Goal: Task Accomplishment & Management: Manage account settings

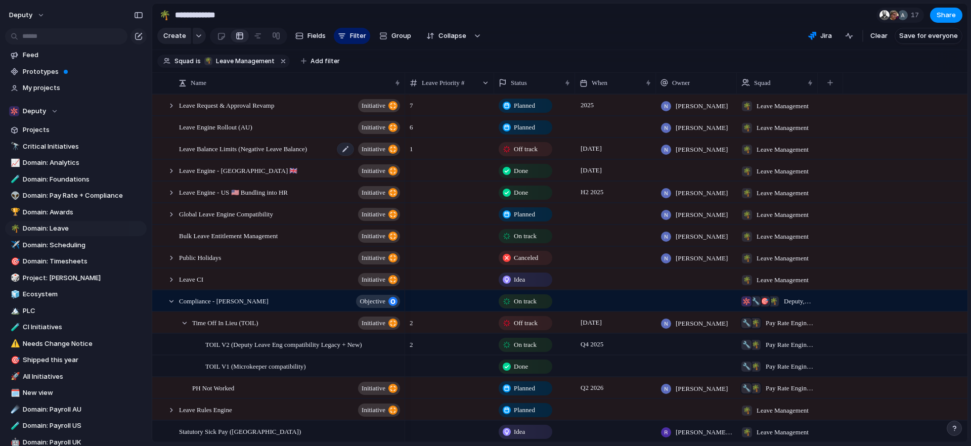
click at [202, 154] on span "Leave Balance Limits (Negative Leave Balance)" at bounding box center [243, 149] width 128 height 12
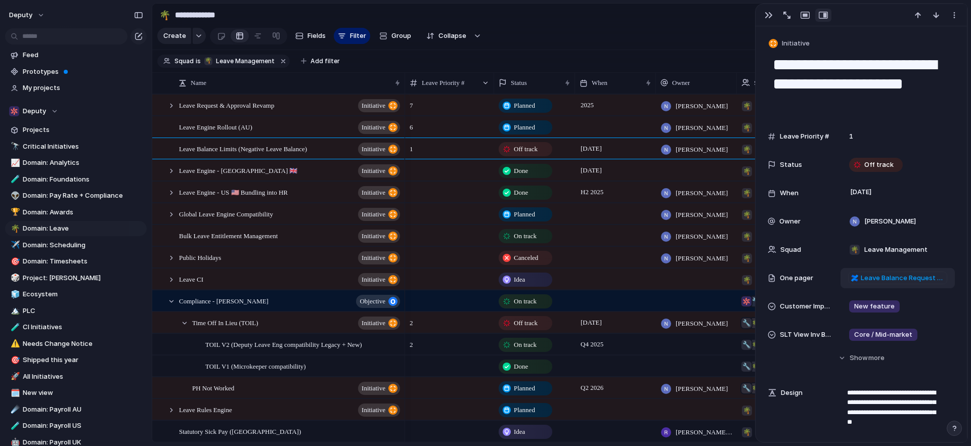
click at [868, 279] on span "Leave Balance Request Limits" at bounding box center [902, 278] width 83 height 10
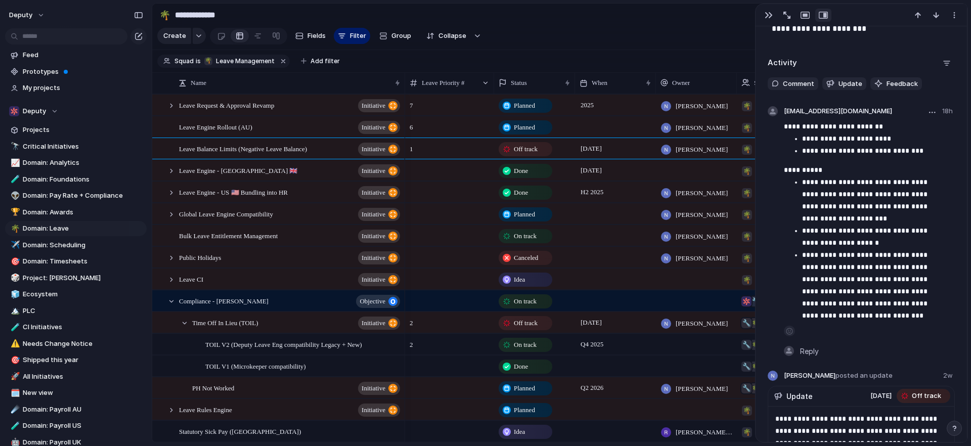
scroll to position [774, 0]
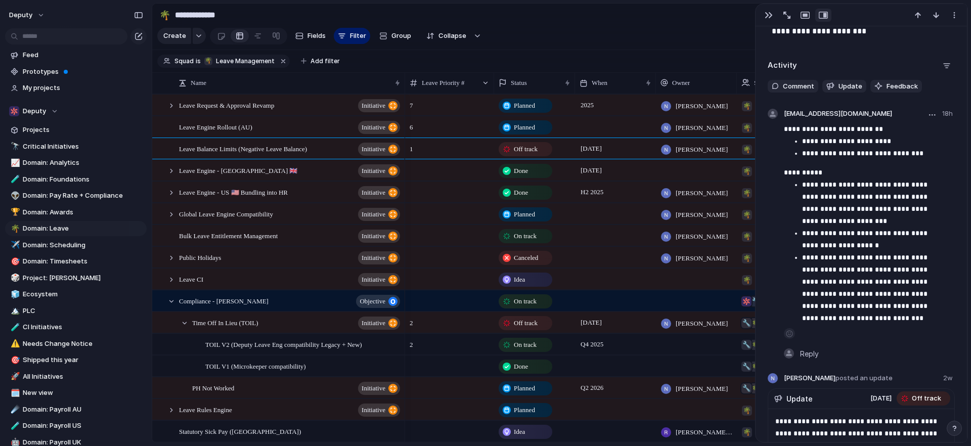
click at [869, 196] on p "**********" at bounding box center [874, 203] width 145 height 49
click at [929, 114] on div "button" at bounding box center [932, 115] width 7 height 2
click at [854, 223] on div "Edit Delete" at bounding box center [485, 223] width 971 height 446
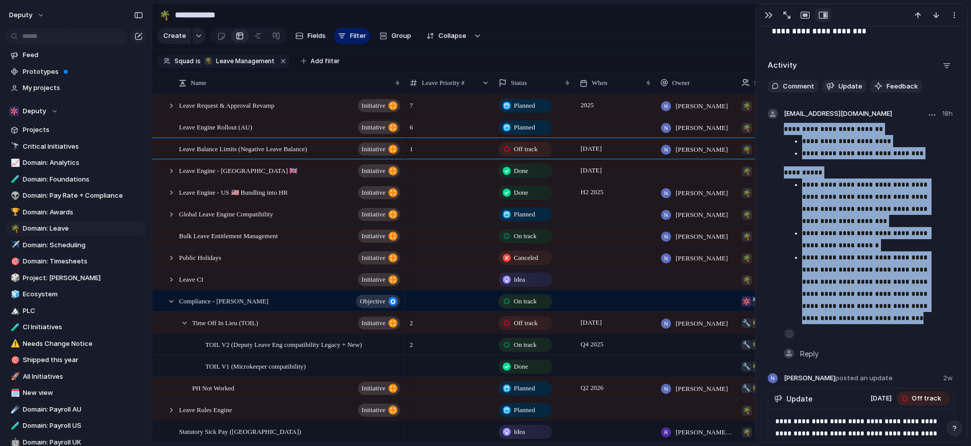
drag, startPoint x: 782, startPoint y: 129, endPoint x: 916, endPoint y: 321, distance: 234.1
click at [916, 321] on section "**********" at bounding box center [861, 235] width 187 height 252
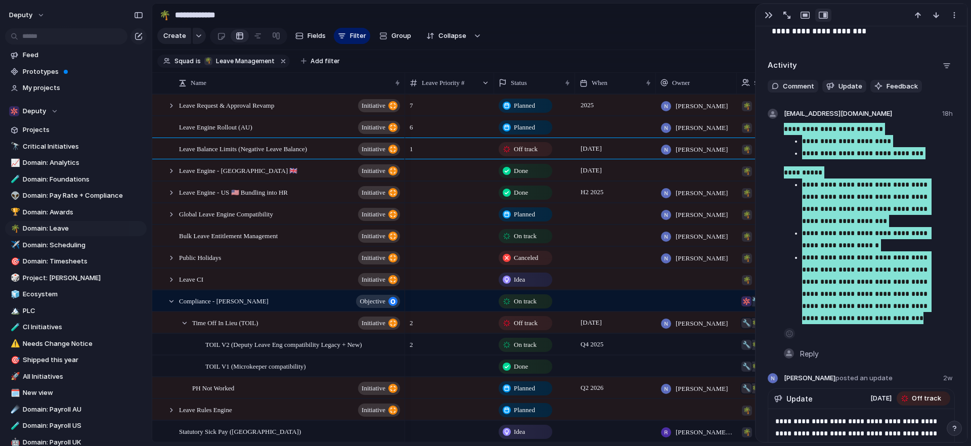
scroll to position [0, 0]
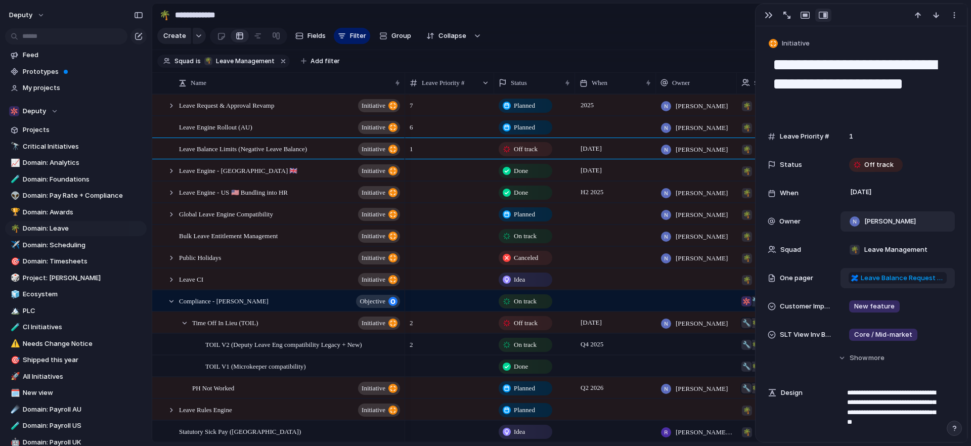
click at [919, 220] on div "[PERSON_NAME]" at bounding box center [897, 221] width 105 height 11
click at [871, 215] on div "stsang@deputy.com Emmanuel Omondi Naomi MacDonald David Barker Matthew Betts-Sy…" at bounding box center [485, 223] width 971 height 446
click at [883, 220] on span "[PERSON_NAME]" at bounding box center [891, 222] width 52 height 10
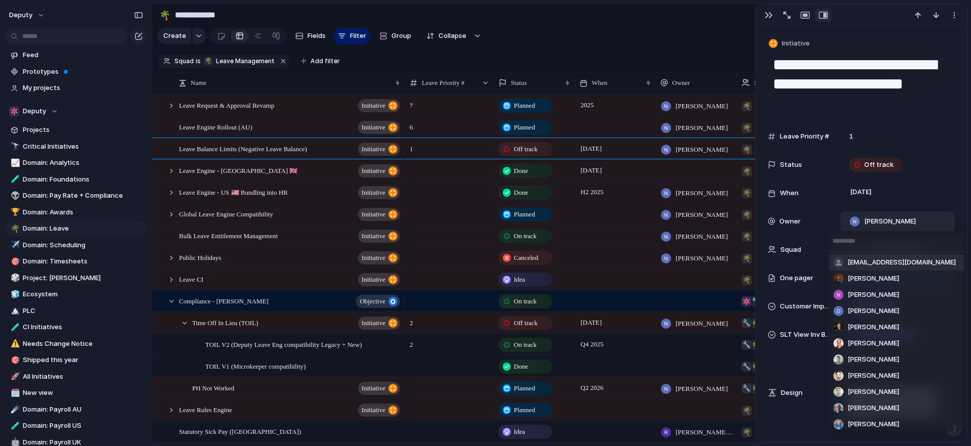
click at [874, 265] on span "[EMAIL_ADDRESS][DOMAIN_NAME]" at bounding box center [902, 263] width 108 height 10
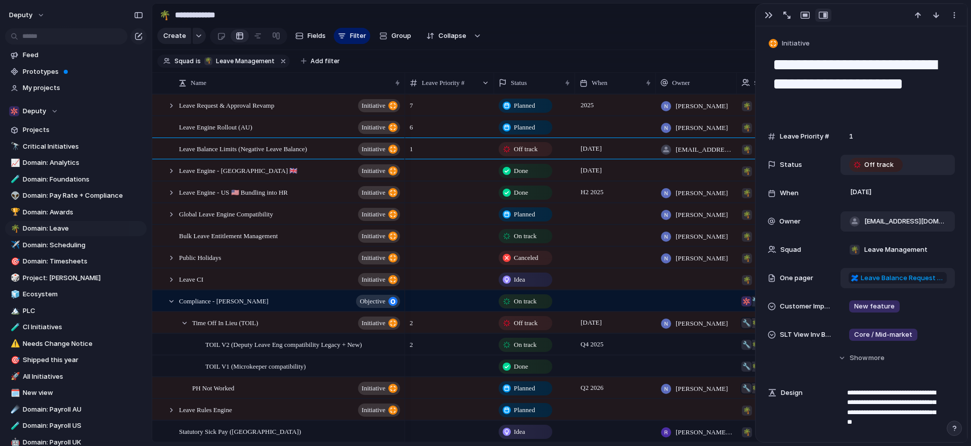
click at [887, 161] on span "Off track" at bounding box center [879, 165] width 29 height 10
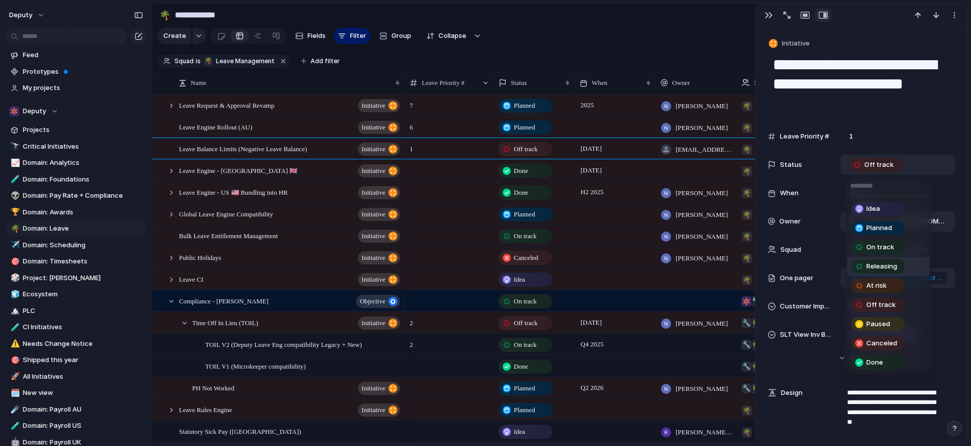
click at [872, 263] on span "Releasing" at bounding box center [882, 267] width 31 height 10
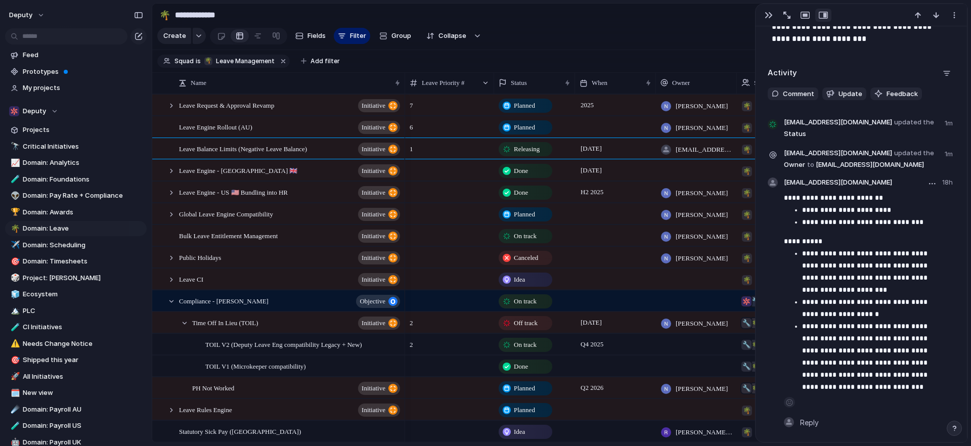
scroll to position [769, 0]
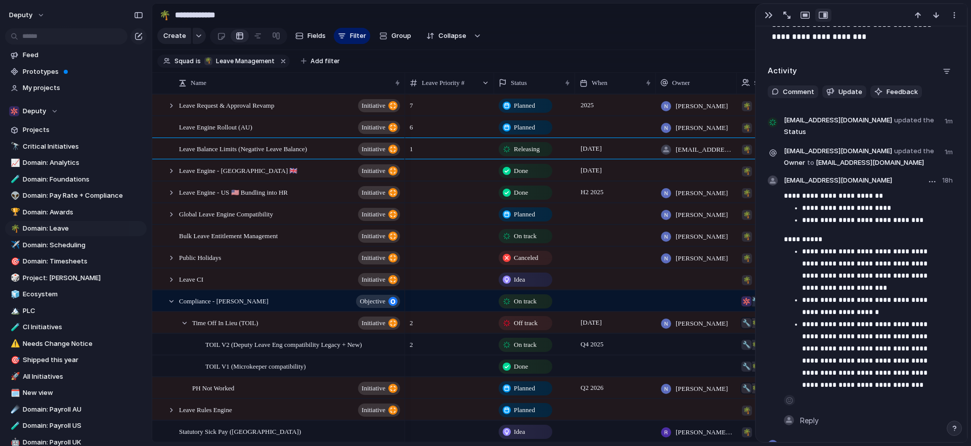
click at [869, 298] on p "**********" at bounding box center [874, 306] width 145 height 24
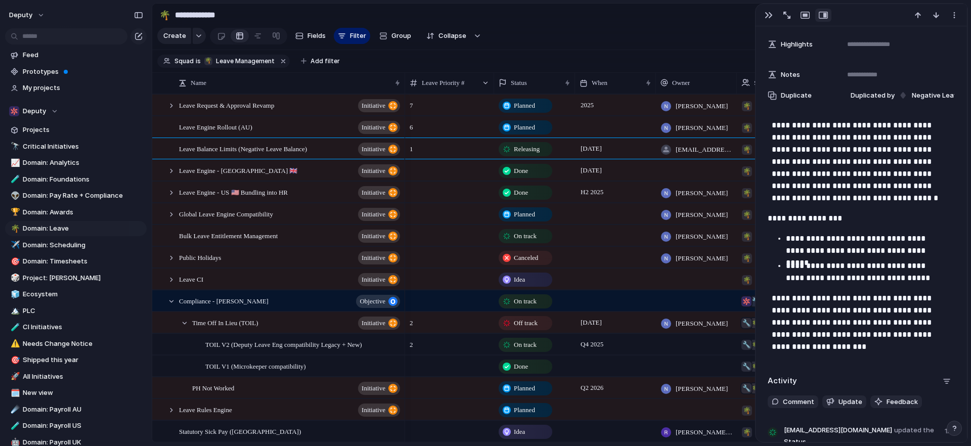
scroll to position [451, 0]
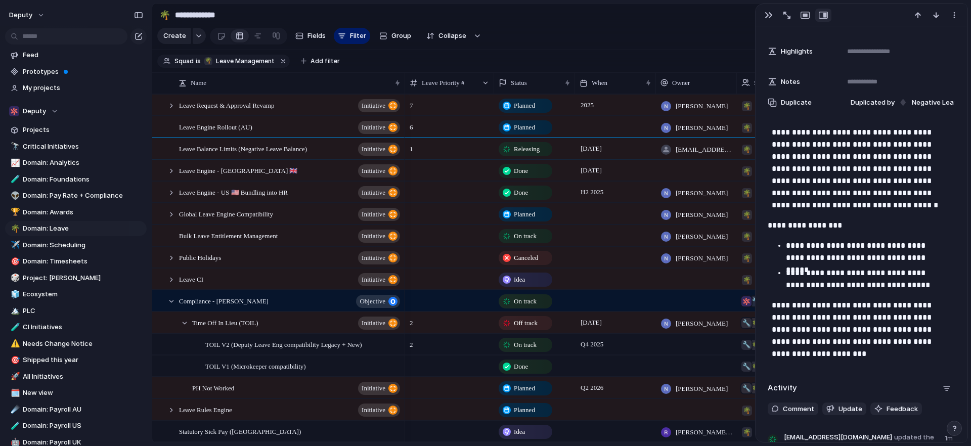
click at [802, 176] on p "**********" at bounding box center [861, 168] width 179 height 85
click at [885, 180] on p "**********" at bounding box center [861, 168] width 179 height 85
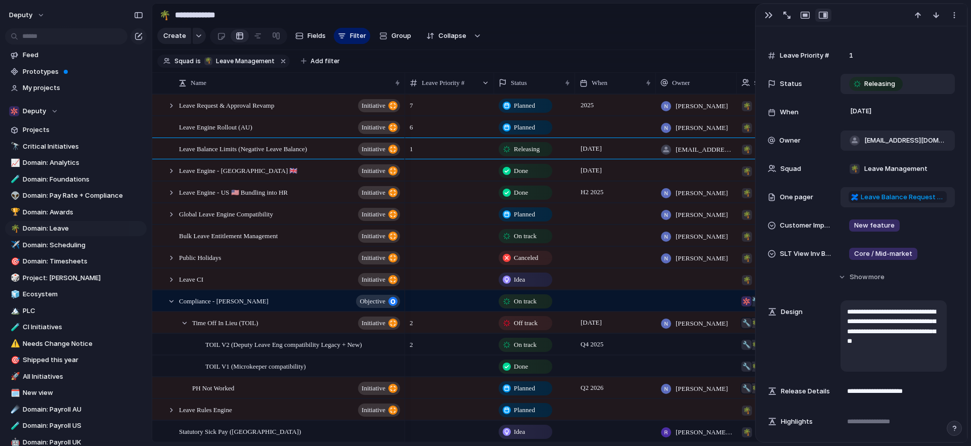
scroll to position [141, 0]
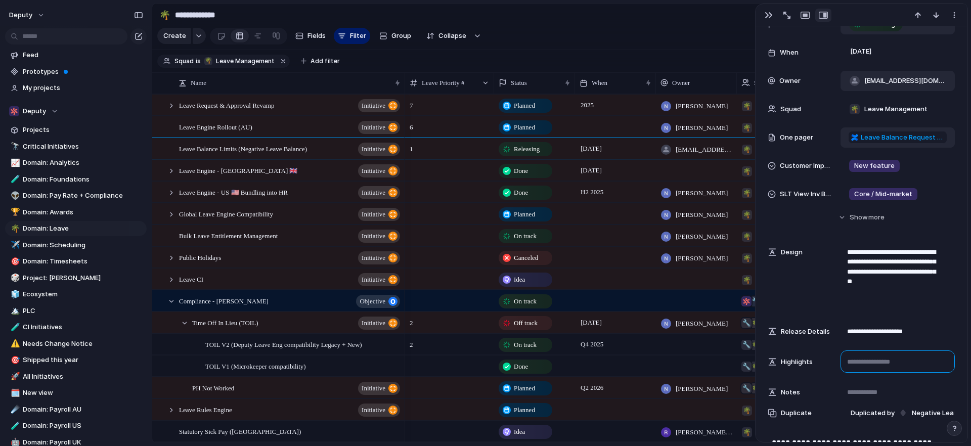
click at [874, 364] on textarea at bounding box center [898, 362] width 114 height 22
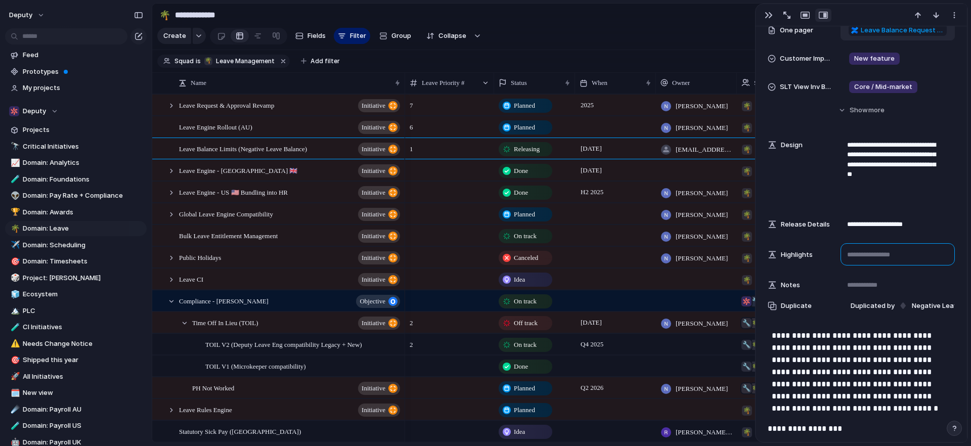
scroll to position [288, 0]
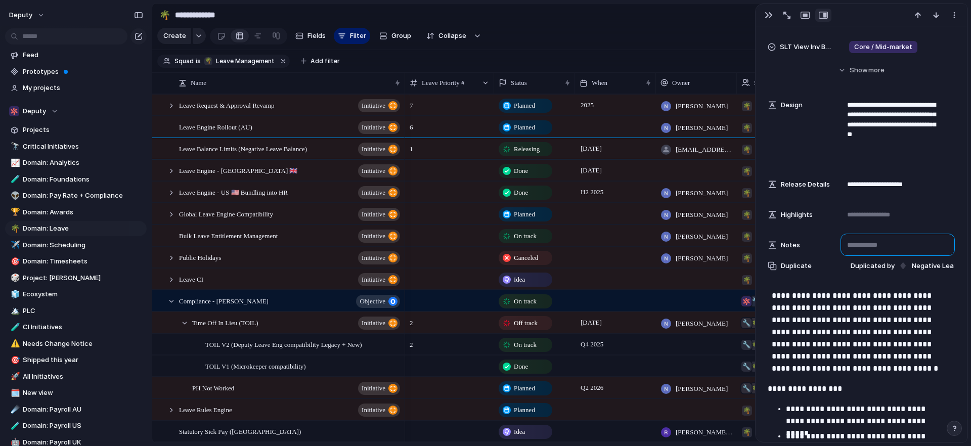
click at [865, 243] on textarea at bounding box center [898, 245] width 114 height 22
click at [869, 216] on textarea at bounding box center [898, 214] width 114 height 22
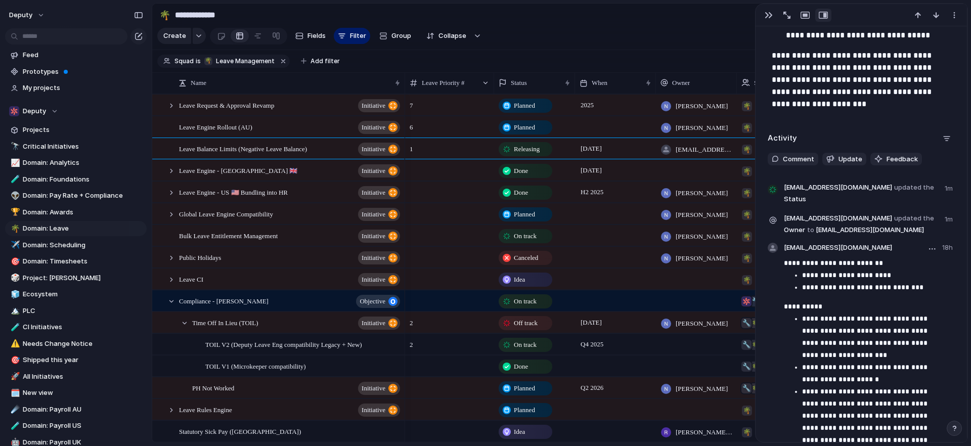
scroll to position [744, 0]
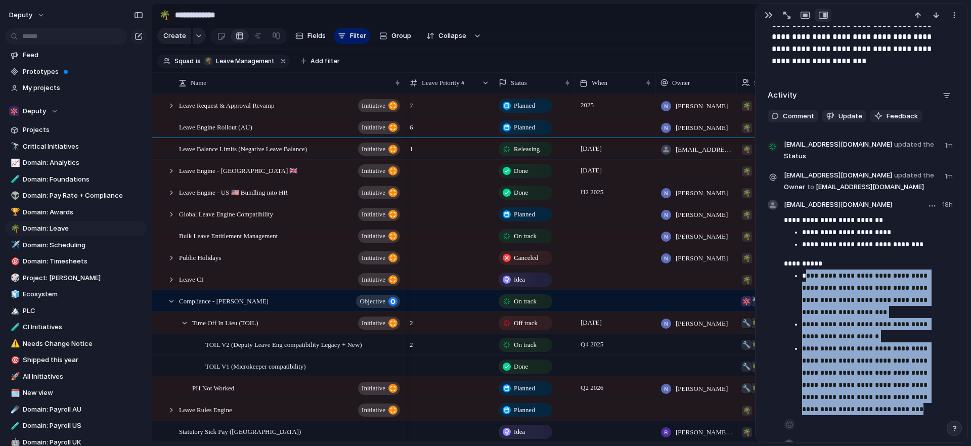
drag, startPoint x: 803, startPoint y: 271, endPoint x: 887, endPoint y: 403, distance: 156.9
click at [887, 403] on ul "**********" at bounding box center [869, 343] width 171 height 146
copy ul "**********"
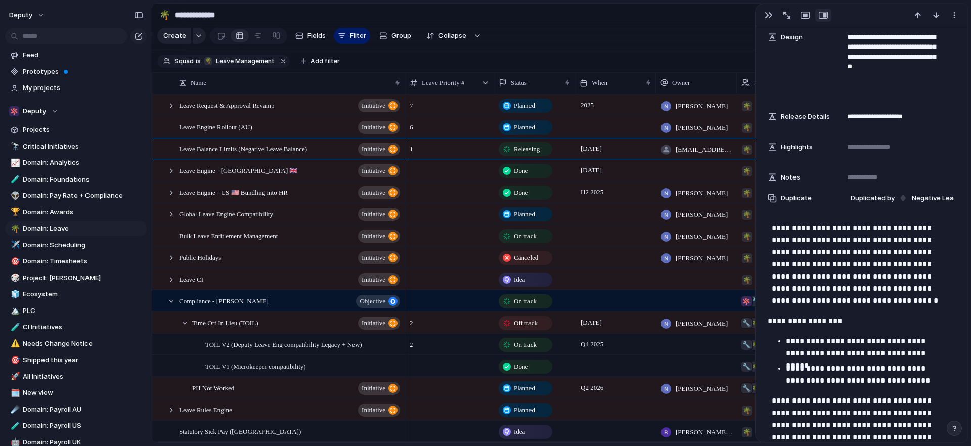
scroll to position [351, 0]
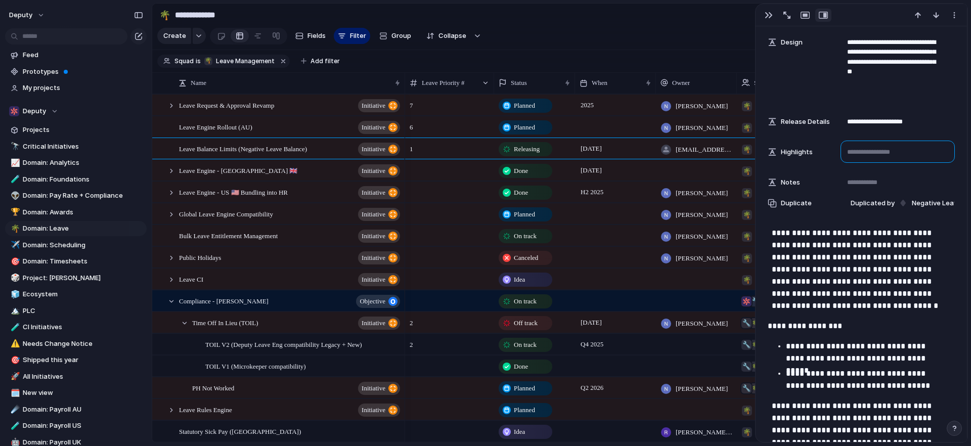
click at [868, 152] on textarea at bounding box center [898, 152] width 114 height 22
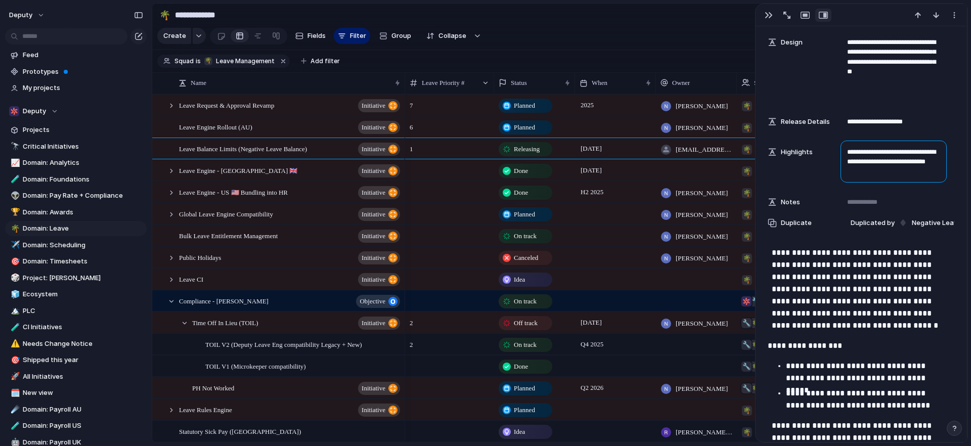
type textarea "**********"
click at [879, 348] on p "**********" at bounding box center [861, 346] width 187 height 12
drag, startPoint x: 908, startPoint y: 173, endPoint x: 845, endPoint y: 148, distance: 67.0
click at [845, 148] on textarea "**********" at bounding box center [894, 162] width 106 height 42
click at [902, 178] on textarea "**********" at bounding box center [894, 162] width 106 height 42
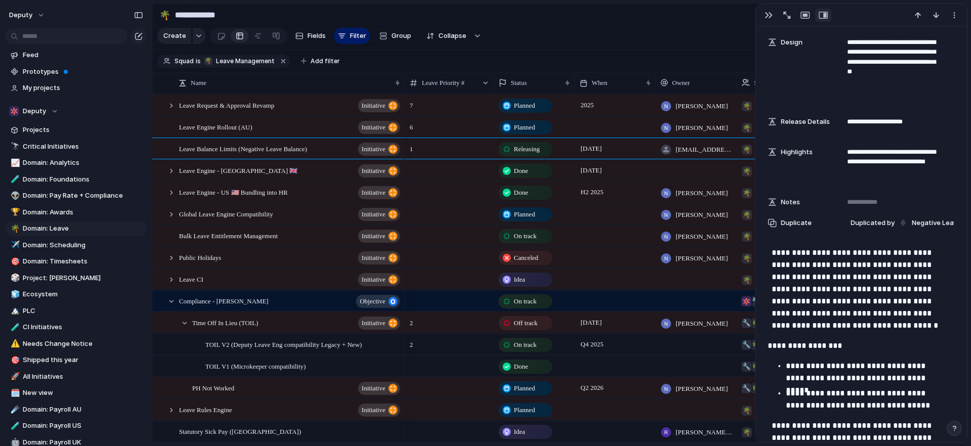
click at [856, 313] on p "**********" at bounding box center [861, 289] width 179 height 85
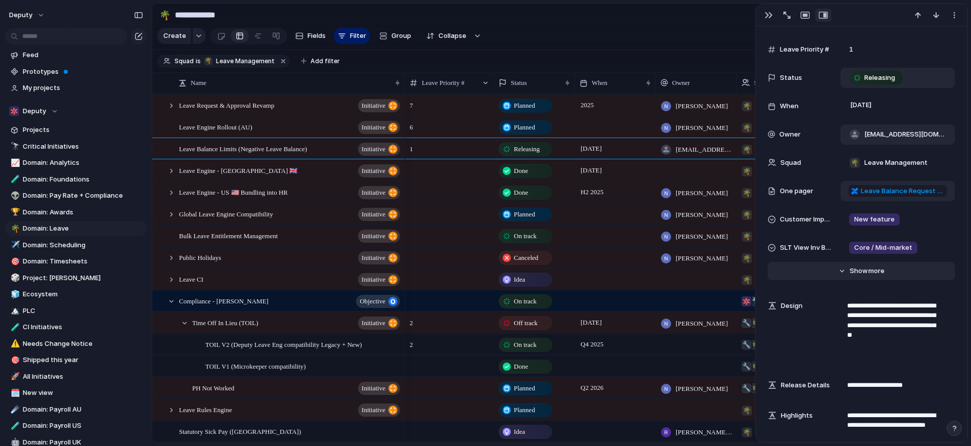
scroll to position [90, 0]
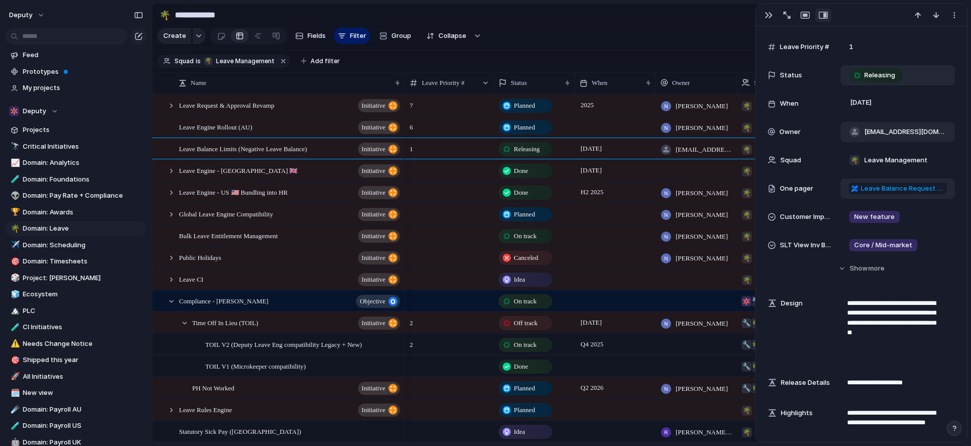
click at [637, 35] on section "Create Fields Filter Group Zoom Collapse Jira Clear Save for everyone" at bounding box center [560, 38] width 816 height 24
click at [773, 14] on button "button" at bounding box center [769, 15] width 16 height 13
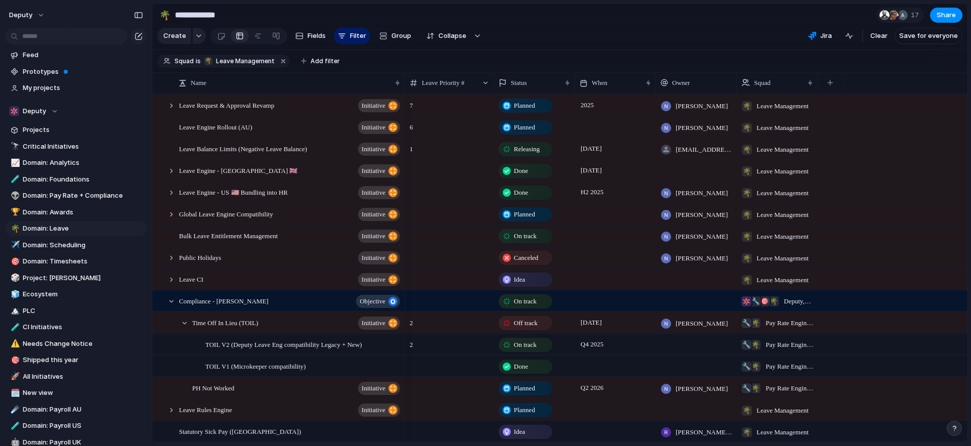
scroll to position [72, 0]
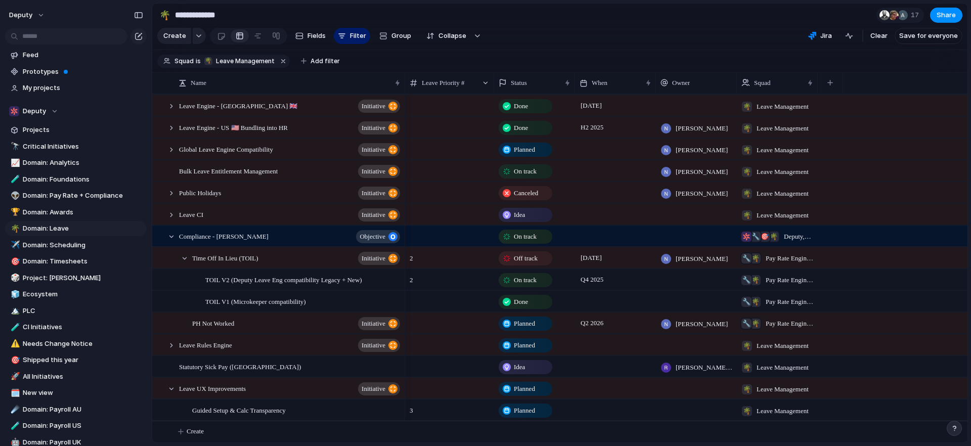
click at [462, 256] on span "2" at bounding box center [450, 256] width 88 height 16
click at [300, 253] on div "Time Off In Lieu (TOIL) initiative" at bounding box center [296, 258] width 209 height 21
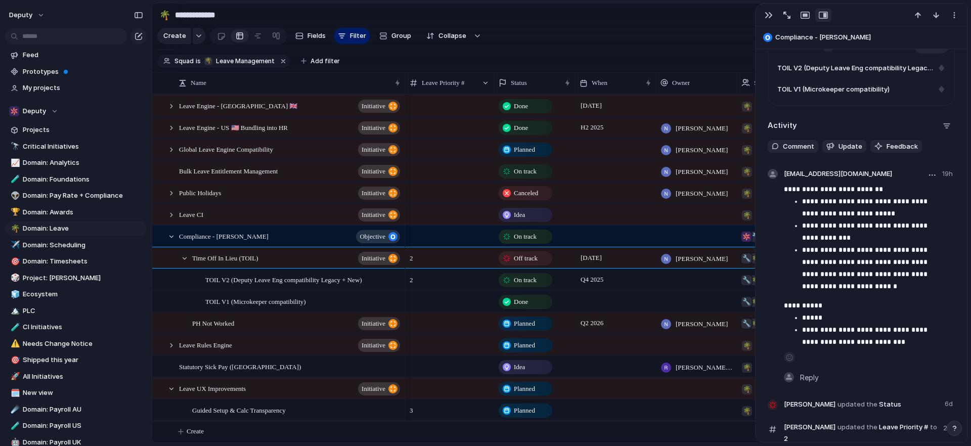
scroll to position [698, 0]
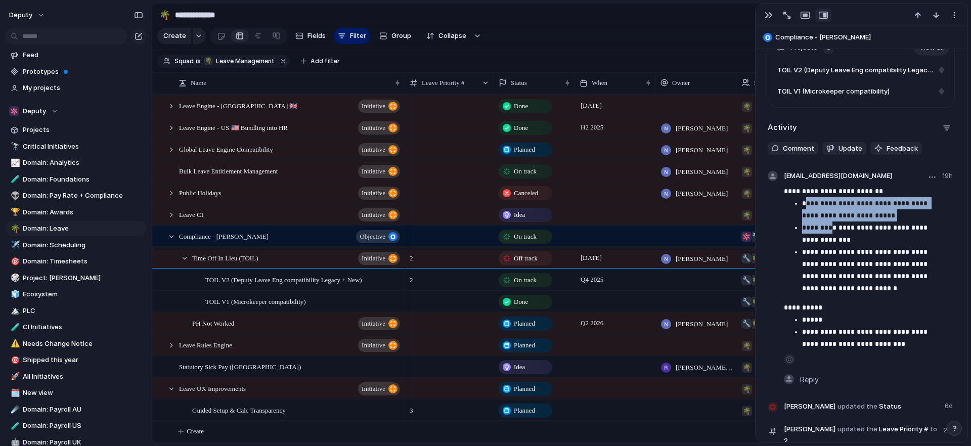
drag, startPoint x: 805, startPoint y: 204, endPoint x: 833, endPoint y: 225, distance: 34.6
click at [833, 225] on ul "**********" at bounding box center [869, 245] width 171 height 97
click at [835, 237] on p "**********" at bounding box center [874, 234] width 145 height 24
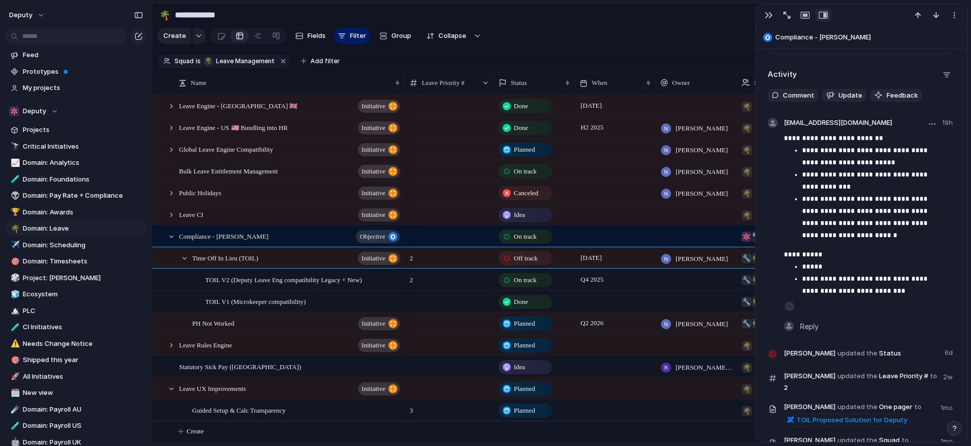
scroll to position [765, 0]
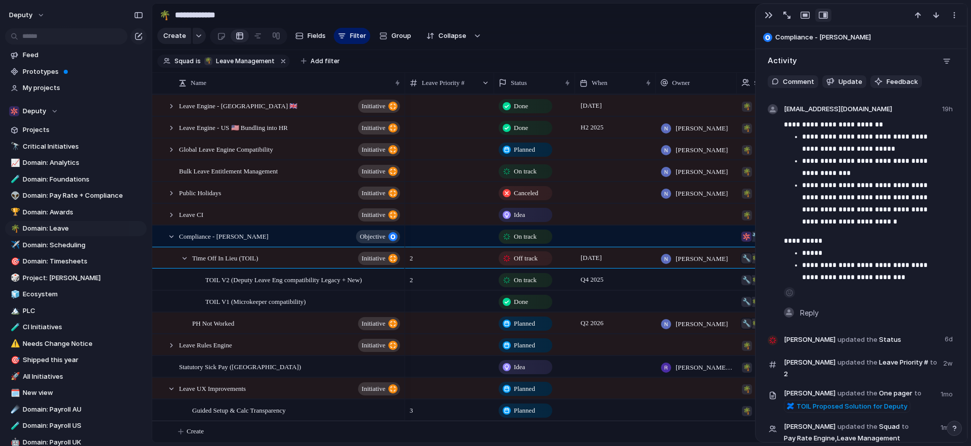
click at [539, 265] on div "Off track" at bounding box center [526, 258] width 54 height 14
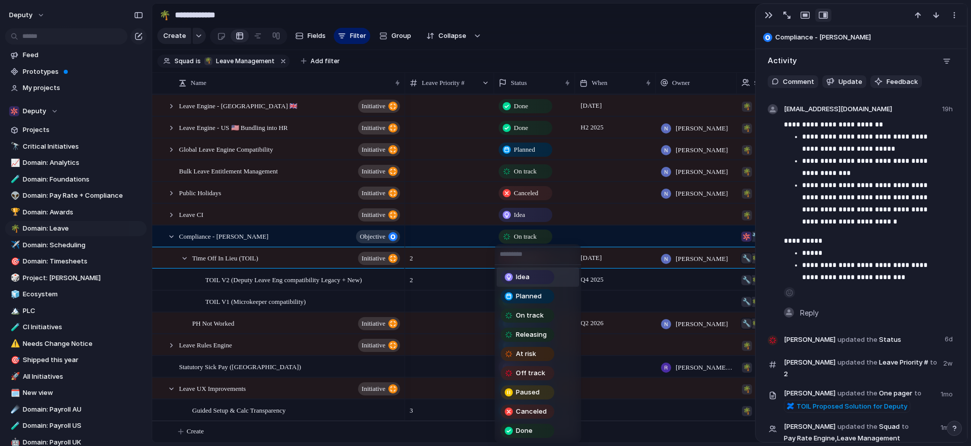
click at [647, 20] on div "Idea Planned On track Releasing At risk Off track Paused Canceled Done" at bounding box center [485, 223] width 971 height 446
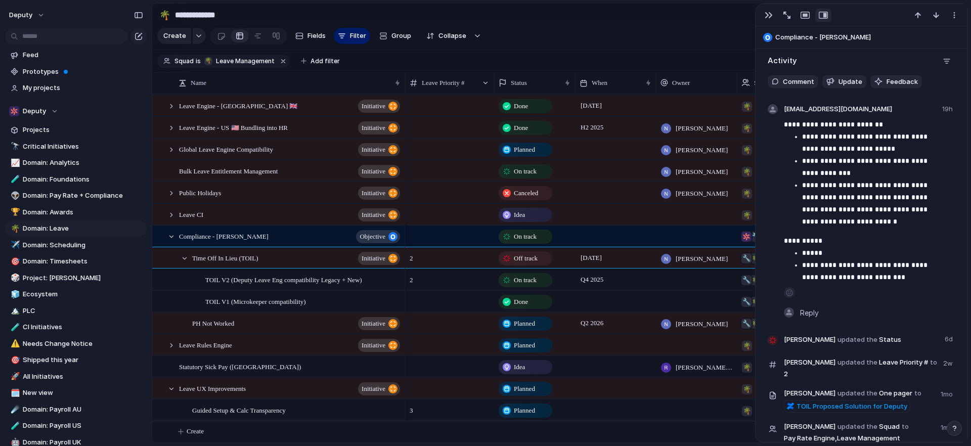
scroll to position [0, 0]
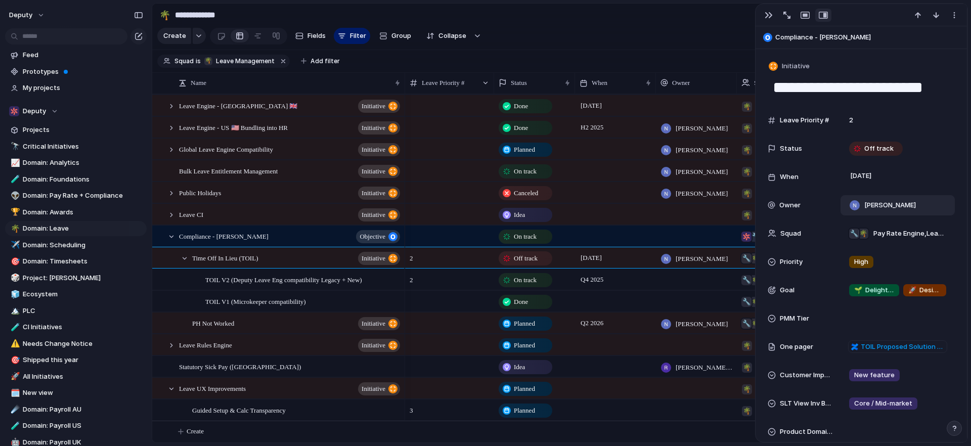
click at [911, 208] on div "[PERSON_NAME]" at bounding box center [897, 205] width 105 height 11
type input "*"
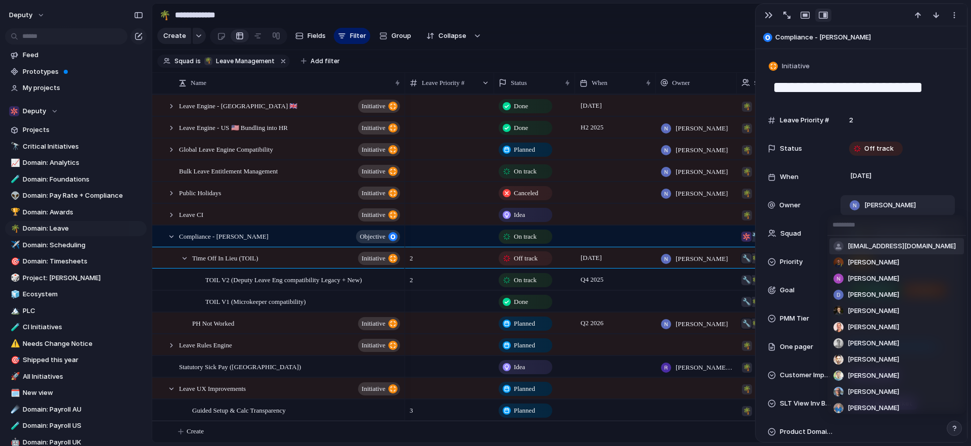
click at [685, 32] on div "stsang@deputy.com Emmanuel Omondi Naomi MacDonald David Barker Matthew Betts-Sy…" at bounding box center [485, 223] width 971 height 446
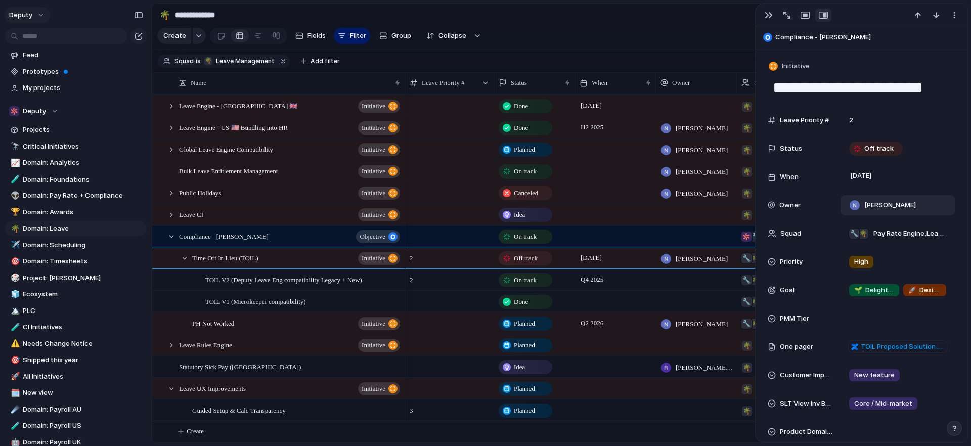
click at [32, 16] on button "deputy" at bounding box center [28, 15] width 46 height 16
click at [32, 41] on span "Settings" at bounding box center [37, 38] width 28 height 10
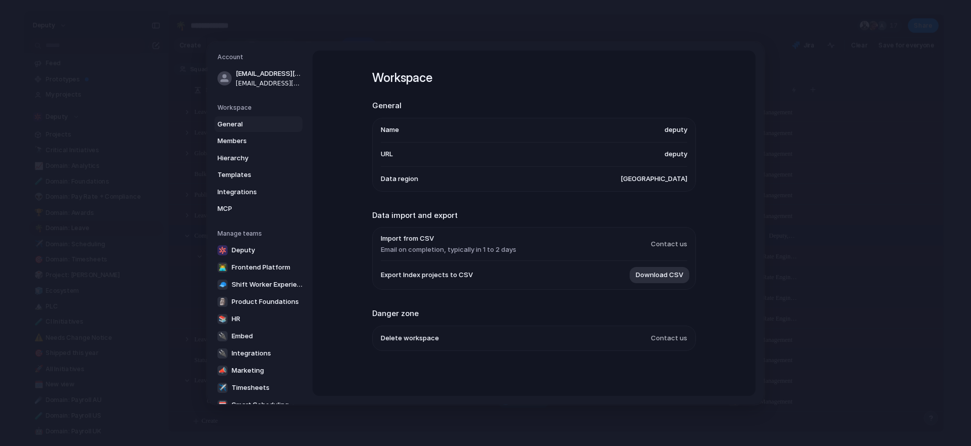
click at [231, 125] on span "General" at bounding box center [250, 124] width 65 height 10
click at [449, 129] on li "Name deputy" at bounding box center [534, 130] width 307 height 24
click at [257, 77] on span "[EMAIL_ADDRESS][DOMAIN_NAME]" at bounding box center [268, 74] width 65 height 10
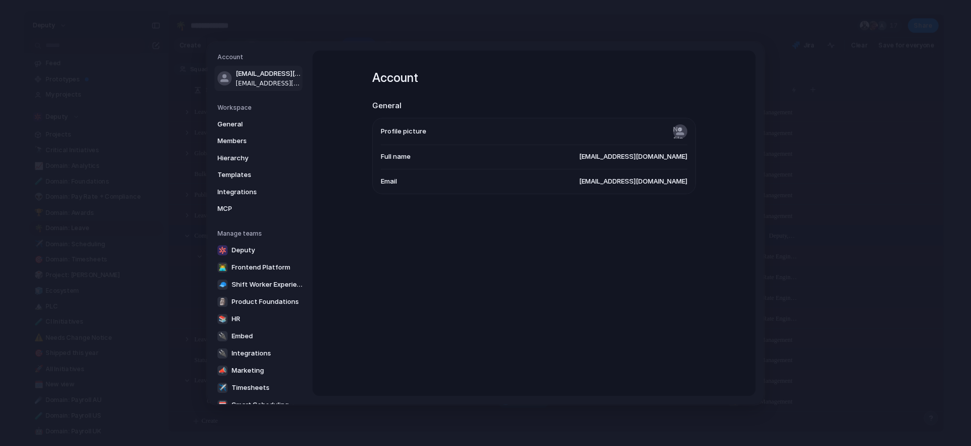
click at [655, 158] on span "[EMAIL_ADDRESS][DOMAIN_NAME]" at bounding box center [633, 157] width 108 height 10
click at [442, 159] on li "Full name stsang@deputy.com" at bounding box center [534, 157] width 307 height 24
click at [406, 159] on span "Full name" at bounding box center [396, 157] width 30 height 10
click at [678, 133] on input "file" at bounding box center [680, 131] width 14 height 14
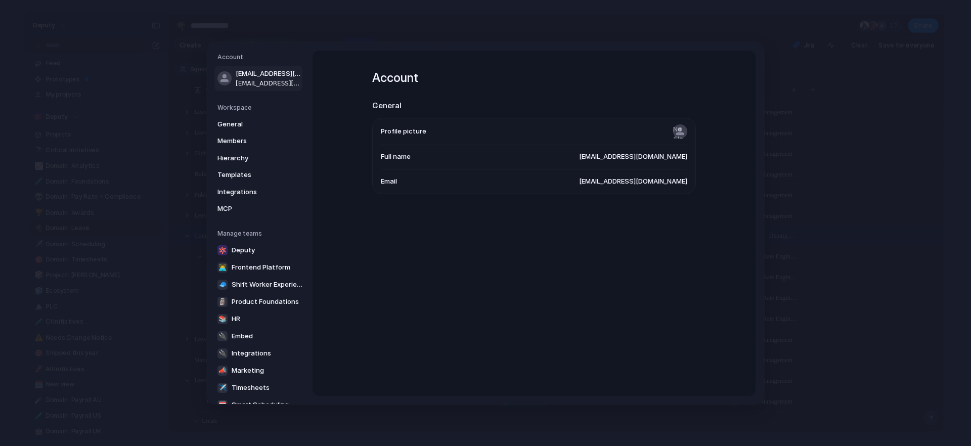
drag, startPoint x: 658, startPoint y: 167, endPoint x: 655, endPoint y: 173, distance: 5.7
click at [658, 168] on li "Full name stsang@deputy.com" at bounding box center [534, 157] width 307 height 24
click at [651, 180] on span "[EMAIL_ADDRESS][DOMAIN_NAME]" at bounding box center [633, 181] width 108 height 10
click at [417, 177] on li "Email stsang@deputy.com" at bounding box center [534, 181] width 307 height 24
click at [389, 183] on span "Email" at bounding box center [389, 181] width 16 height 10
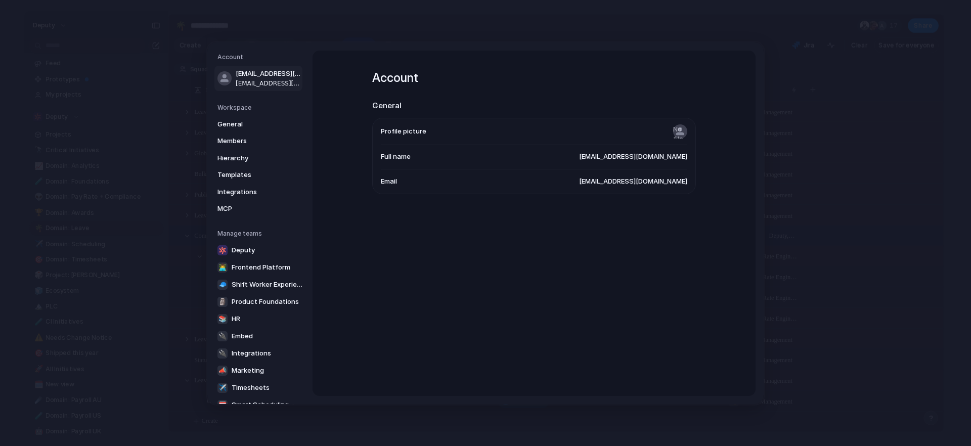
click at [388, 159] on span "Full name" at bounding box center [396, 157] width 30 height 10
click at [634, 183] on span "[EMAIL_ADDRESS][DOMAIN_NAME]" at bounding box center [633, 181] width 108 height 10
click at [665, 182] on span "[EMAIL_ADDRESS][DOMAIN_NAME]" at bounding box center [633, 181] width 108 height 10
click at [661, 157] on span "[EMAIL_ADDRESS][DOMAIN_NAME]" at bounding box center [633, 157] width 108 height 10
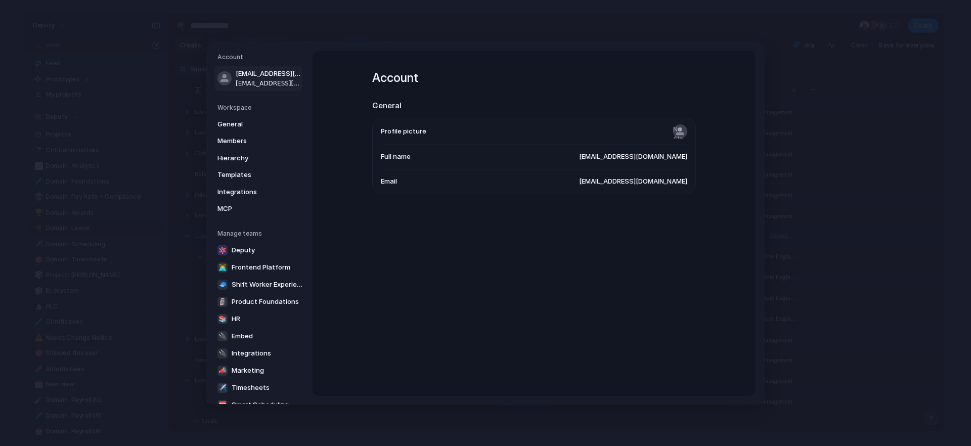
drag, startPoint x: 611, startPoint y: 156, endPoint x: 605, endPoint y: 156, distance: 6.6
click at [610, 156] on li "Full name stsang@deputy.com" at bounding box center [534, 157] width 307 height 24
click at [475, 137] on li "Profile picture" at bounding box center [534, 131] width 307 height 27
click at [469, 125] on li "Profile picture" at bounding box center [534, 131] width 307 height 27
drag, startPoint x: 432, startPoint y: 145, endPoint x: 426, endPoint y: 160, distance: 16.3
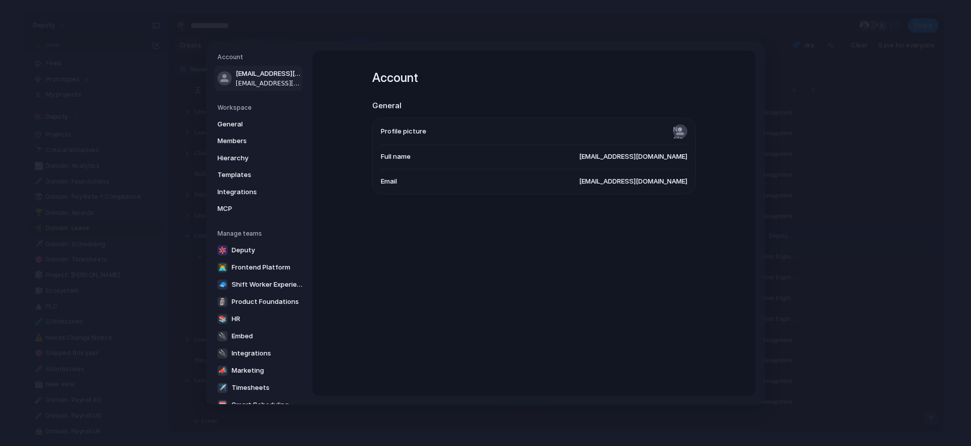
click at [431, 148] on li "Full name stsang@deputy.com" at bounding box center [534, 157] width 307 height 24
click at [406, 154] on span "Full name" at bounding box center [396, 157] width 30 height 10
click at [464, 286] on div "Account General Profile picture Full name stsang@deputy.com Email stsang@deputy…" at bounding box center [534, 224] width 443 height 346
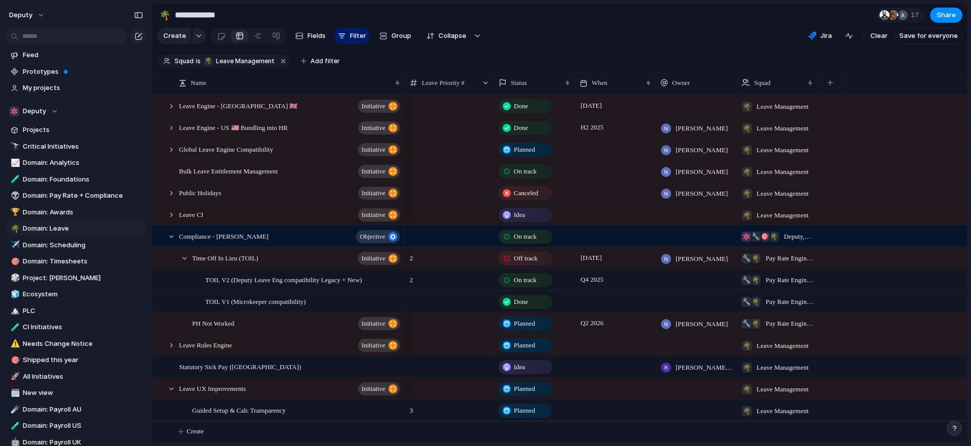
click at [454, 265] on div "2" at bounding box center [449, 257] width 89 height 21
click at [522, 263] on span "Off track" at bounding box center [526, 258] width 24 height 10
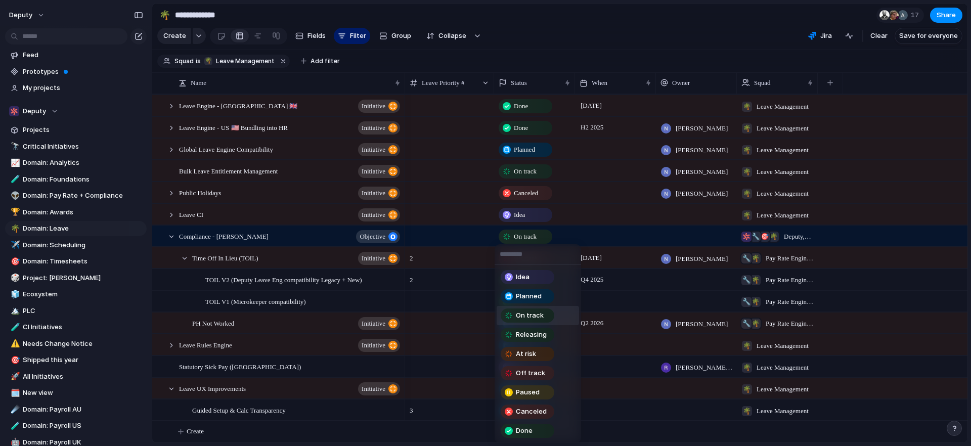
click at [524, 314] on span "On track" at bounding box center [530, 316] width 28 height 10
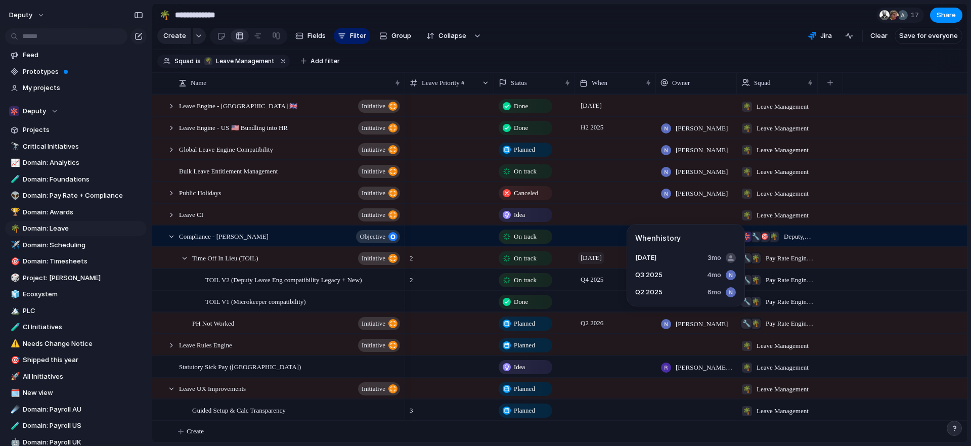
click at [602, 262] on span "[DATE]" at bounding box center [591, 258] width 26 height 12
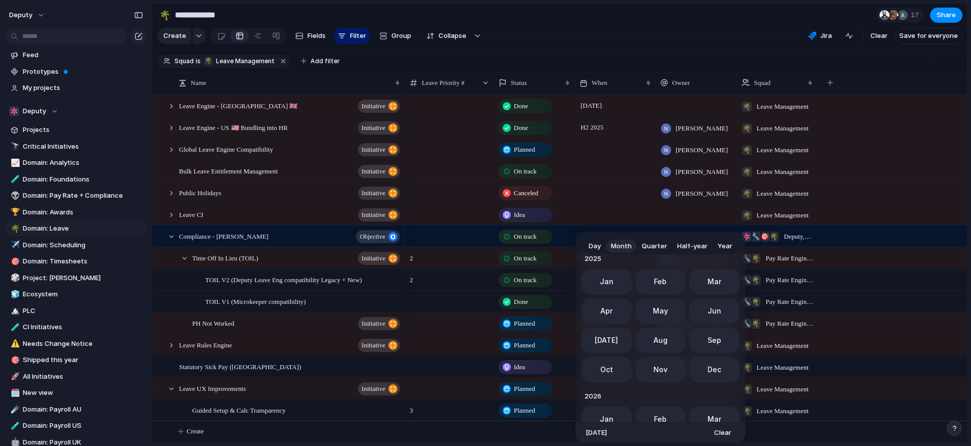
scroll to position [283, 0]
click at [708, 376] on button "Dec" at bounding box center [715, 370] width 50 height 25
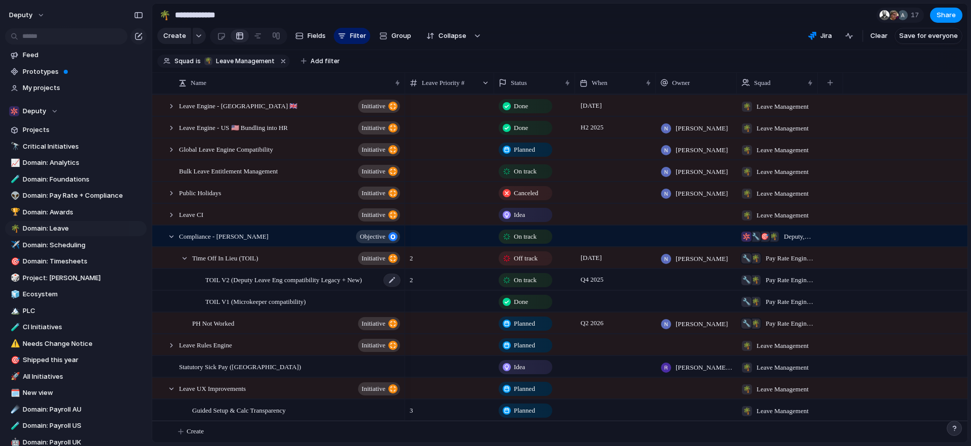
click at [293, 281] on span "TOIL V2 (Deputy Leave Eng compatibility Legacy + New)" at bounding box center [283, 280] width 157 height 12
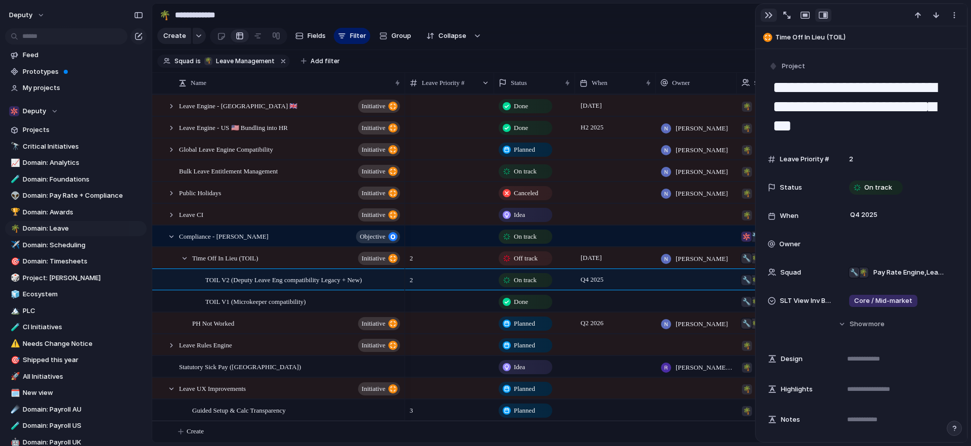
click at [770, 16] on div "button" at bounding box center [769, 15] width 8 height 8
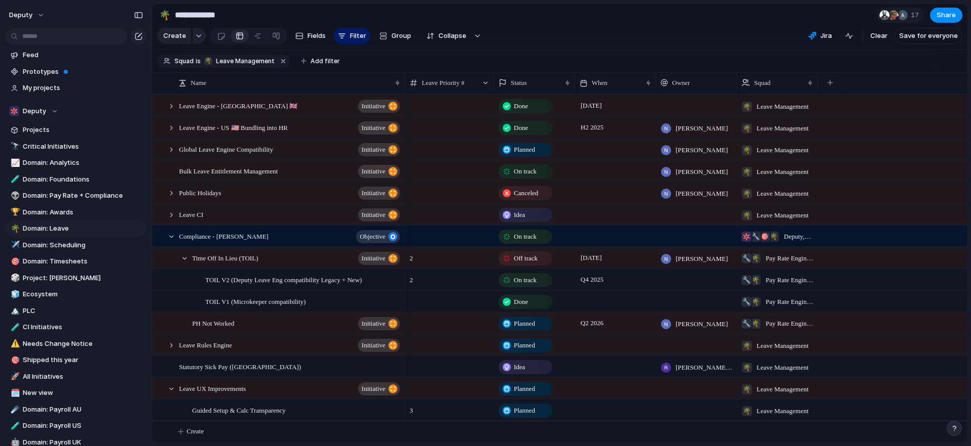
click at [182, 279] on div "TOIL V2 (Deputy Leave Eng compatibility Legacy + New)" at bounding box center [279, 280] width 252 height 21
click at [200, 281] on div "TOIL V2 (Deputy Leave Eng compatibility Legacy + New)" at bounding box center [298, 280] width 213 height 21
click at [256, 279] on span "TOIL V2 (Deputy Leave Eng compatibility Legacy + New)" at bounding box center [283, 280] width 157 height 12
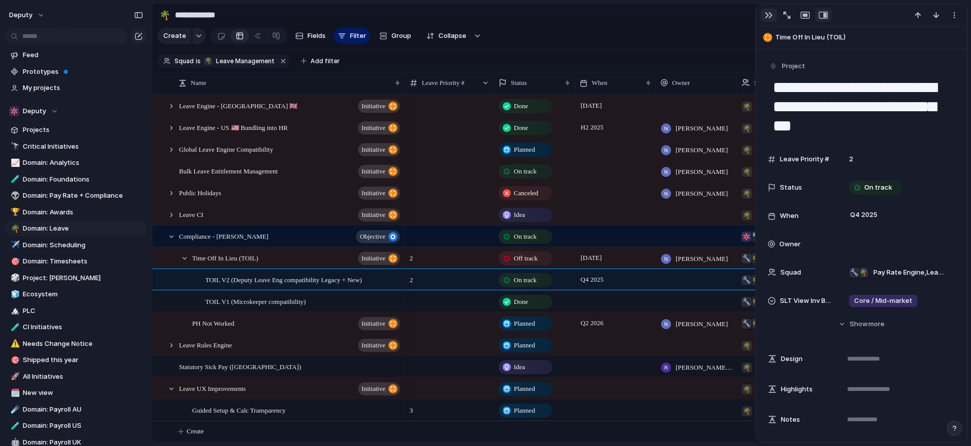
click at [770, 12] on div "button" at bounding box center [769, 15] width 8 height 8
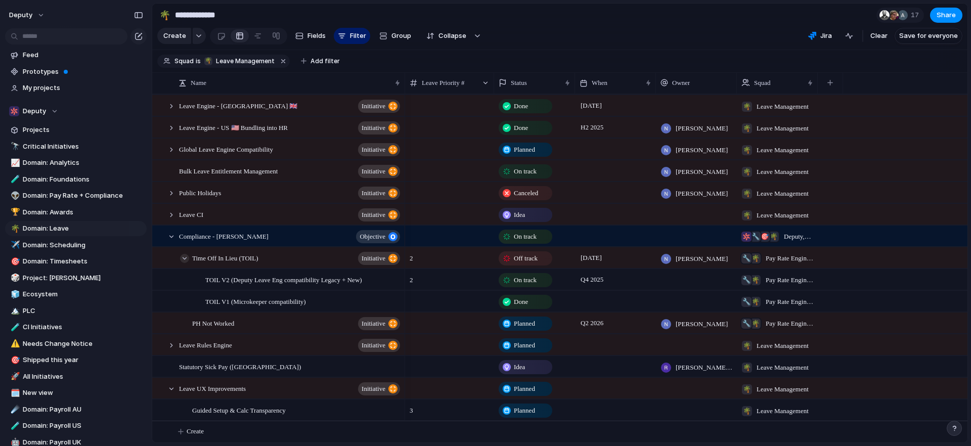
click at [185, 258] on div at bounding box center [184, 258] width 9 height 9
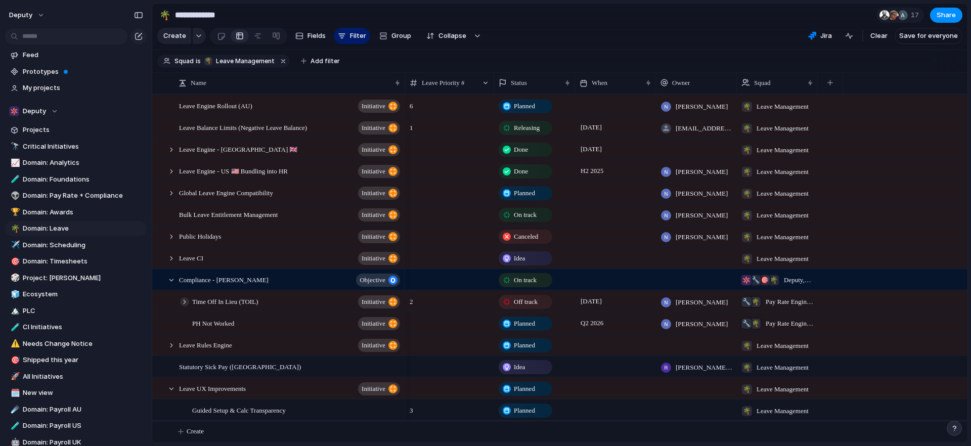
click at [186, 303] on div at bounding box center [184, 302] width 9 height 9
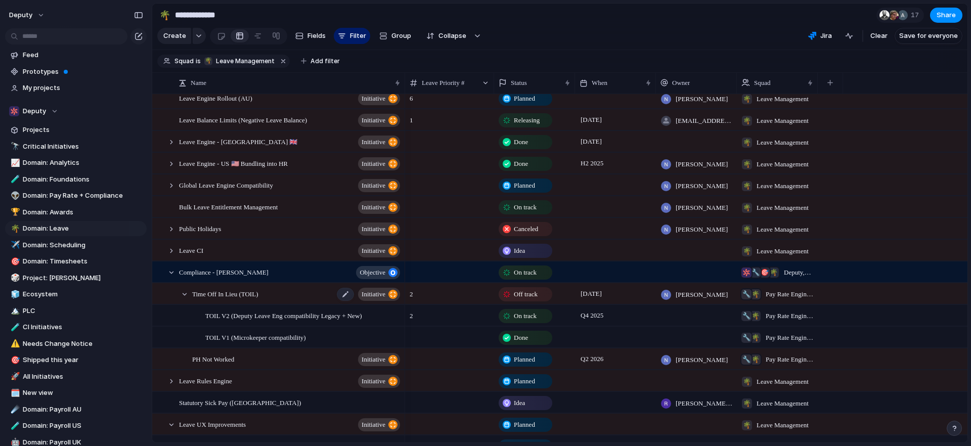
click at [216, 300] on span "Time Off In Lieu (TOIL)" at bounding box center [225, 294] width 66 height 12
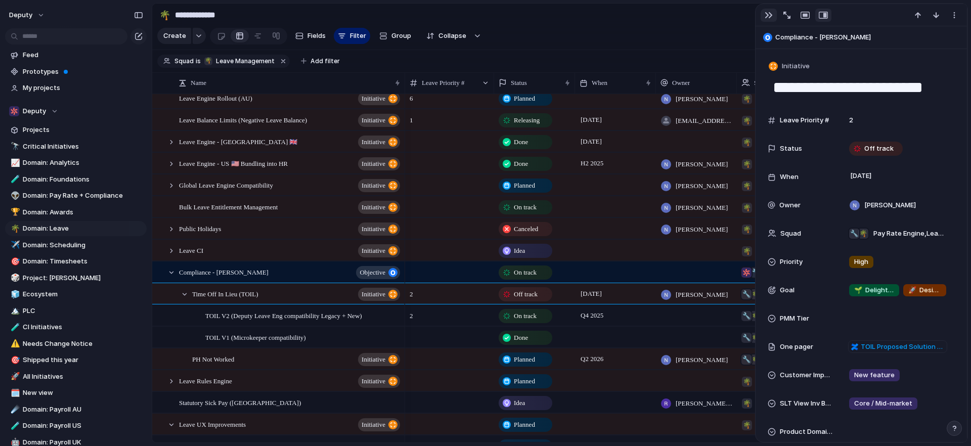
click at [764, 17] on button "button" at bounding box center [769, 15] width 16 height 13
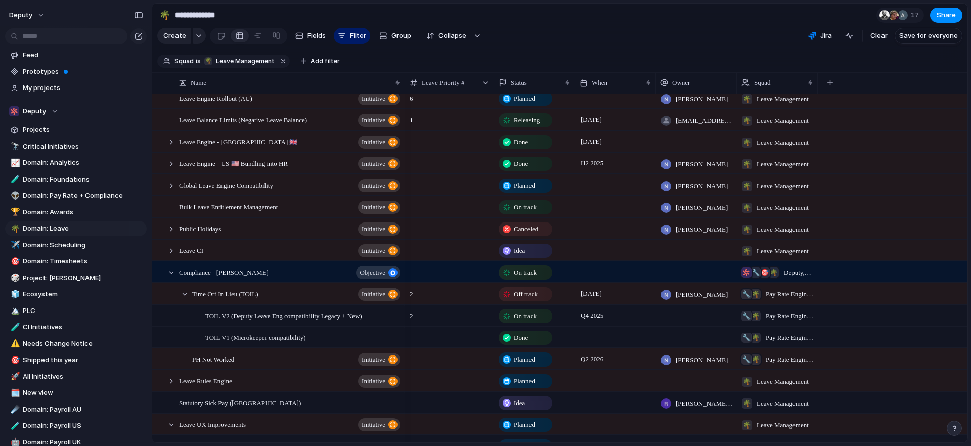
click at [852, 304] on div "2 Off track August 2025 Naveed Billah 🌴 🔧 Pay Rate Engine , Leave Management" at bounding box center [686, 294] width 563 height 22
click at [795, 300] on span "Pay Rate Engine , Leave Management" at bounding box center [790, 294] width 48 height 10
click at [935, 318] on div "Deputy 👨‍💻 Frontend Platform 🧢 Shift Worker Experience 🗿 Product Foundations 📚 …" at bounding box center [485, 223] width 971 height 446
click at [176, 41] on span "Create" at bounding box center [174, 36] width 23 height 10
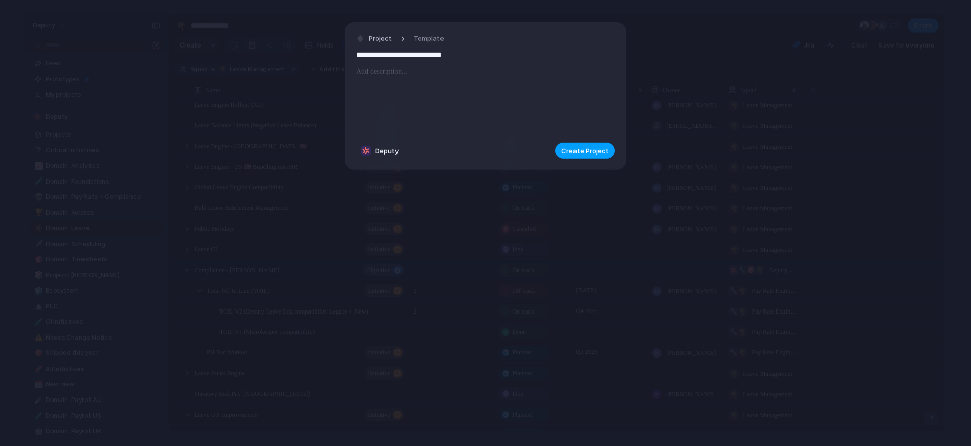
type input "**********"
click at [589, 151] on span "Create Project" at bounding box center [586, 151] width 48 height 10
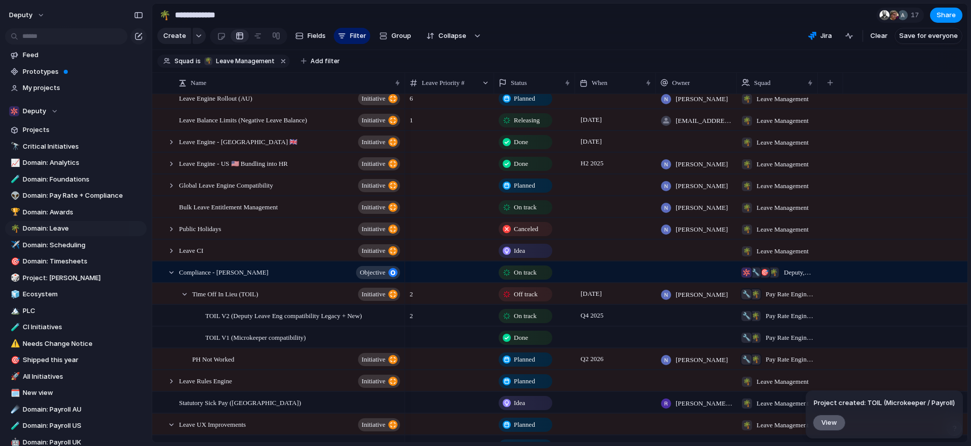
click at [827, 422] on span "View" at bounding box center [830, 422] width 16 height 9
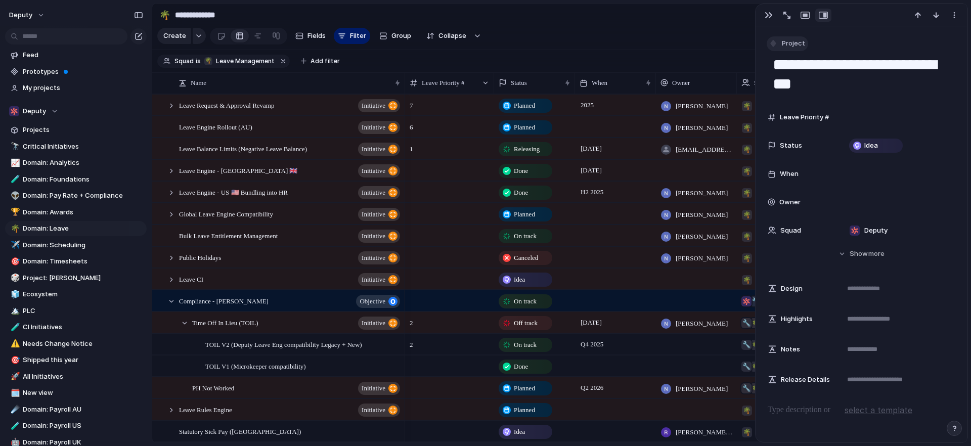
click at [781, 44] on button "Project" at bounding box center [787, 43] width 41 height 15
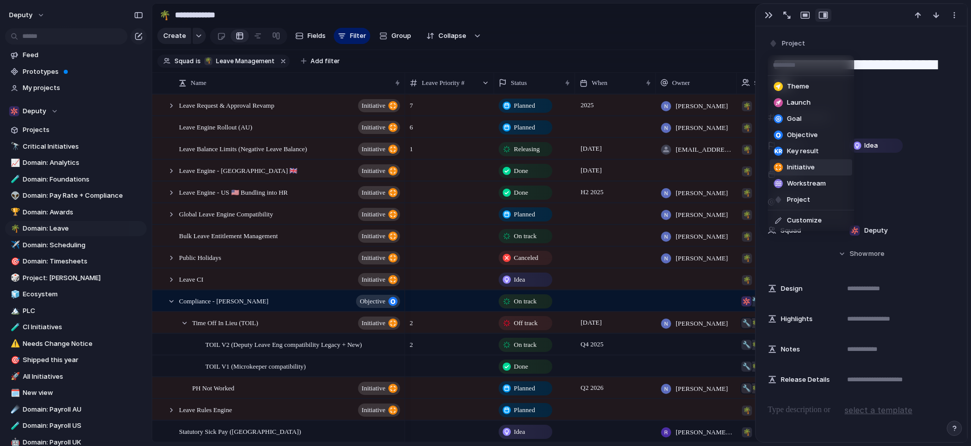
click at [814, 166] on li "Initiative" at bounding box center [811, 167] width 82 height 16
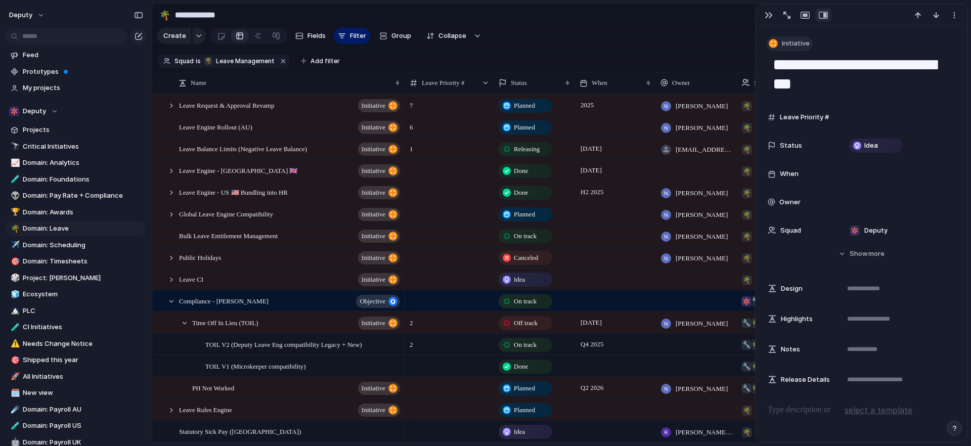
click at [789, 39] on span "Initiative" at bounding box center [796, 43] width 28 height 10
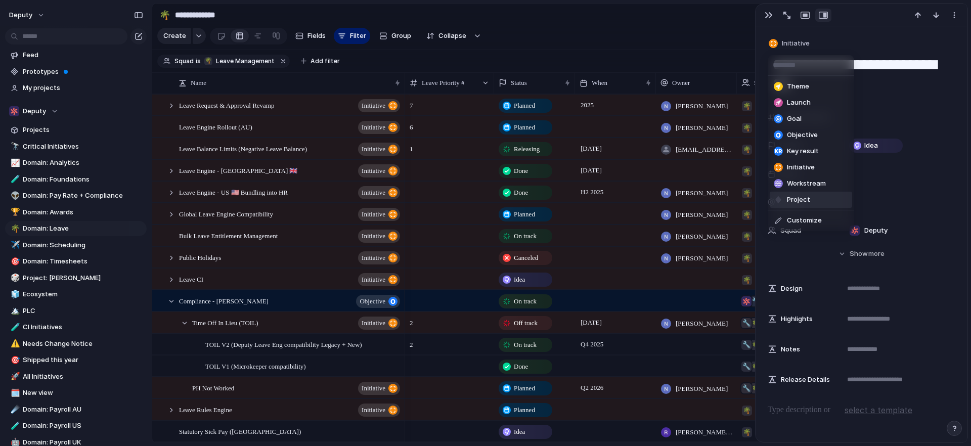
click at [812, 197] on li "Project" at bounding box center [811, 200] width 82 height 16
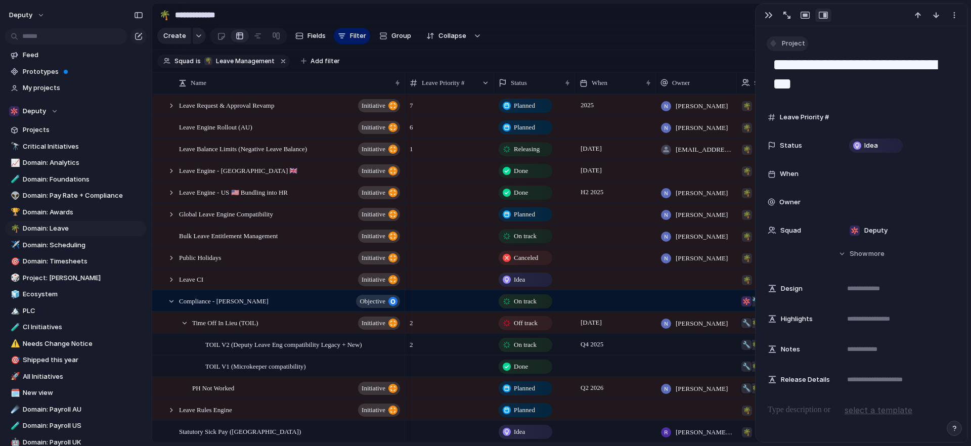
click at [785, 37] on button "Project" at bounding box center [787, 43] width 41 height 15
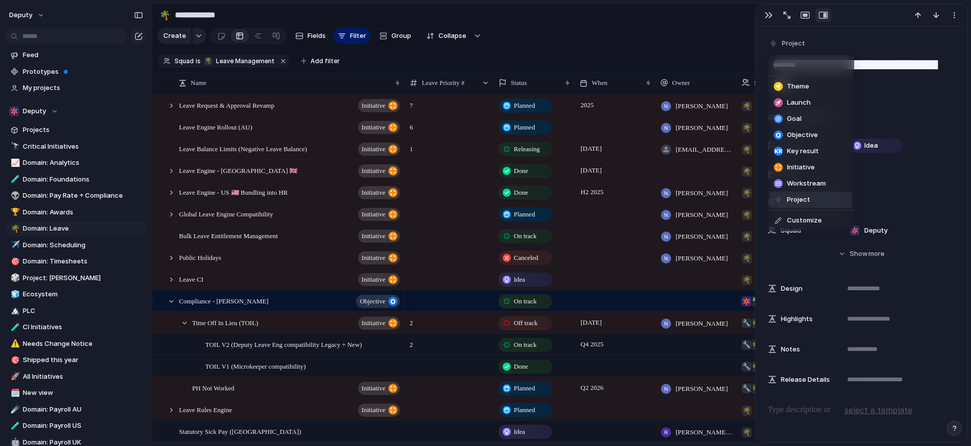
click at [848, 34] on div "Theme Launch Goal Objective Key result Initiative Workstream Project Customize" at bounding box center [485, 223] width 971 height 446
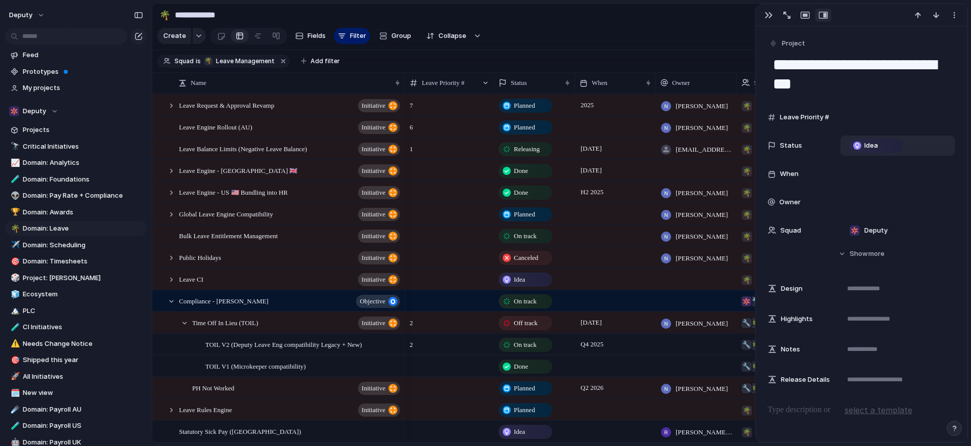
click at [862, 148] on div "Idea" at bounding box center [877, 146] width 52 height 12
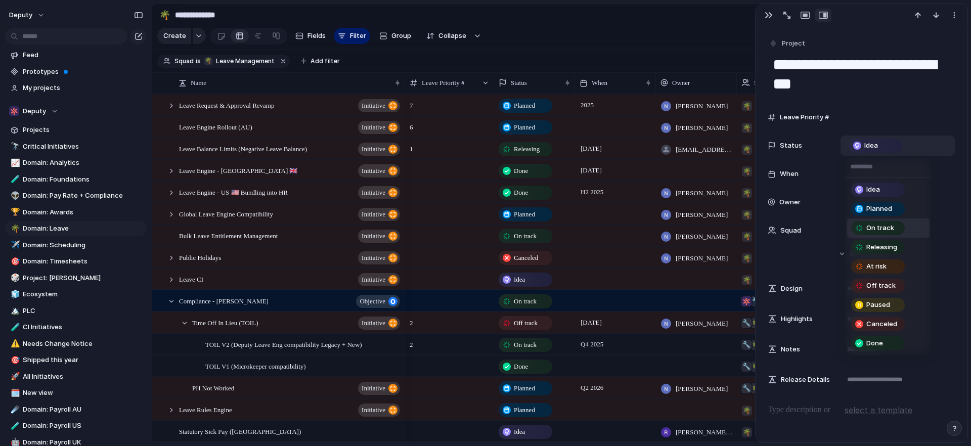
click at [885, 225] on span "On track" at bounding box center [881, 228] width 28 height 10
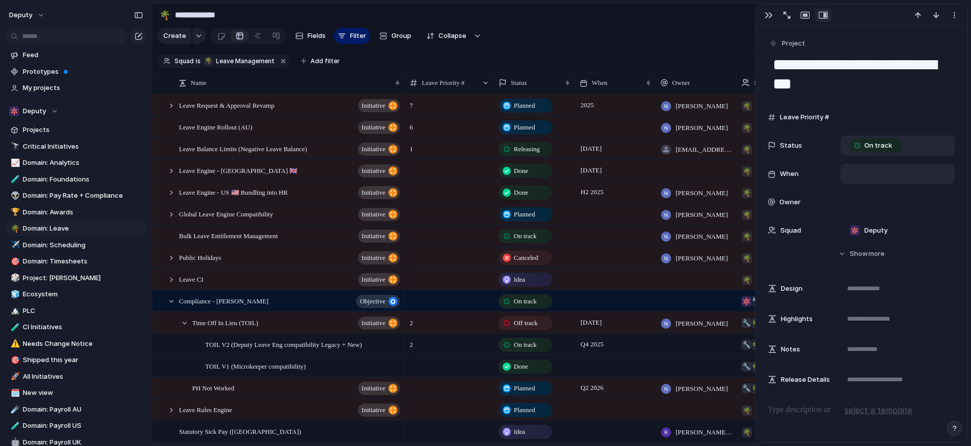
click at [850, 176] on div at bounding box center [897, 173] width 105 height 11
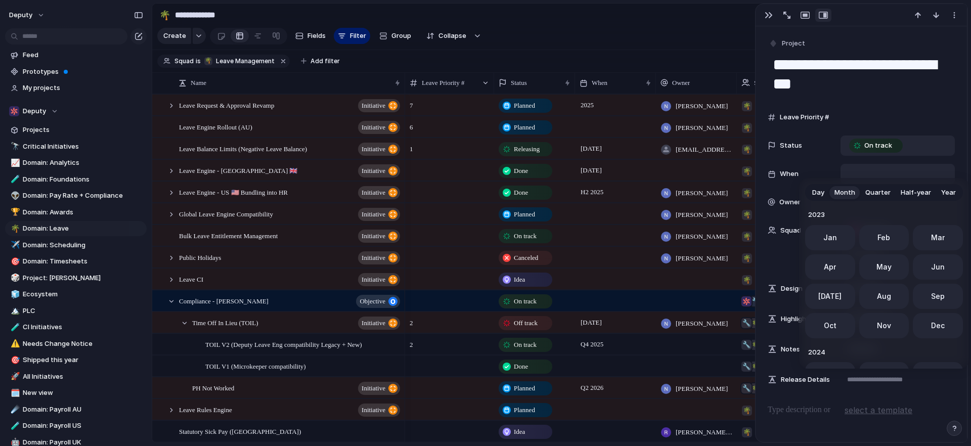
scroll to position [278, 0]
click at [832, 329] on button "Oct" at bounding box center [830, 322] width 50 height 25
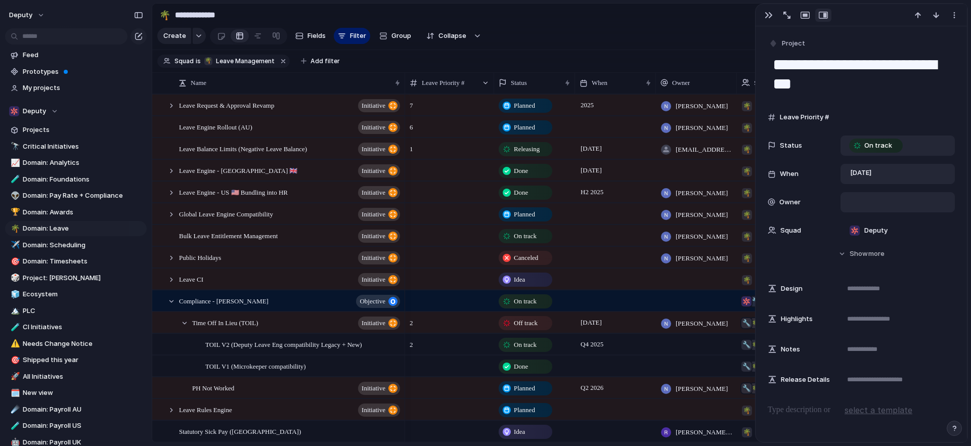
click at [857, 201] on div at bounding box center [897, 202] width 105 height 11
type input "*****"
click at [874, 250] on span "Simon Hutchinson" at bounding box center [874, 254] width 52 height 10
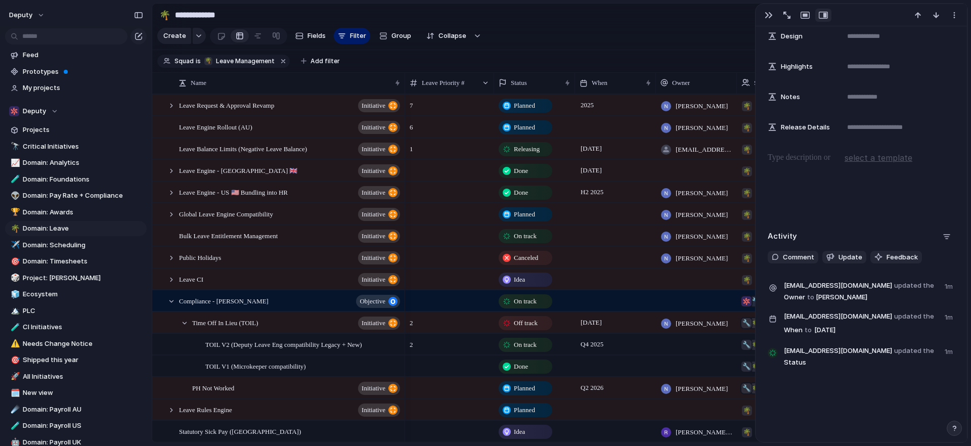
scroll to position [0, 0]
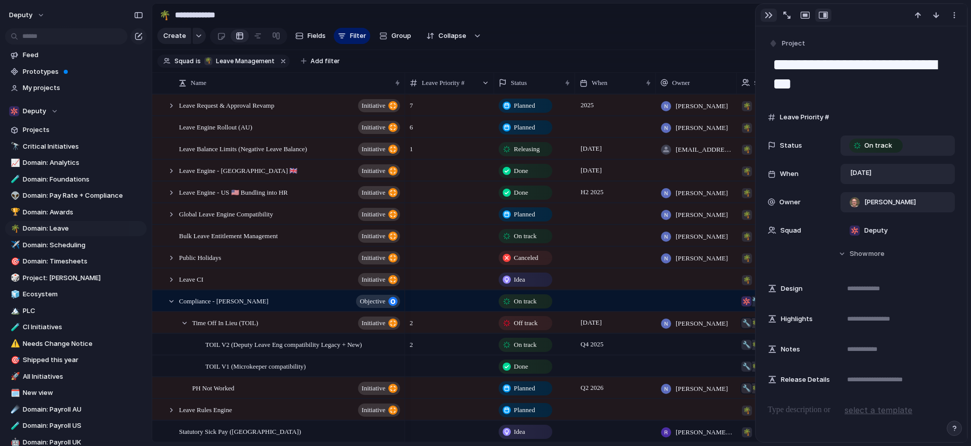
click at [771, 18] on div "button" at bounding box center [769, 15] width 8 height 8
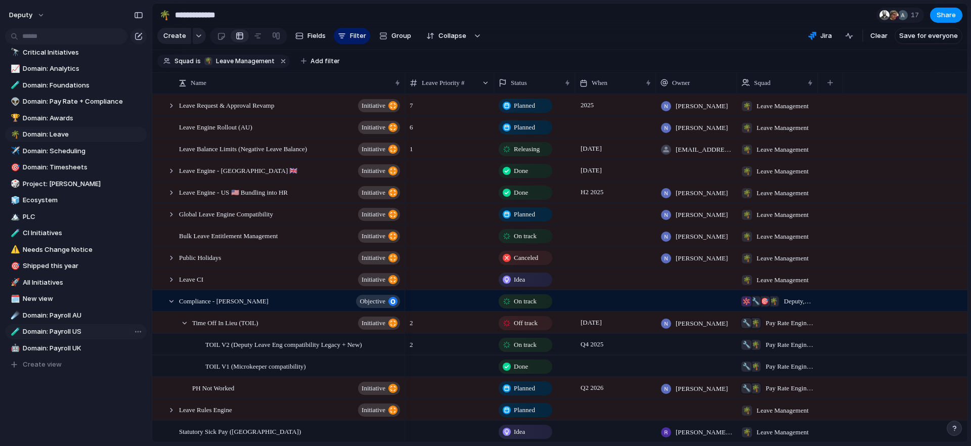
scroll to position [19, 0]
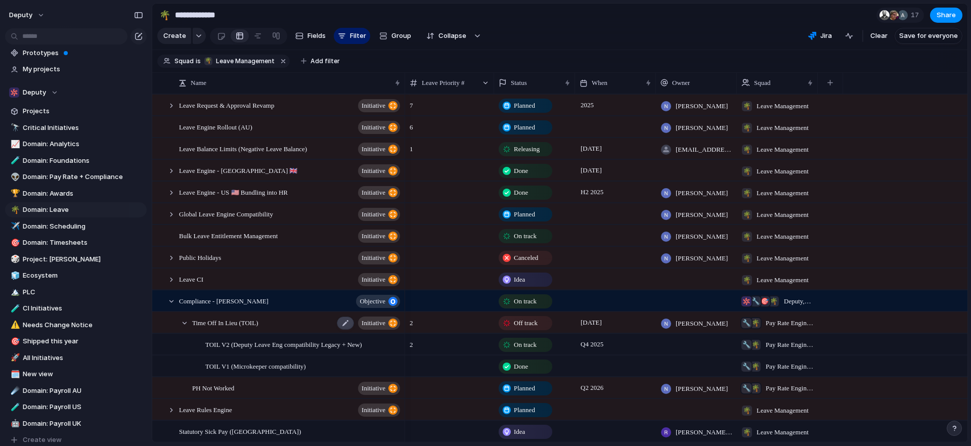
click at [345, 330] on div at bounding box center [345, 323] width 17 height 13
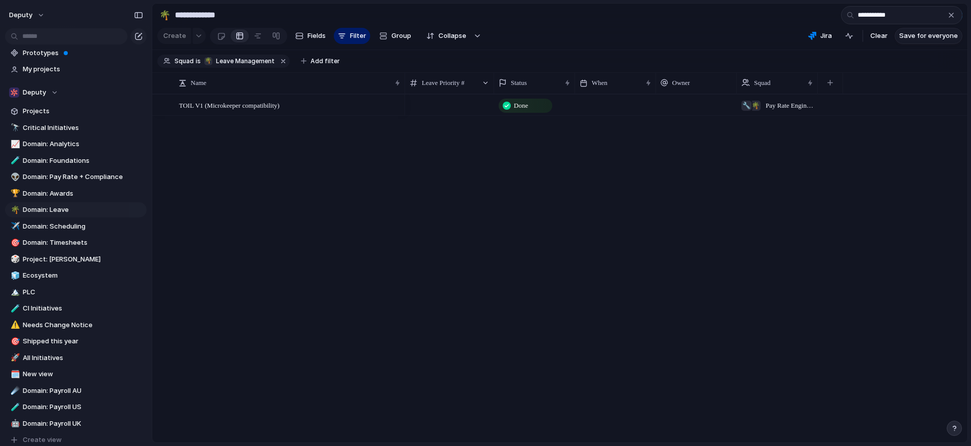
type input "**********"
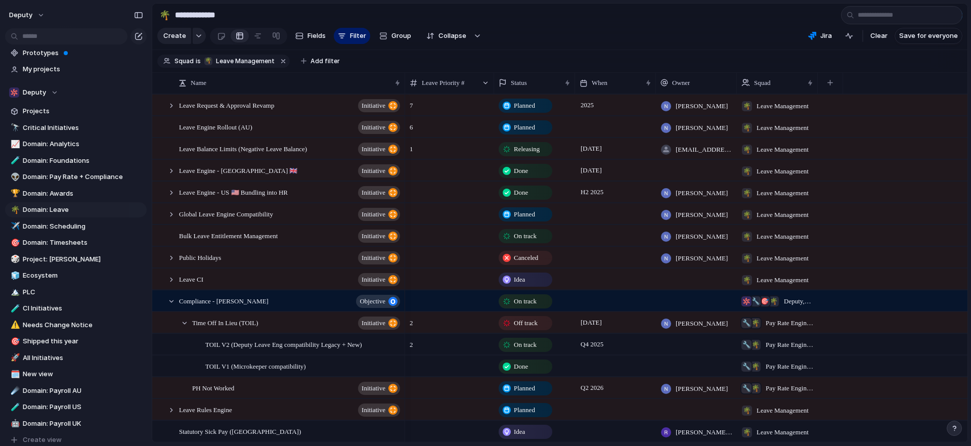
click at [603, 28] on section "Create Fields Filter Group Zoom Collapse Jira Clear Save for everyone" at bounding box center [560, 38] width 816 height 24
click at [196, 38] on div "button" at bounding box center [198, 36] width 7 height 4
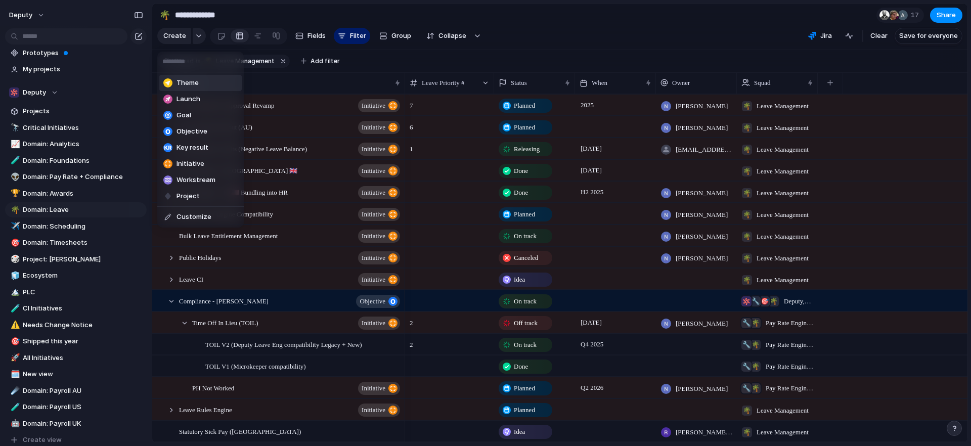
click at [588, 38] on div "Theme Launch Goal Objective Key result Initiative Workstream Project Customize" at bounding box center [485, 223] width 971 height 446
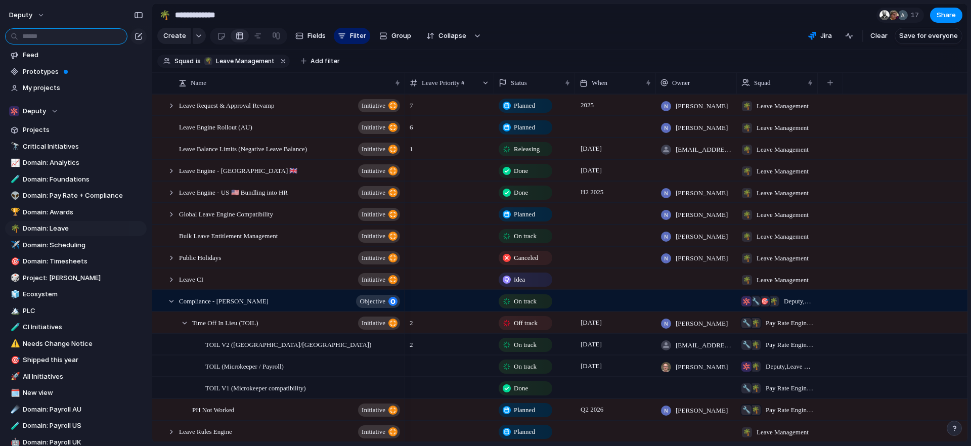
click at [64, 36] on input "text" at bounding box center [66, 36] width 122 height 16
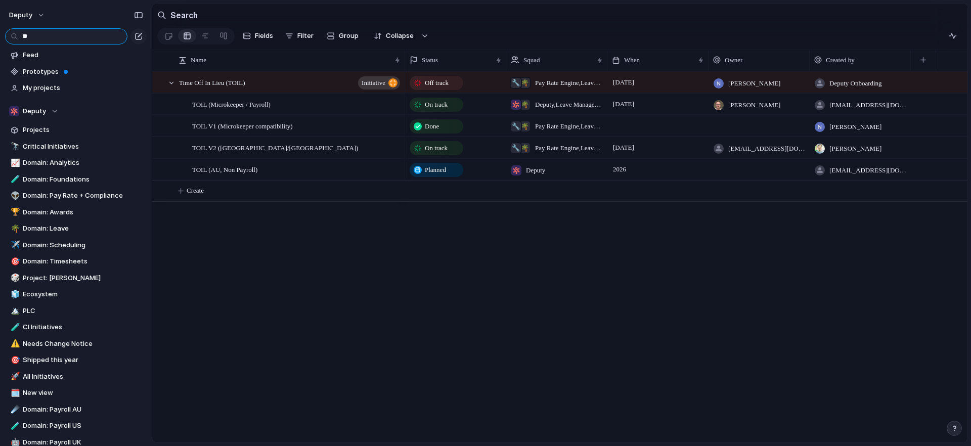
type input "*"
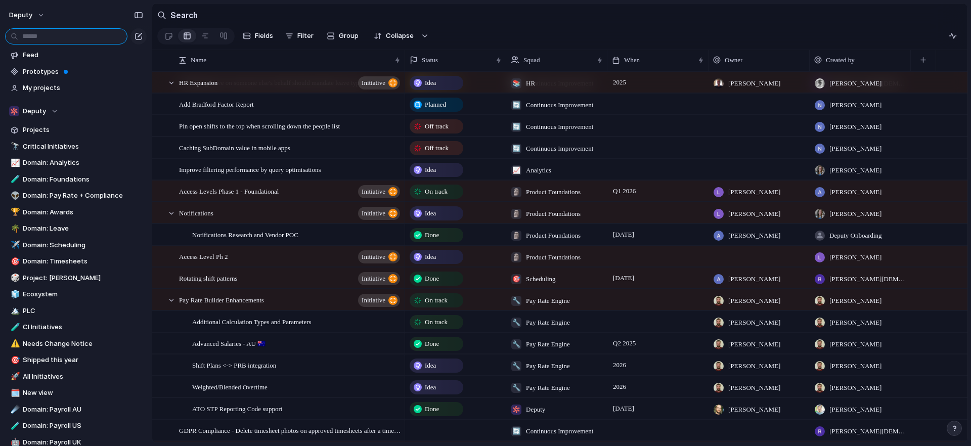
scroll to position [1029, 0]
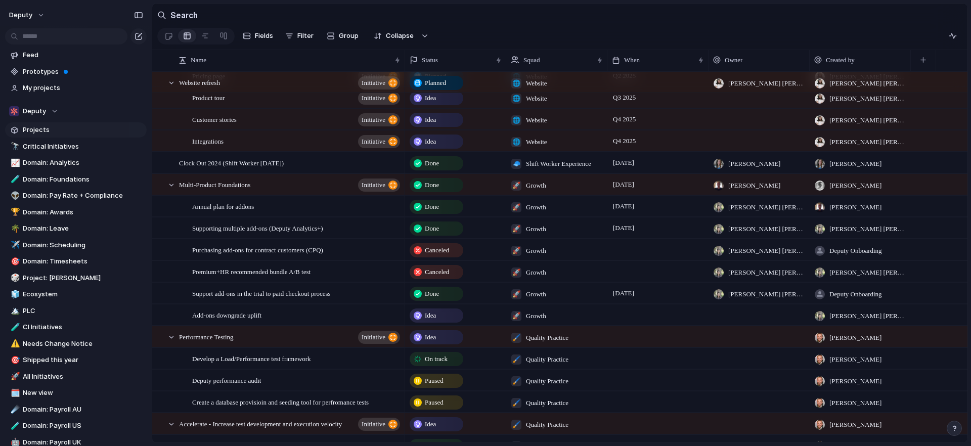
click at [36, 127] on span "Projects" at bounding box center [83, 130] width 120 height 10
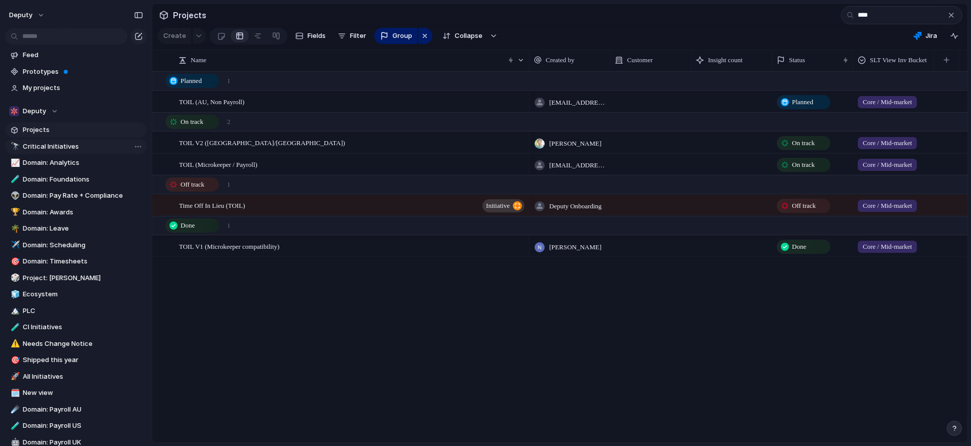
type input "****"
click at [36, 150] on span "Critical Initiatives" at bounding box center [83, 147] width 120 height 10
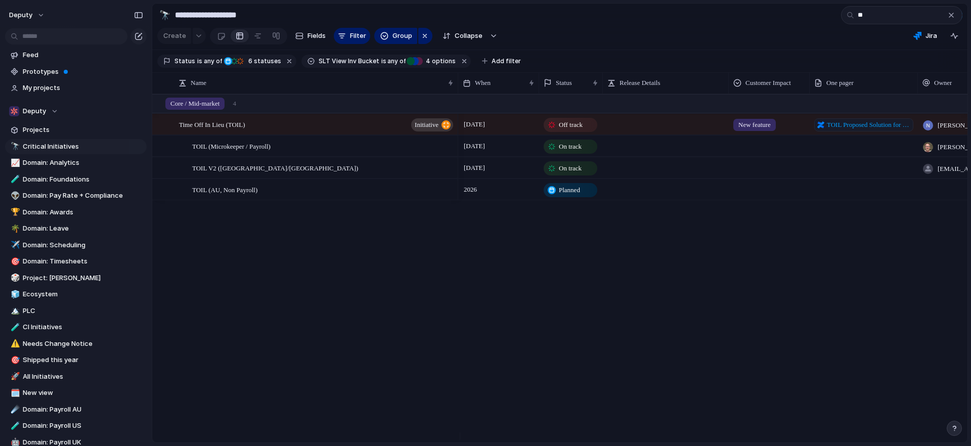
type input "*"
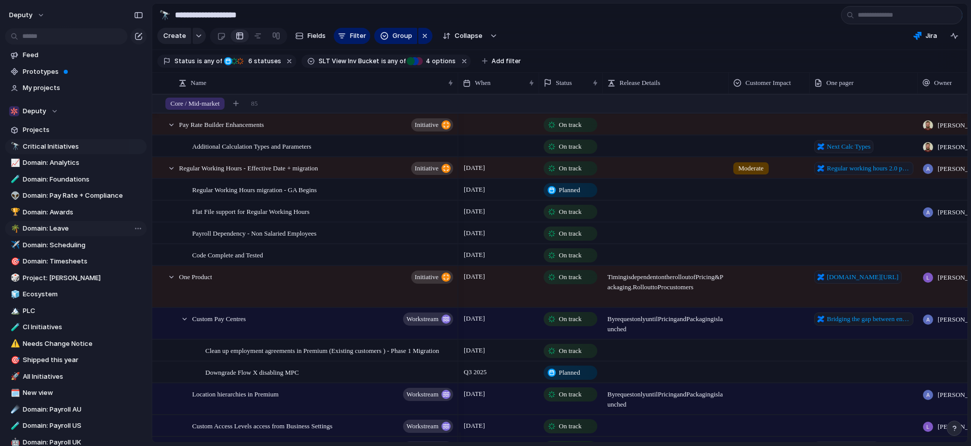
click at [46, 228] on span "Domain: Leave" at bounding box center [83, 229] width 120 height 10
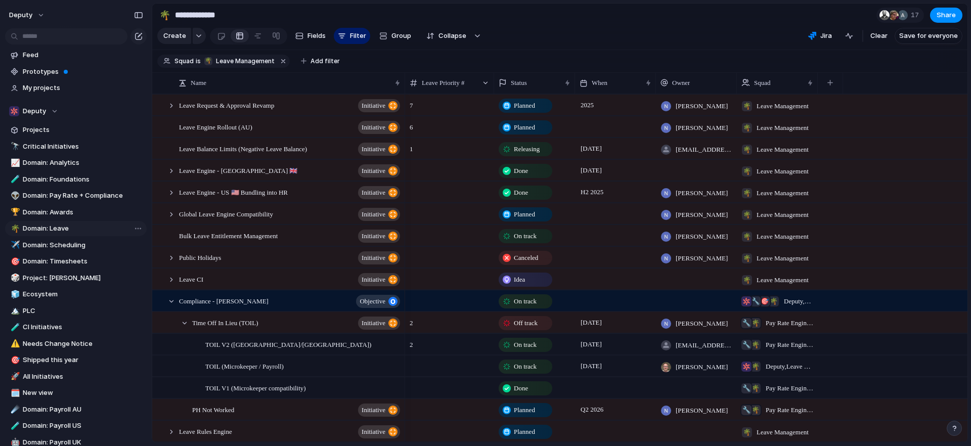
type input "**********"
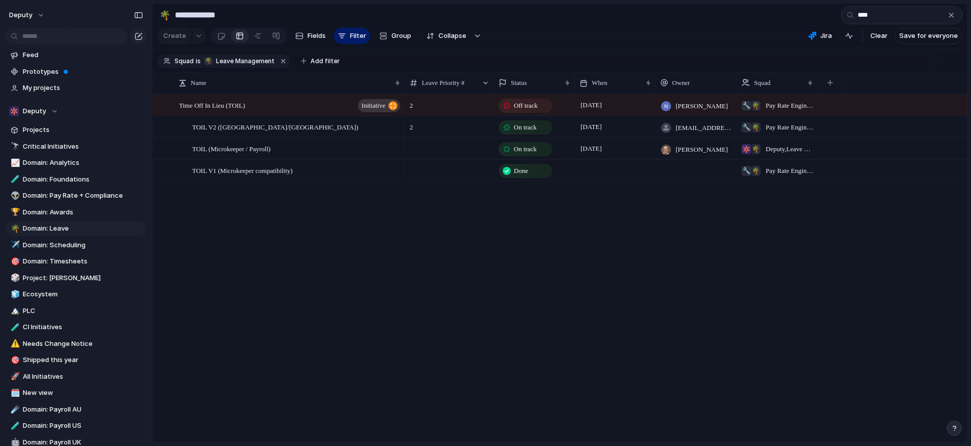
type input "****"
click at [802, 133] on span "Pay Rate Engine , Leave Management" at bounding box center [790, 127] width 48 height 10
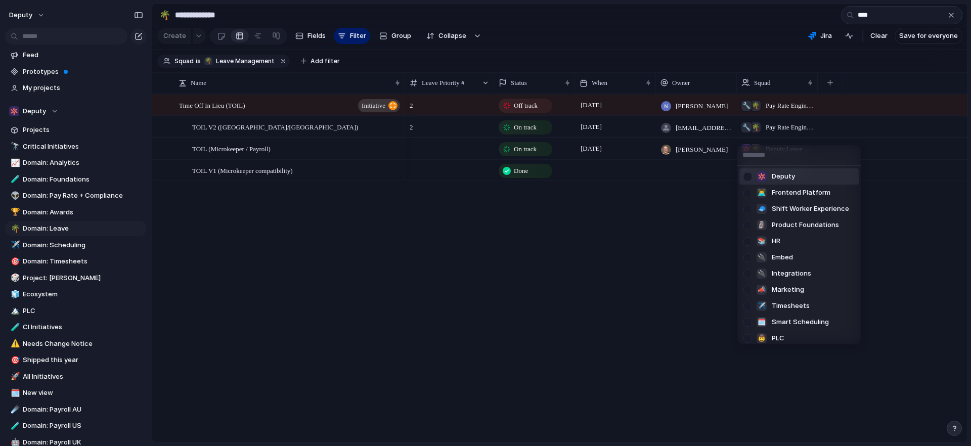
click at [588, 301] on div "Deputy 👨‍💻 Frontend Platform 🧢 Shift Worker Experience 🗿 Product Foundations 📚 …" at bounding box center [485, 223] width 971 height 446
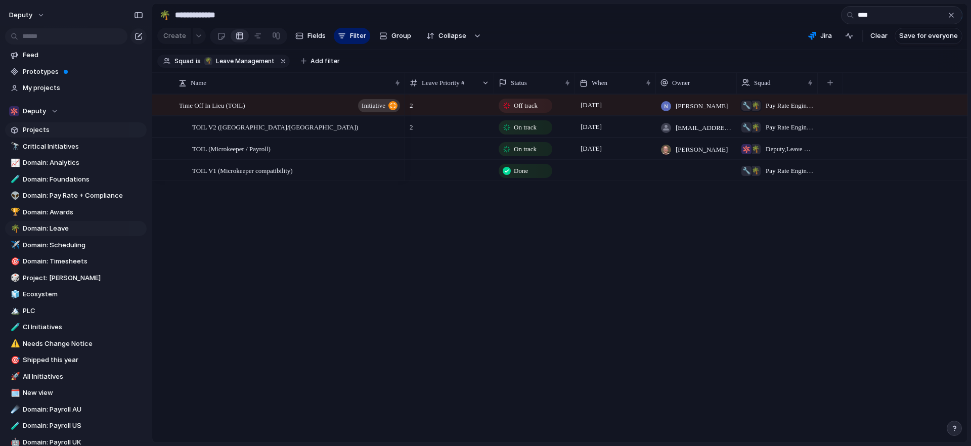
click at [35, 130] on span "Projects" at bounding box center [83, 130] width 120 height 10
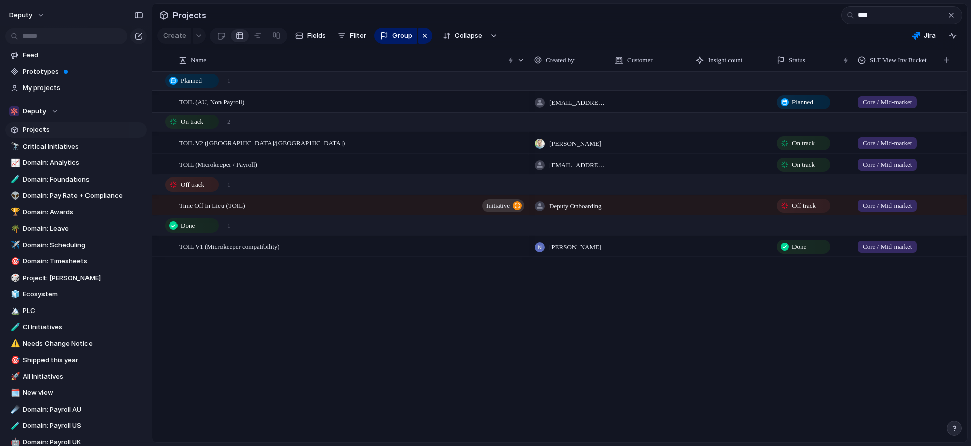
click at [375, 378] on div "TOIL (AU, Non Payroll) TOIL V2 (UK/US) TOIL (Microkeeper / Payroll) Time Off In…" at bounding box center [560, 256] width 816 height 371
click at [43, 36] on input "text" at bounding box center [66, 36] width 122 height 16
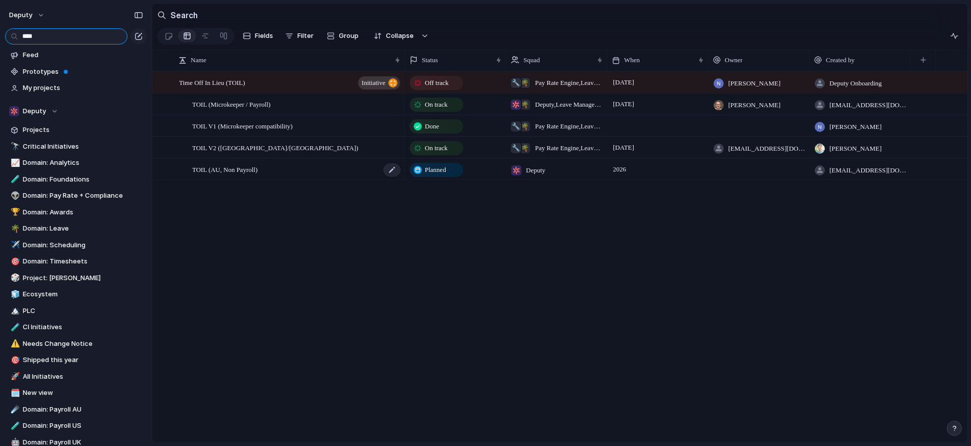
type input "****"
click at [284, 180] on div "TOIL (AU, Non Payroll)" at bounding box center [296, 169] width 209 height 21
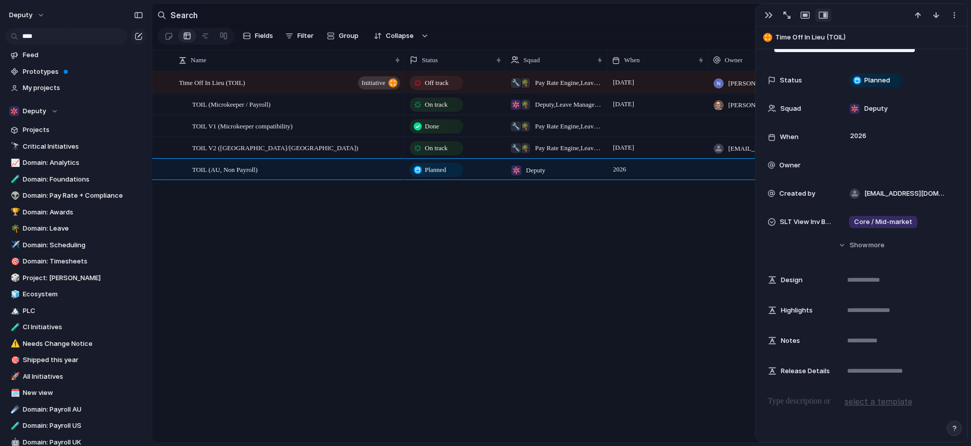
scroll to position [57, 0]
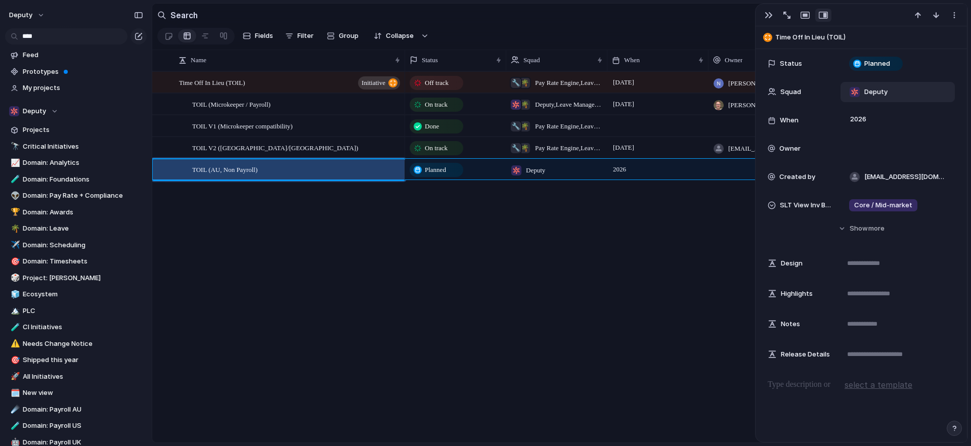
click at [894, 88] on div "Deputy" at bounding box center [897, 92] width 105 height 11
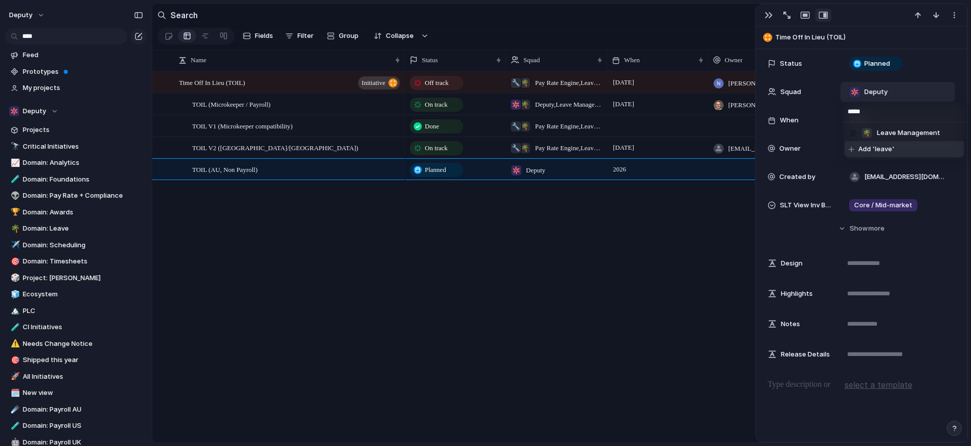
type input "*****"
click at [908, 137] on span "Leave Management" at bounding box center [908, 133] width 63 height 10
click at [571, 355] on div "Off track 🌴 🔧 Pay Rate Engine , Leave Management August 2025 Naveed Billah Depu…" at bounding box center [686, 256] width 563 height 371
click at [769, 16] on div "button" at bounding box center [769, 15] width 8 height 8
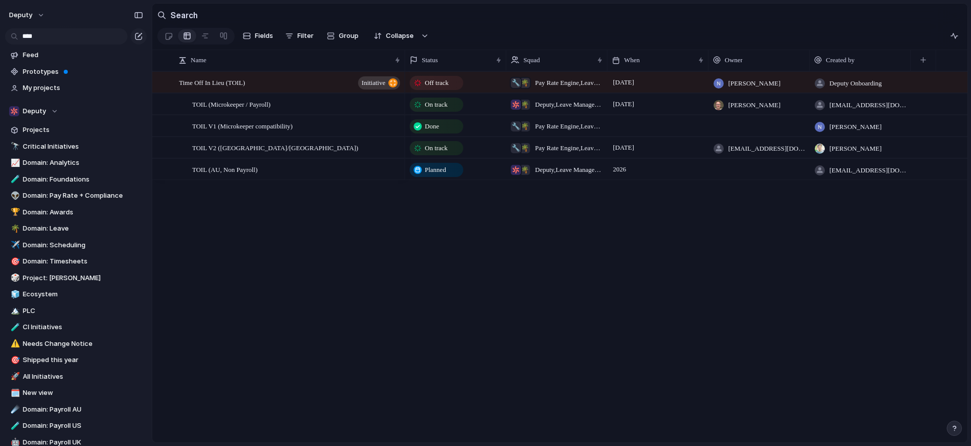
click at [528, 300] on div "Off track 🌴 🔧 Pay Rate Engine , Leave Management August 2025 Naveed Billah Depu…" at bounding box center [686, 256] width 563 height 371
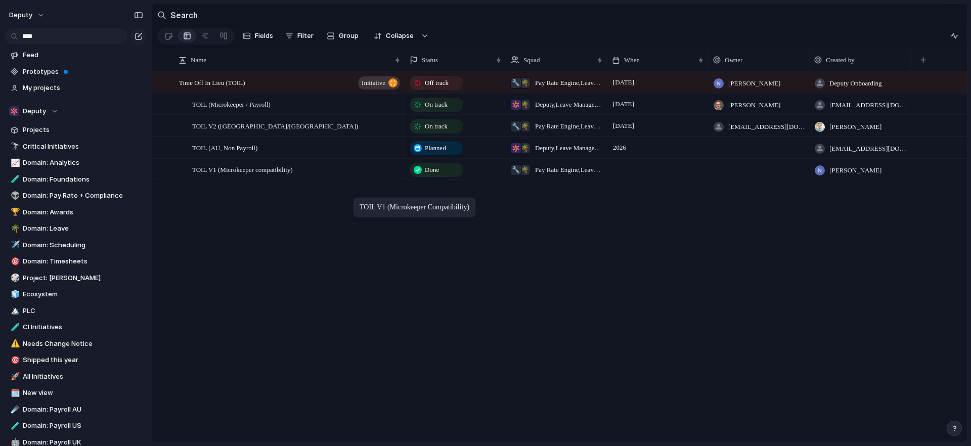
drag, startPoint x: 372, startPoint y: 127, endPoint x: 358, endPoint y: 199, distance: 73.7
click at [746, 89] on span "[PERSON_NAME]" at bounding box center [755, 83] width 52 height 10
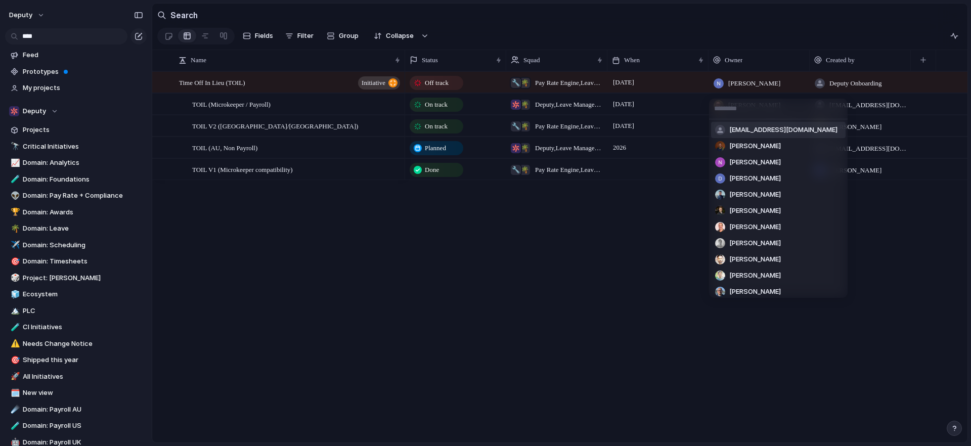
click at [749, 129] on span "[EMAIL_ADDRESS][DOMAIN_NAME]" at bounding box center [784, 130] width 108 height 10
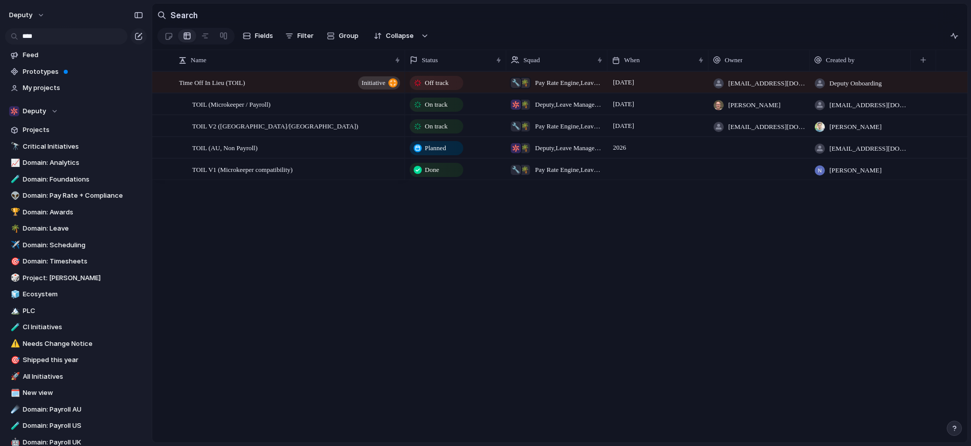
click at [697, 262] on div "Off track 🌴 🔧 Pay Rate Engine , Leave Management August 2025 stsang@deputy.com …" at bounding box center [686, 256] width 563 height 371
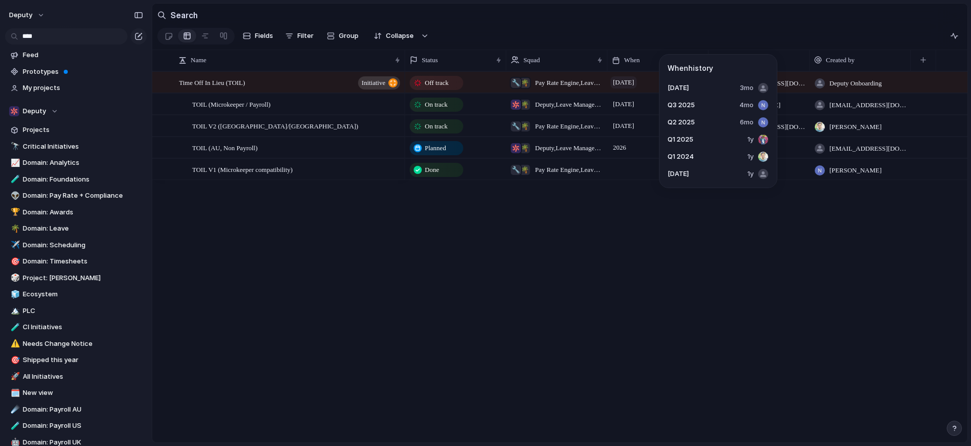
click at [630, 87] on span "[DATE]" at bounding box center [624, 82] width 26 height 12
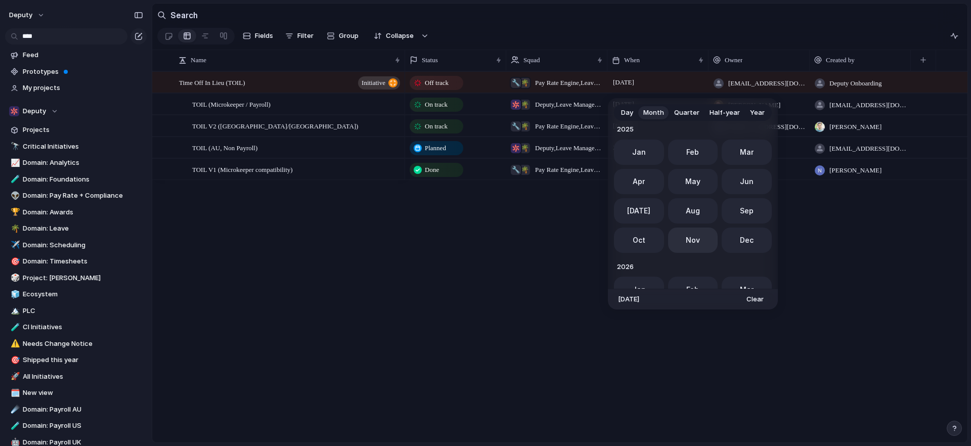
scroll to position [286, 0]
click at [760, 110] on span "Year" at bounding box center [757, 113] width 15 height 10
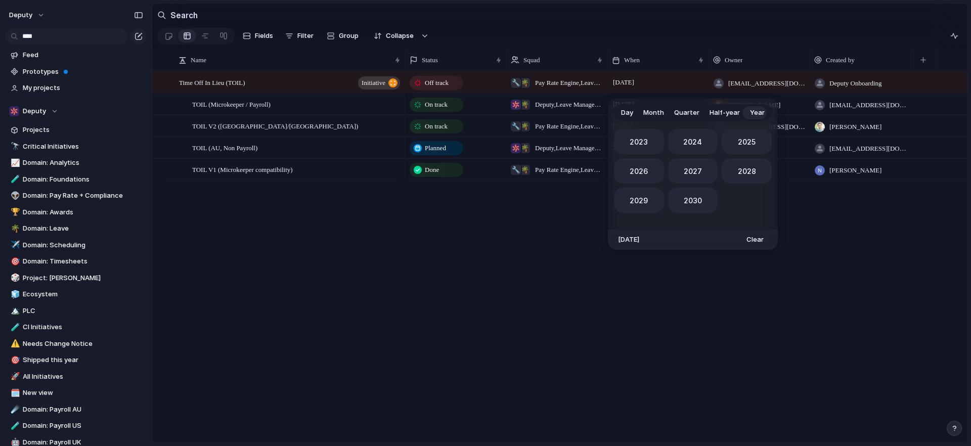
scroll to position [0, 0]
click at [643, 176] on span "2026" at bounding box center [639, 171] width 18 height 11
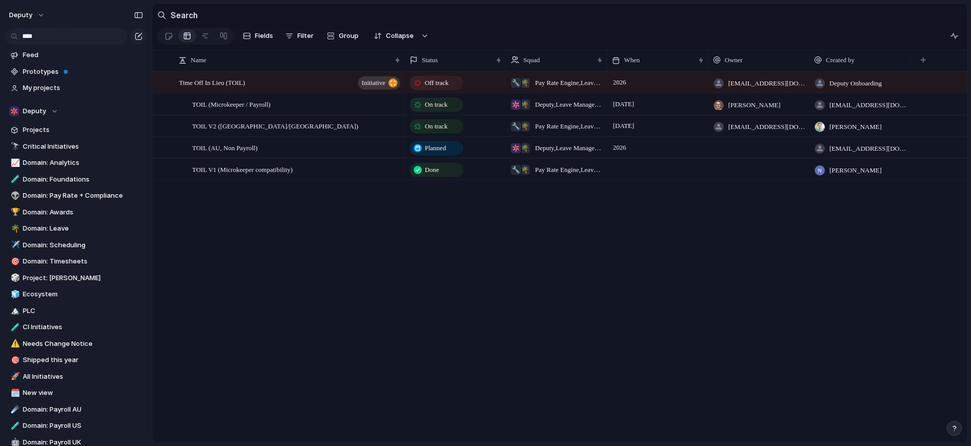
click at [712, 245] on div "Off track 🌴 🔧 Pay Rate Engine , Leave Management 2026 stsang@deputy.com Deputy …" at bounding box center [686, 256] width 563 height 371
click at [473, 89] on div "Off track" at bounding box center [456, 81] width 100 height 18
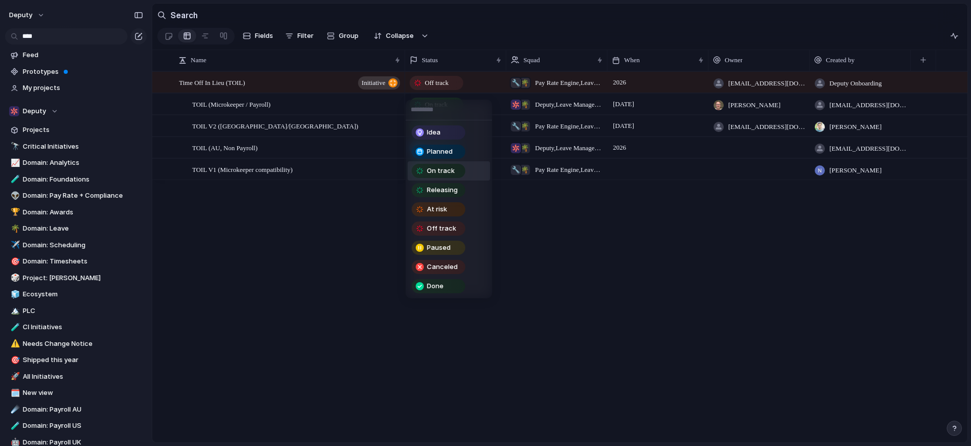
click at [438, 166] on span "On track" at bounding box center [441, 171] width 28 height 10
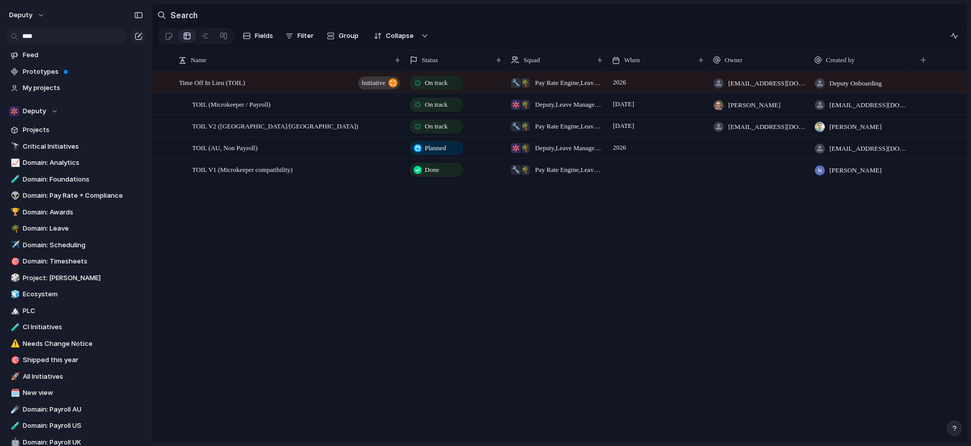
click at [647, 260] on div "On track 🌴 🔧 Pay Rate Engine , Leave Management 2026 stsang@deputy.com Deputy O…" at bounding box center [686, 256] width 563 height 371
click at [478, 90] on div "On track" at bounding box center [456, 81] width 100 height 18
drag, startPoint x: 304, startPoint y: 265, endPoint x: 298, endPoint y: 156, distance: 109.5
click at [305, 259] on div "Idea Planned On track Releasing At risk Off track Paused Canceled Done" at bounding box center [485, 223] width 971 height 446
click at [261, 92] on div "Time Off In Lieu (TOIL) initiative" at bounding box center [290, 82] width 223 height 21
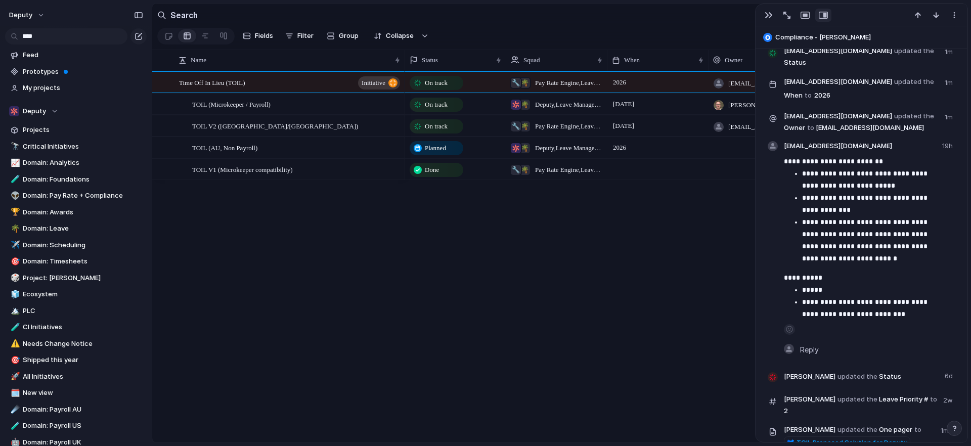
scroll to position [906, 0]
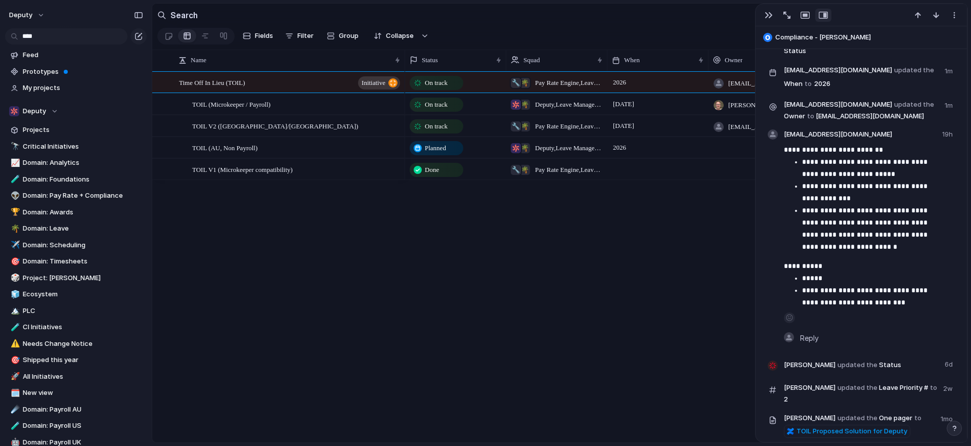
click at [552, 301] on div "On track 🌴 🔧 Pay Rate Engine , Leave Management 2026 stsang@deputy.com Deputy O…" at bounding box center [686, 256] width 563 height 371
click at [646, 274] on div "On track 🌴 🔧 Pay Rate Engine , Leave Management 2026 stsang@deputy.com Deputy O…" at bounding box center [686, 256] width 563 height 371
click at [767, 14] on div "button" at bounding box center [769, 15] width 8 height 8
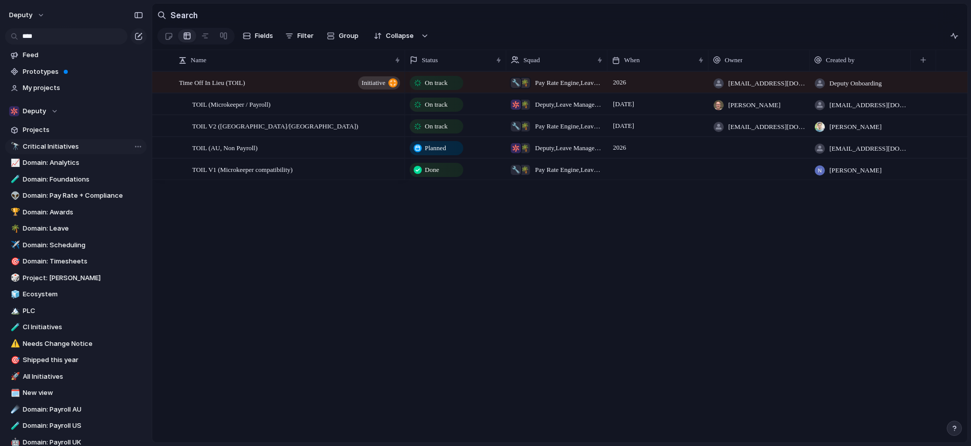
click at [32, 147] on span "Critical Initiatives" at bounding box center [83, 147] width 120 height 10
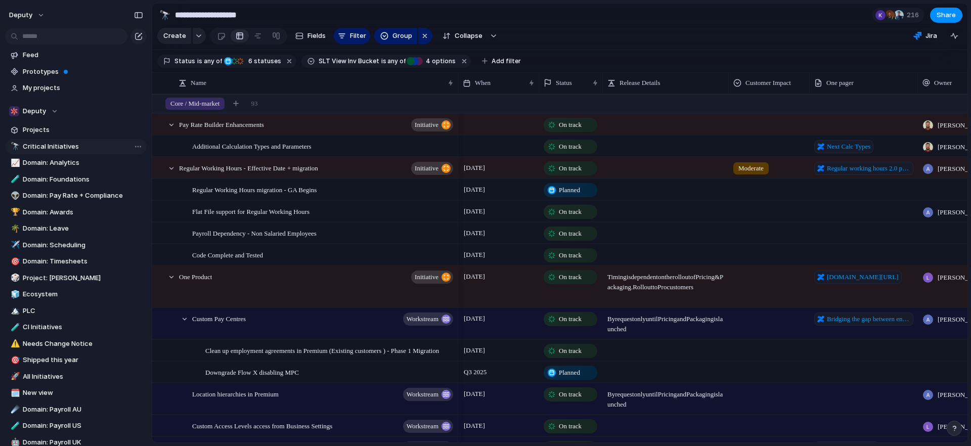
click at [50, 145] on span "Critical Initiatives" at bounding box center [83, 147] width 120 height 10
click at [171, 130] on div at bounding box center [171, 124] width 9 height 9
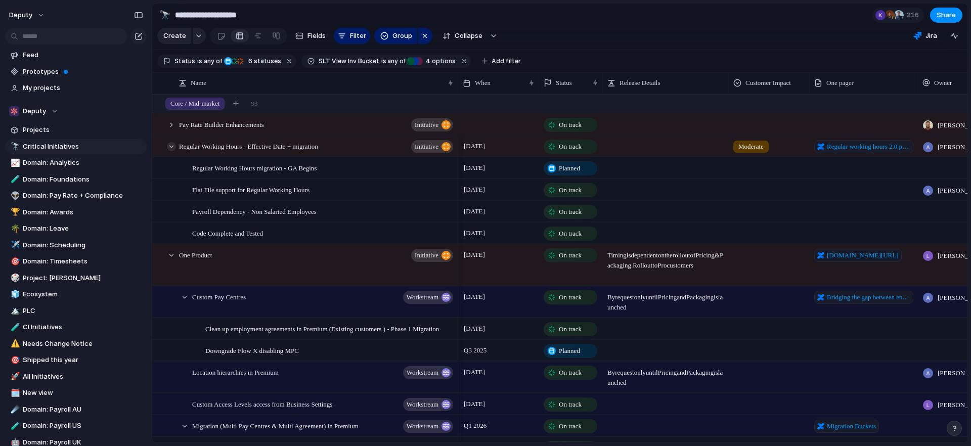
click at [172, 151] on div at bounding box center [171, 146] width 9 height 9
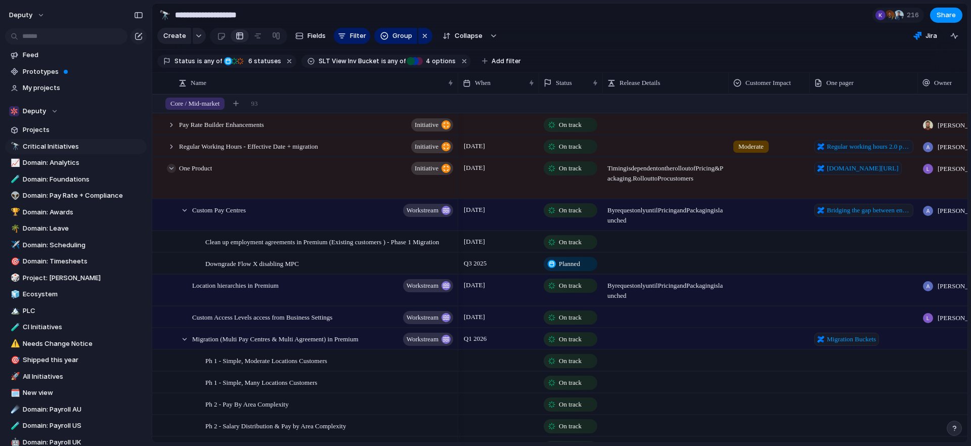
click at [173, 173] on div at bounding box center [171, 168] width 9 height 9
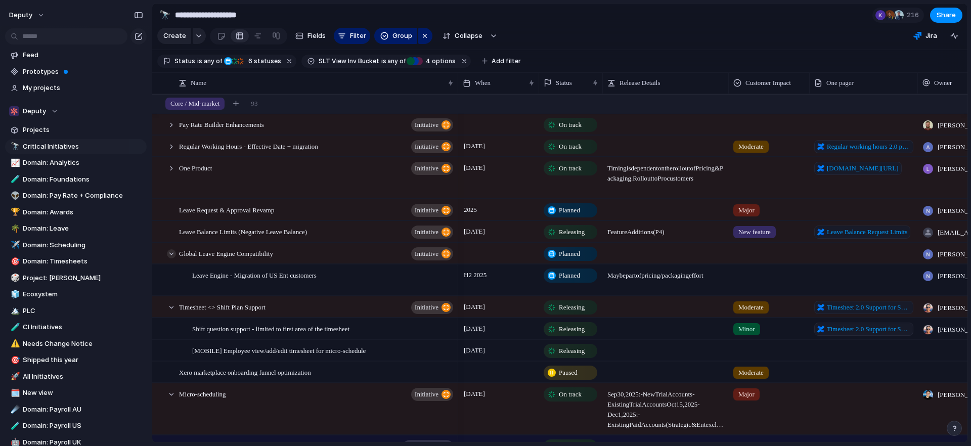
click at [171, 259] on div at bounding box center [171, 253] width 9 height 9
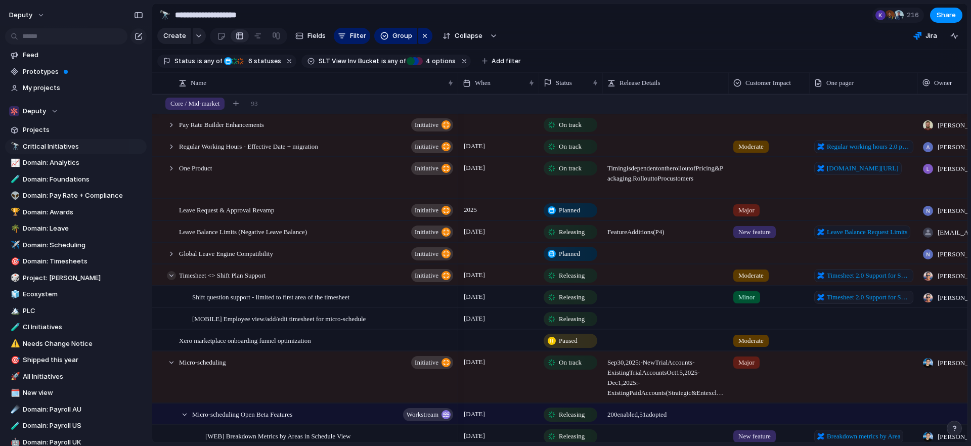
click at [172, 280] on div at bounding box center [171, 275] width 9 height 9
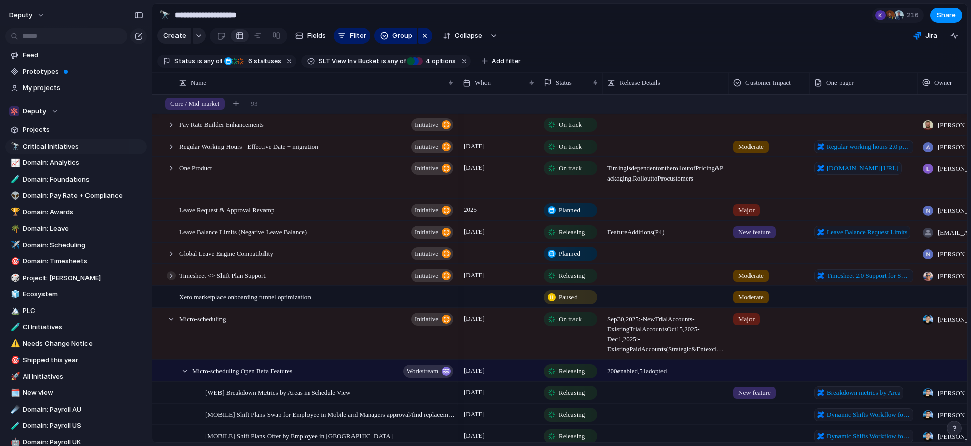
click at [171, 280] on div at bounding box center [171, 275] width 9 height 9
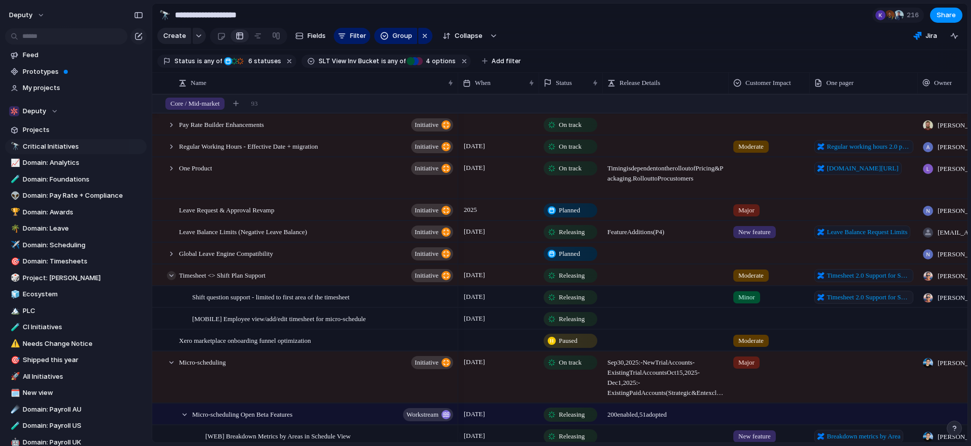
click at [171, 280] on div at bounding box center [171, 275] width 9 height 9
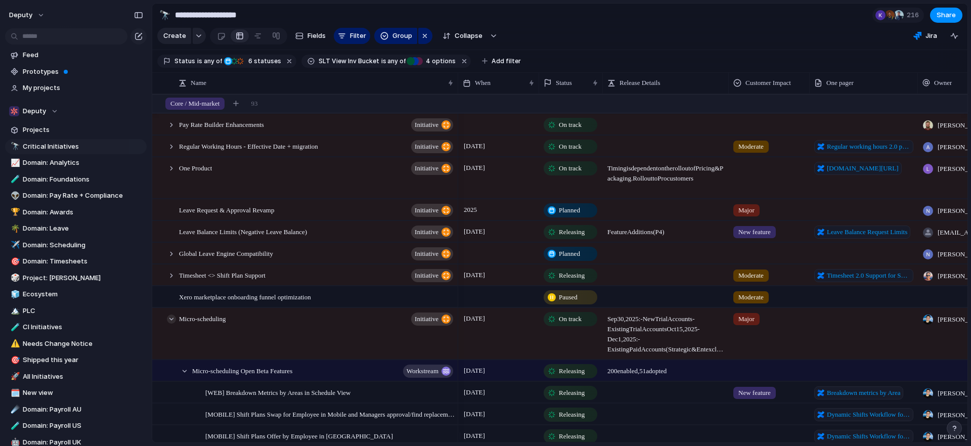
click at [169, 324] on div at bounding box center [171, 319] width 9 height 9
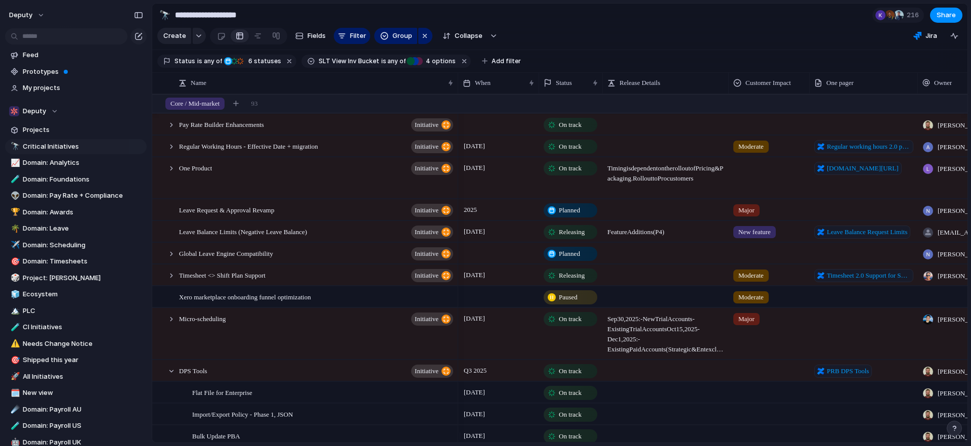
drag, startPoint x: 173, startPoint y: 379, endPoint x: 199, endPoint y: 383, distance: 26.5
click at [173, 376] on div at bounding box center [171, 371] width 9 height 9
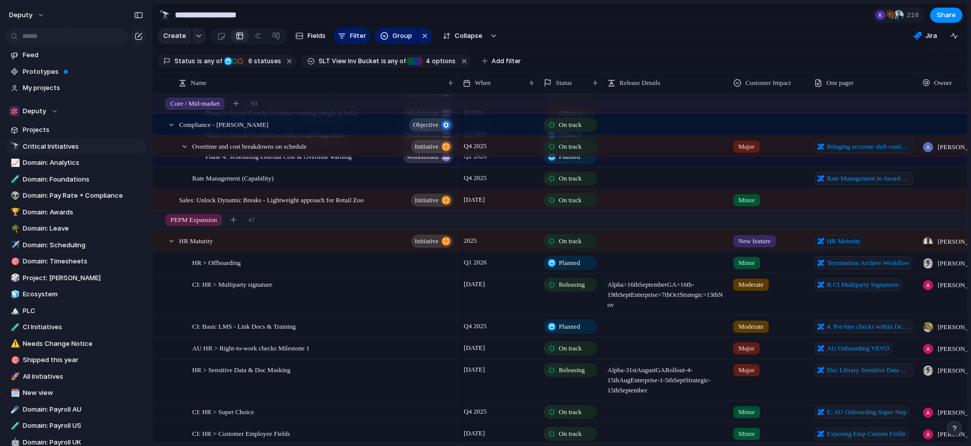
scroll to position [769, 0]
click at [175, 246] on div at bounding box center [171, 241] width 9 height 9
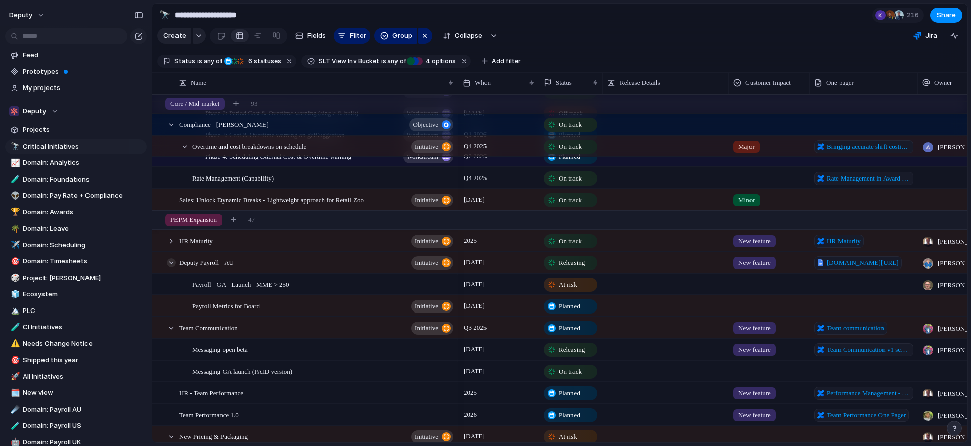
click at [170, 268] on div at bounding box center [171, 263] width 9 height 9
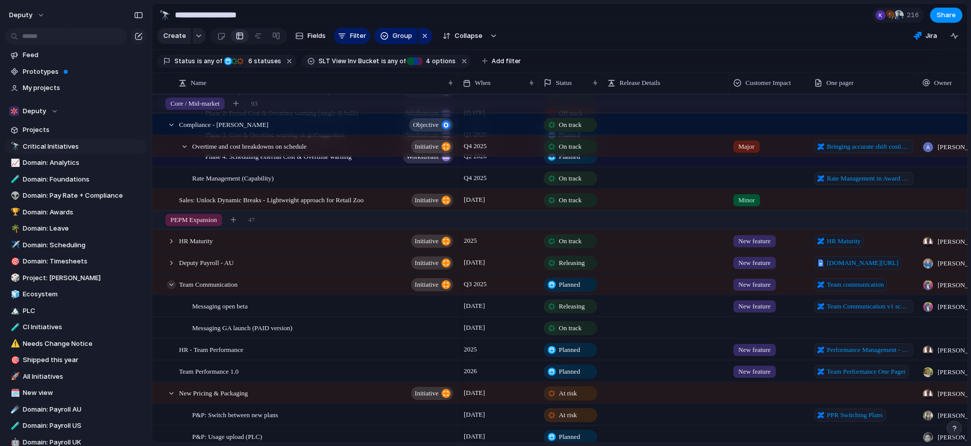
click at [172, 289] on div at bounding box center [171, 284] width 9 height 9
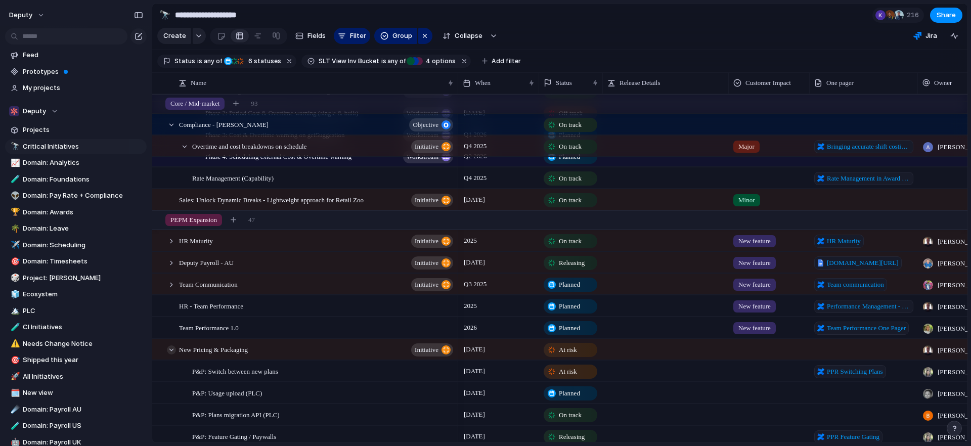
click at [171, 355] on div at bounding box center [171, 350] width 9 height 9
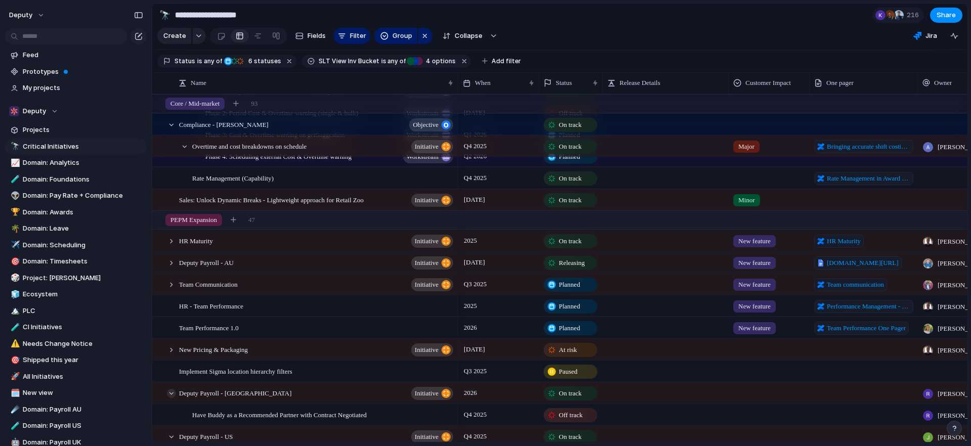
click at [167, 398] on div at bounding box center [171, 393] width 9 height 9
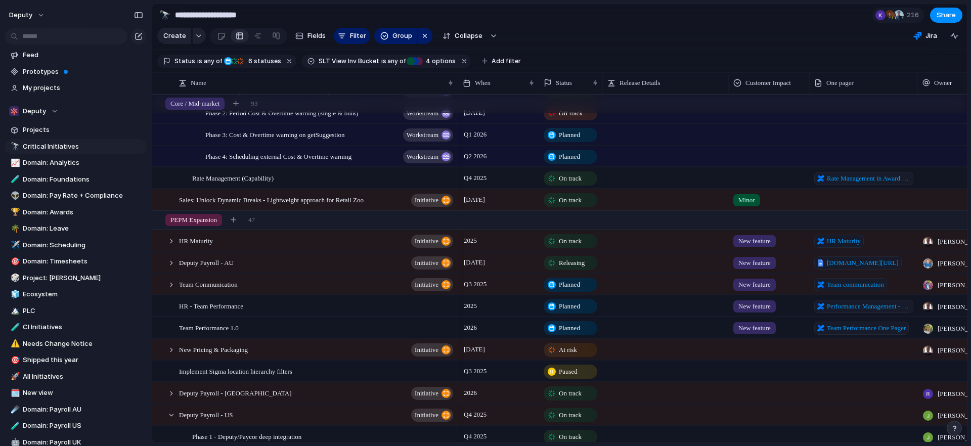
scroll to position [943, 0]
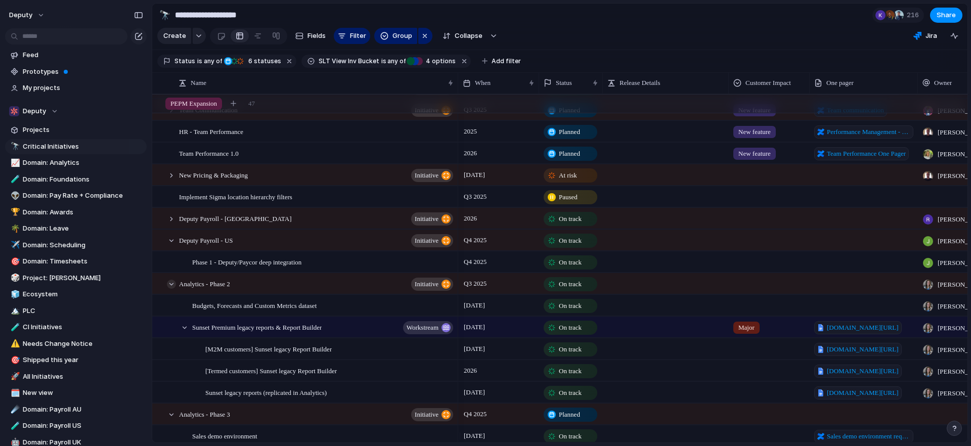
click at [171, 289] on div at bounding box center [171, 284] width 9 height 9
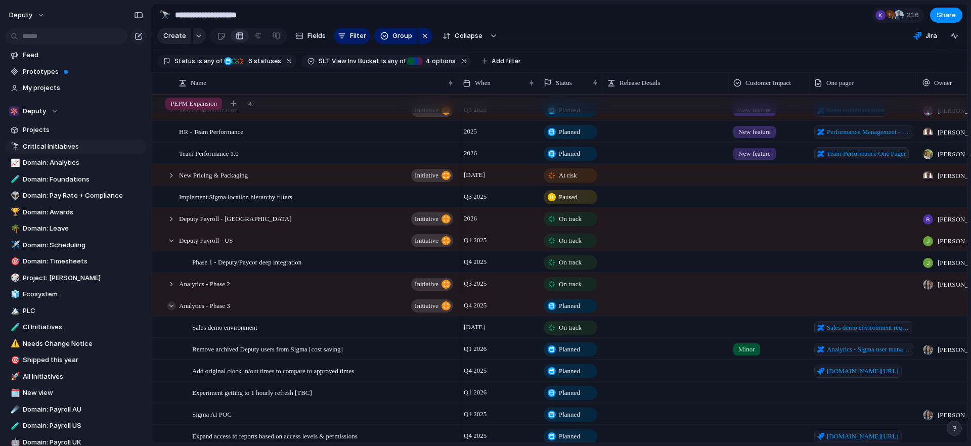
click at [171, 311] on div at bounding box center [171, 306] width 9 height 9
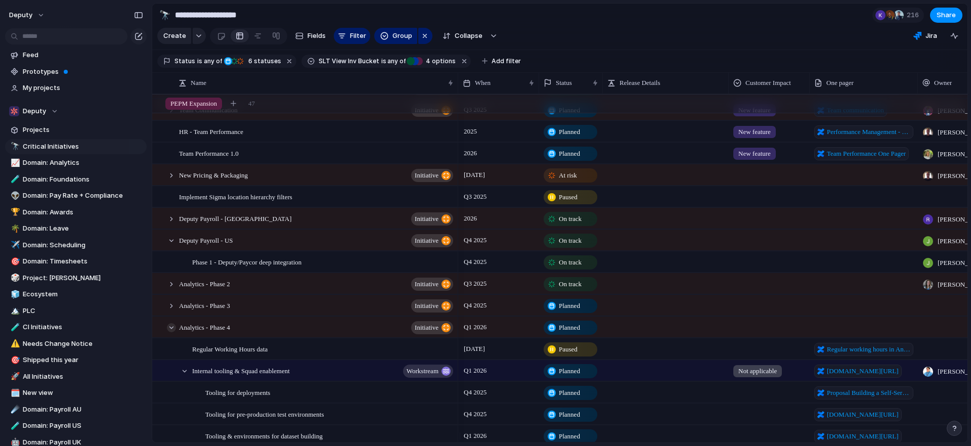
click at [172, 332] on div at bounding box center [171, 327] width 9 height 9
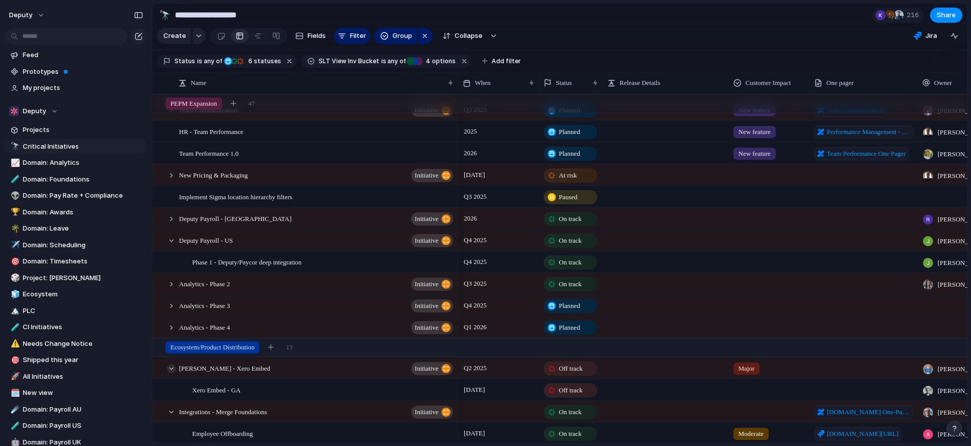
click at [171, 373] on div at bounding box center [171, 368] width 9 height 9
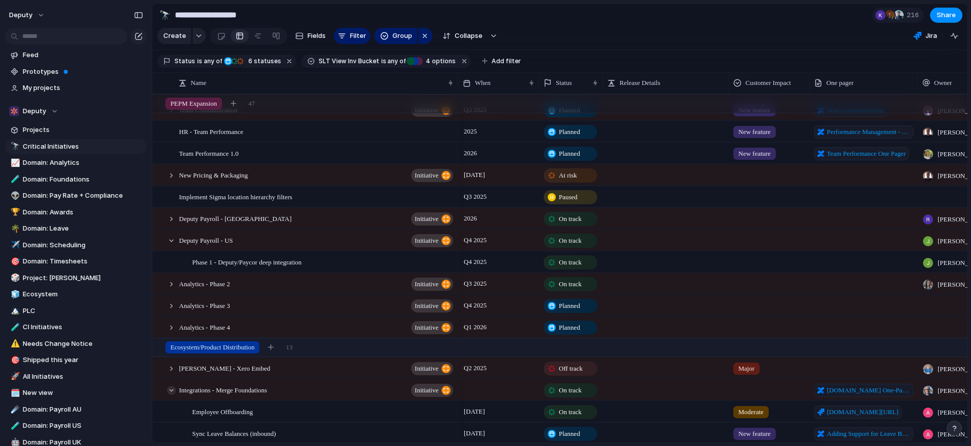
click at [172, 395] on div at bounding box center [171, 390] width 9 height 9
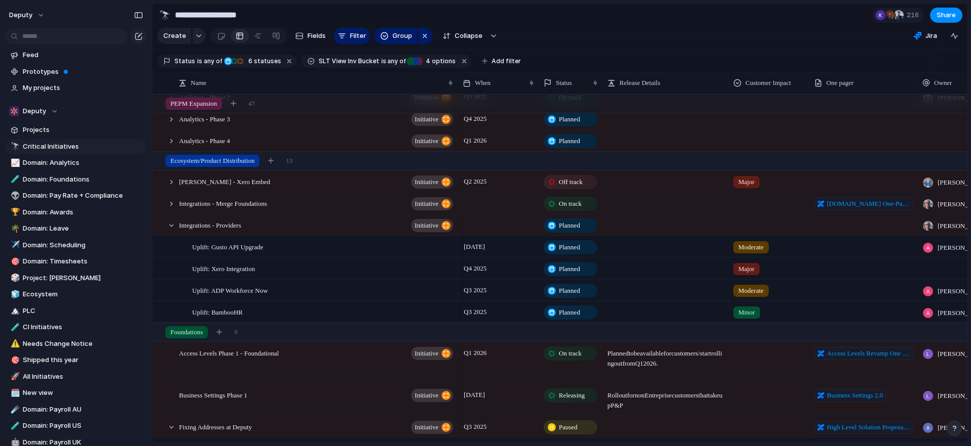
scroll to position [1130, 0]
click at [169, 230] on div at bounding box center [171, 225] width 9 height 9
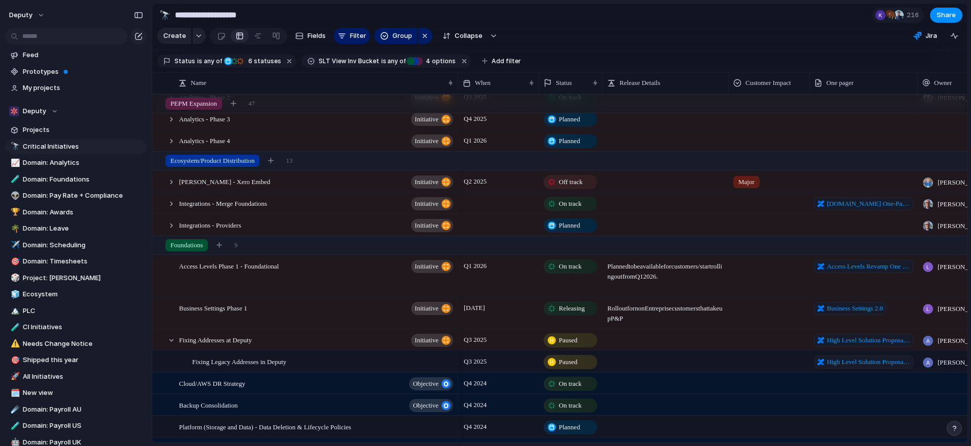
scroll to position [1176, 0]
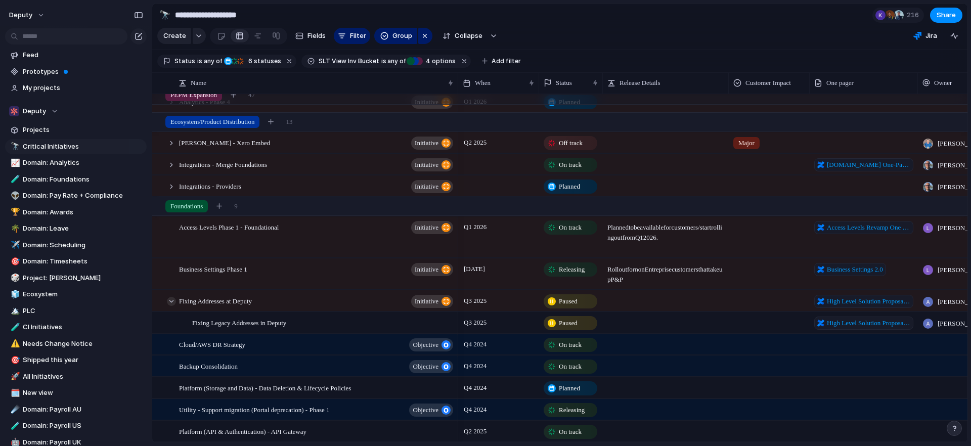
click at [168, 301] on div at bounding box center [171, 301] width 9 height 9
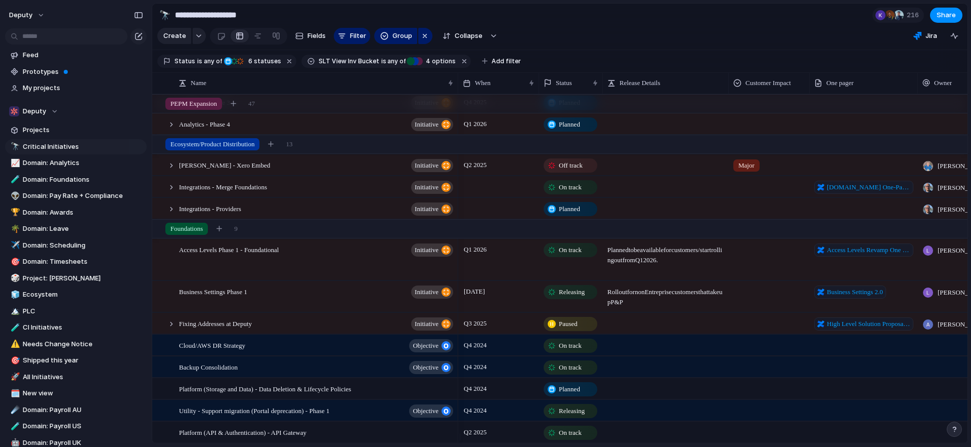
scroll to position [1154, 0]
click at [161, 231] on div at bounding box center [158, 228] width 9 height 9
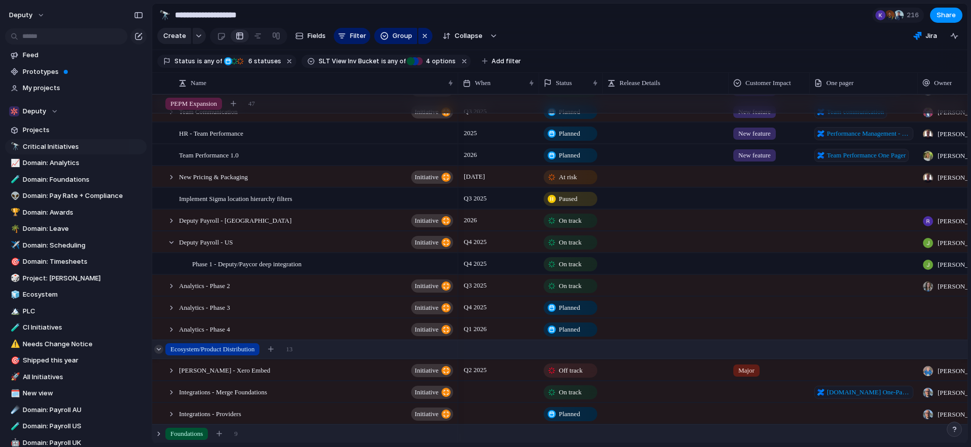
click at [159, 348] on div at bounding box center [158, 349] width 9 height 9
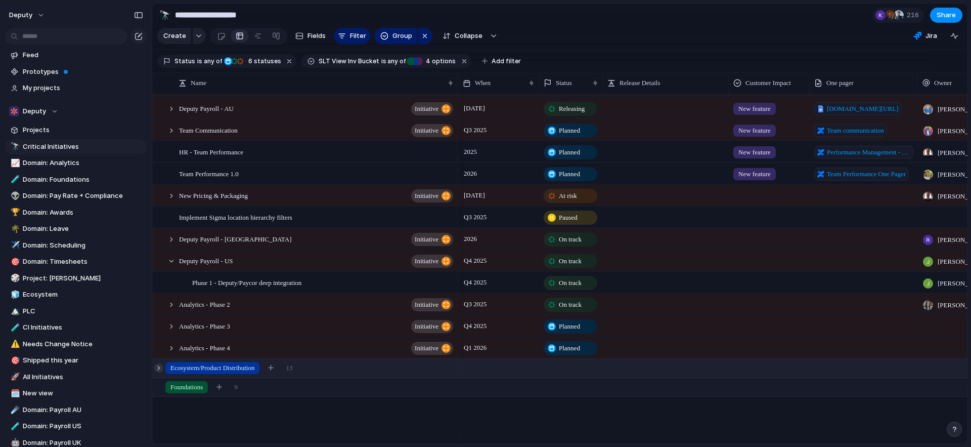
scroll to position [884, 0]
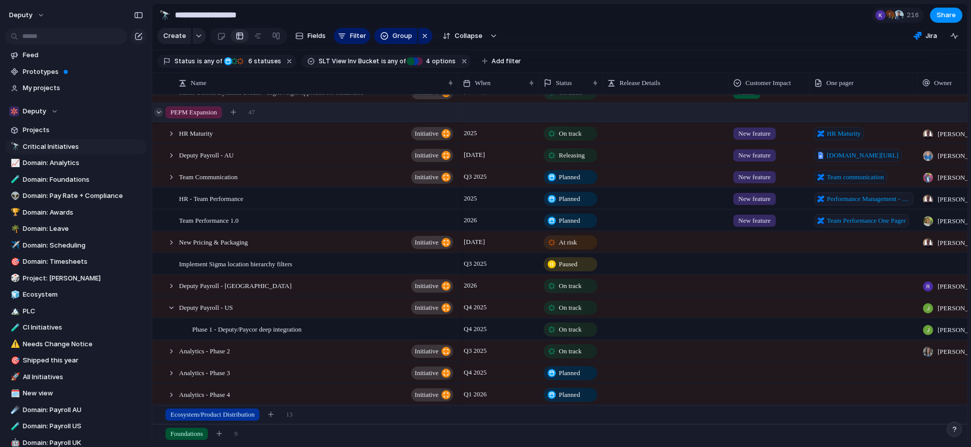
click at [160, 111] on div at bounding box center [158, 112] width 9 height 9
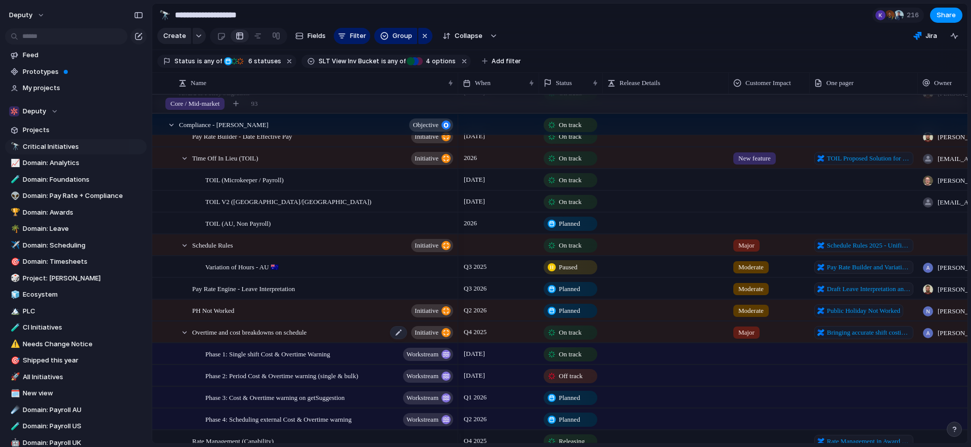
scroll to position [494, 0]
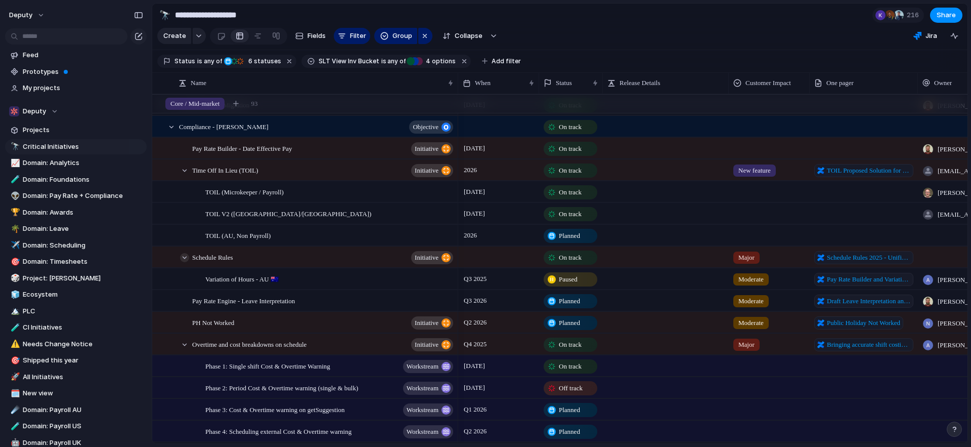
click at [183, 262] on div at bounding box center [184, 257] width 9 height 9
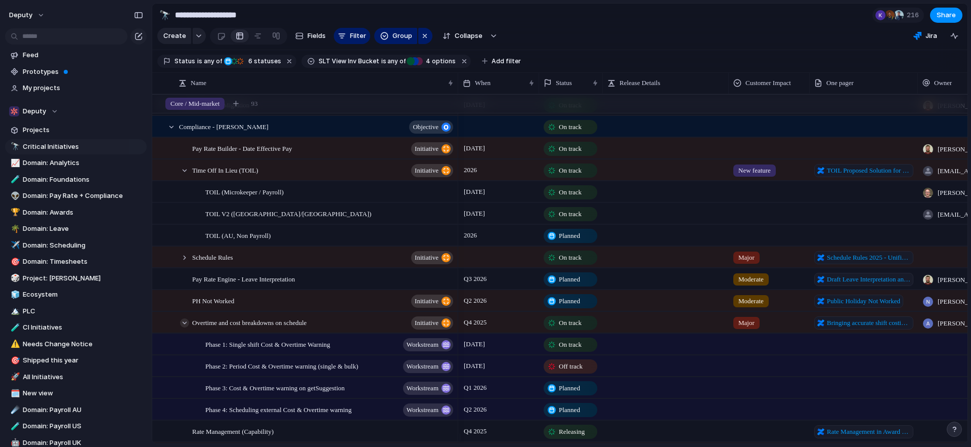
click at [187, 327] on div at bounding box center [184, 322] width 9 height 9
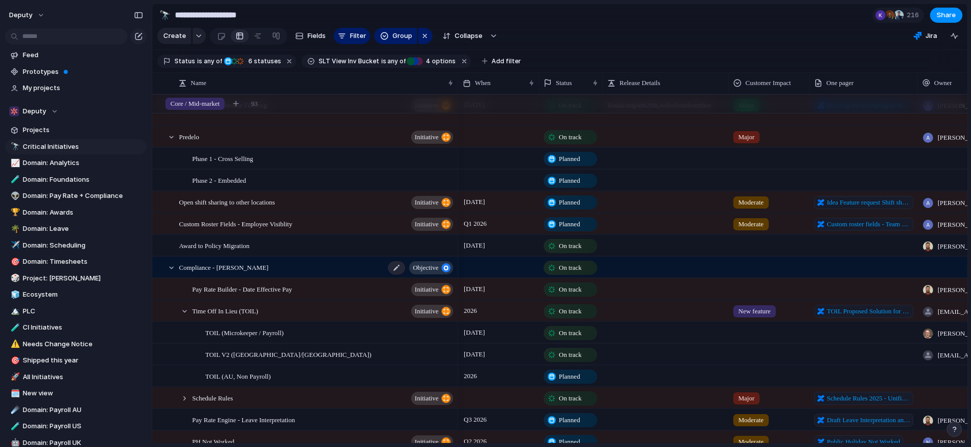
scroll to position [0, 0]
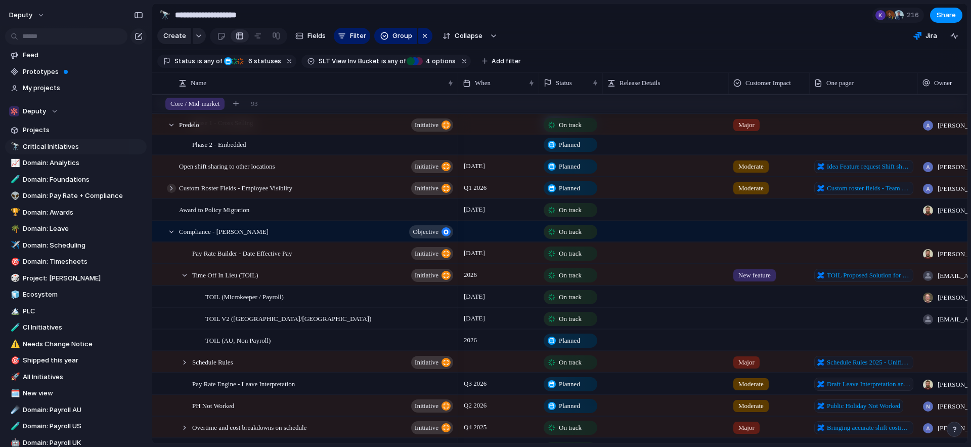
click at [171, 193] on div at bounding box center [171, 188] width 9 height 9
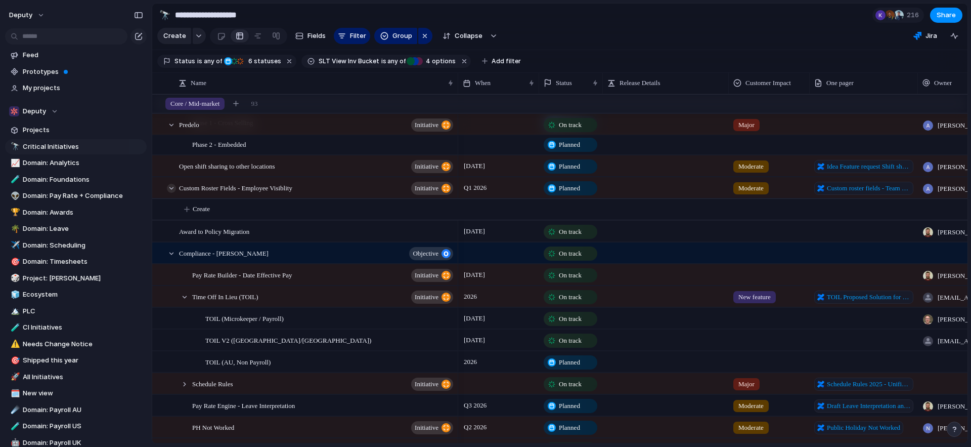
click at [171, 193] on div at bounding box center [171, 188] width 9 height 9
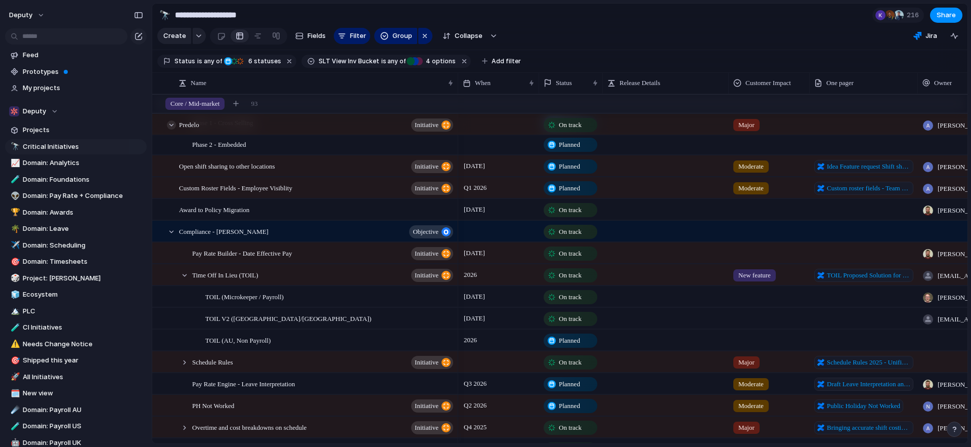
click at [171, 130] on div at bounding box center [171, 124] width 9 height 9
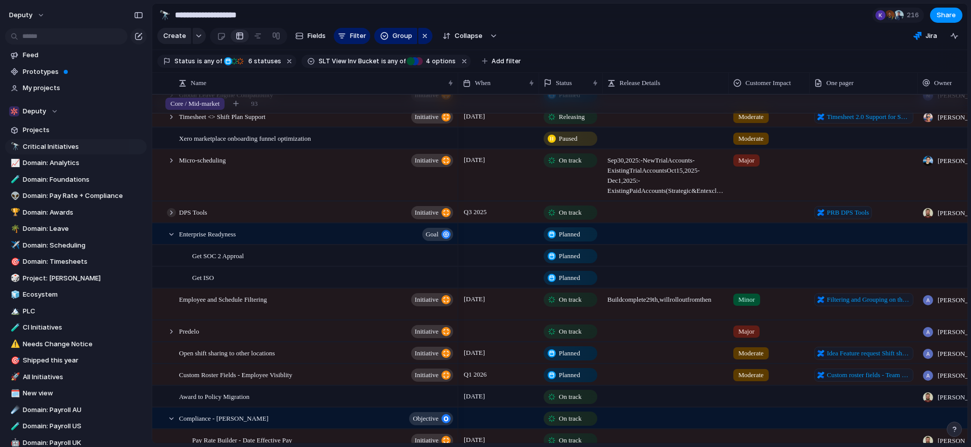
click at [169, 217] on div at bounding box center [171, 212] width 9 height 9
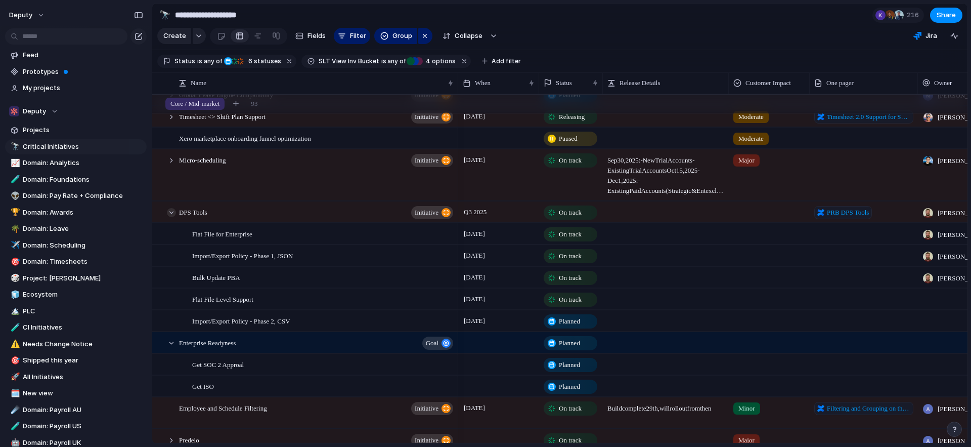
click at [173, 217] on div at bounding box center [171, 212] width 9 height 9
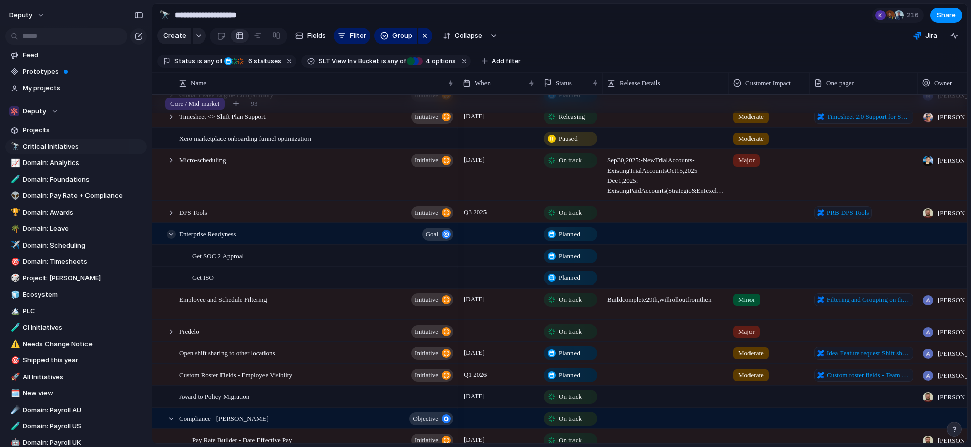
click at [172, 239] on div at bounding box center [171, 234] width 9 height 9
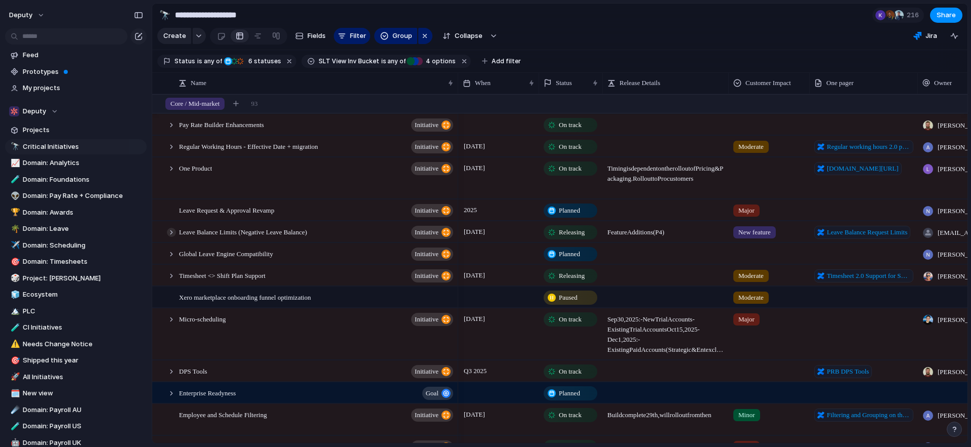
click at [171, 237] on div at bounding box center [171, 232] width 9 height 9
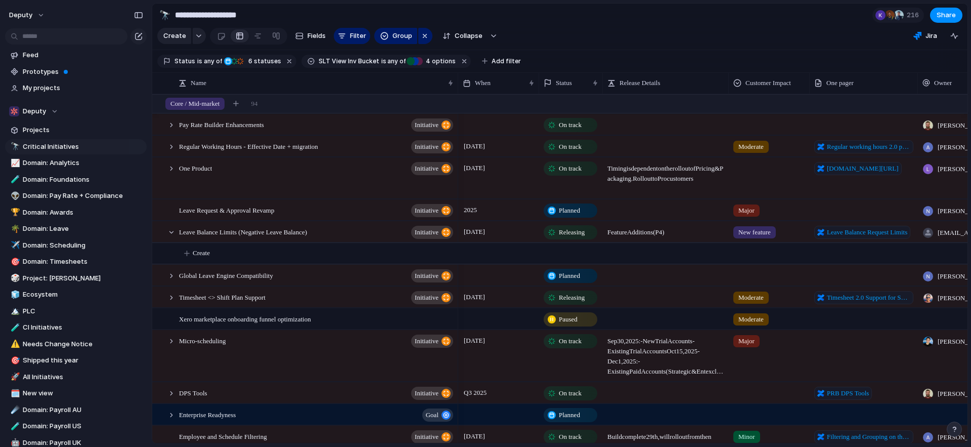
click at [649, 305] on div at bounding box center [666, 296] width 126 height 21
click at [307, 237] on span "Leave Balance Limits (Negative Leave Balance)" at bounding box center [243, 232] width 128 height 12
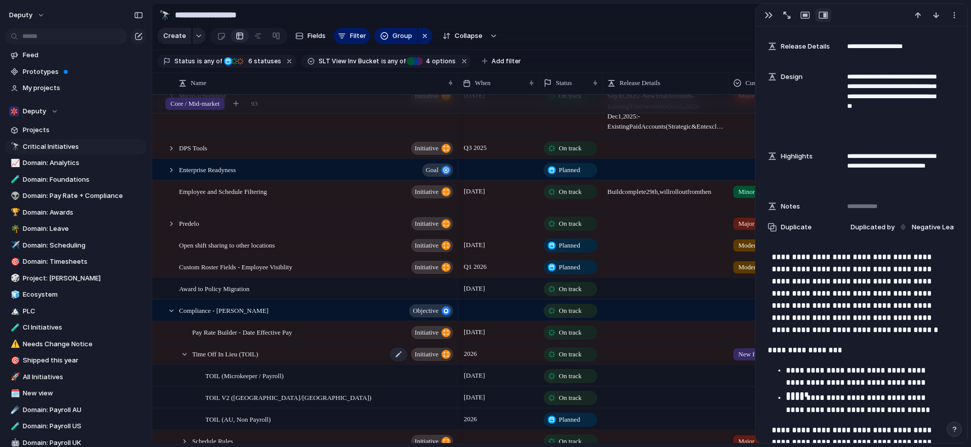
click at [264, 362] on div "Time Off In Lieu (TOIL) initiative" at bounding box center [323, 354] width 263 height 21
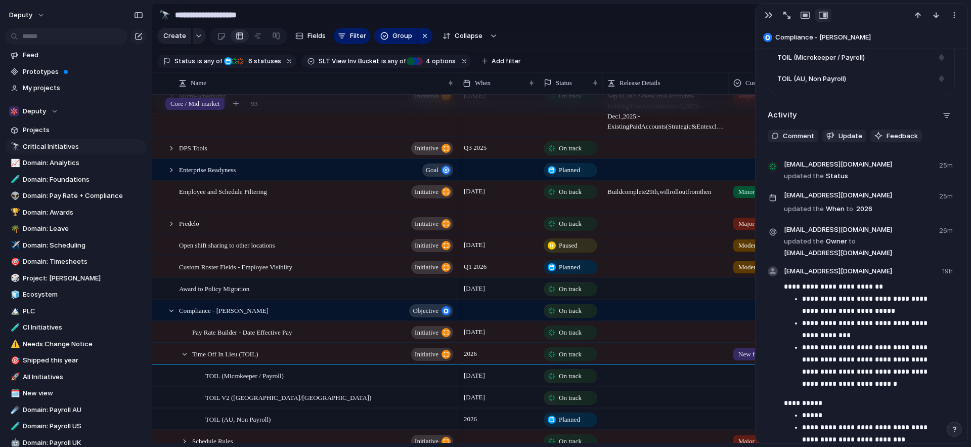
click at [623, 15] on section "**********" at bounding box center [560, 15] width 816 height 23
click at [954, 16] on div "button" at bounding box center [955, 15] width 8 height 8
click at [831, 16] on div "Mark as duplicate Delete" at bounding box center [485, 223] width 971 height 447
click at [783, 14] on button "button" at bounding box center [787, 15] width 16 height 13
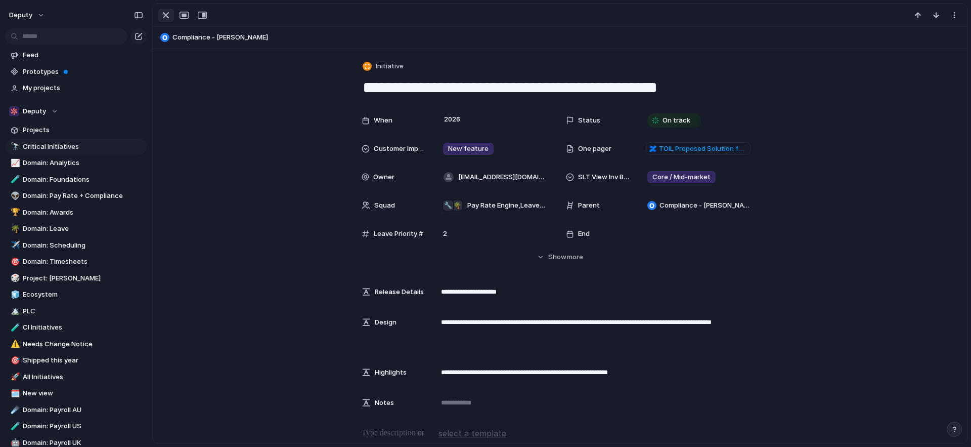
click at [166, 15] on div "button" at bounding box center [166, 15] width 12 height 12
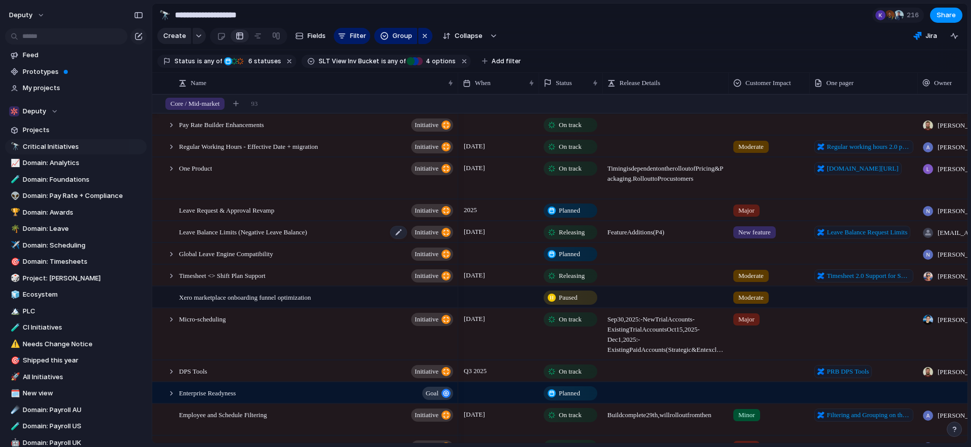
click at [252, 237] on span "Leave Balance Limits (Negative Leave Balance)" at bounding box center [243, 232] width 128 height 12
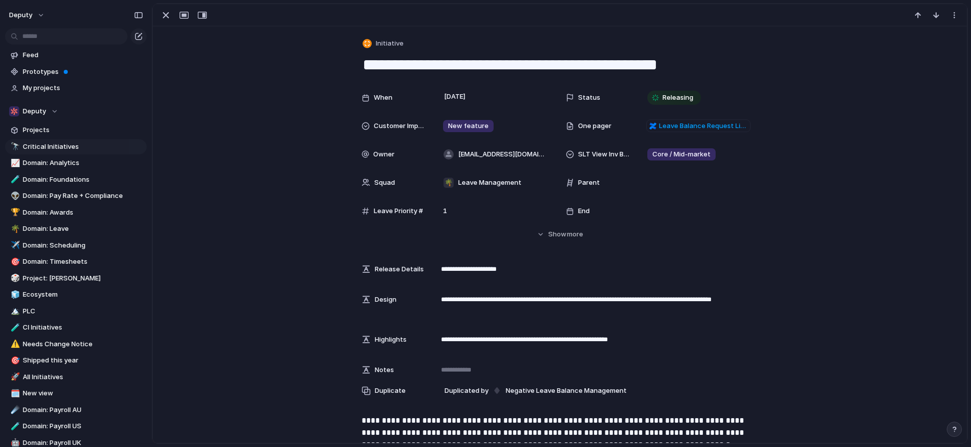
click at [167, 15] on div "button" at bounding box center [166, 15] width 12 height 12
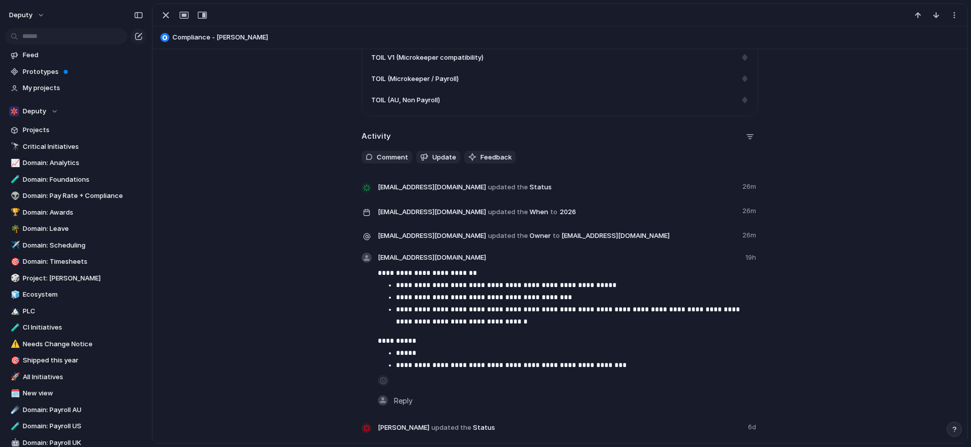
scroll to position [563, 0]
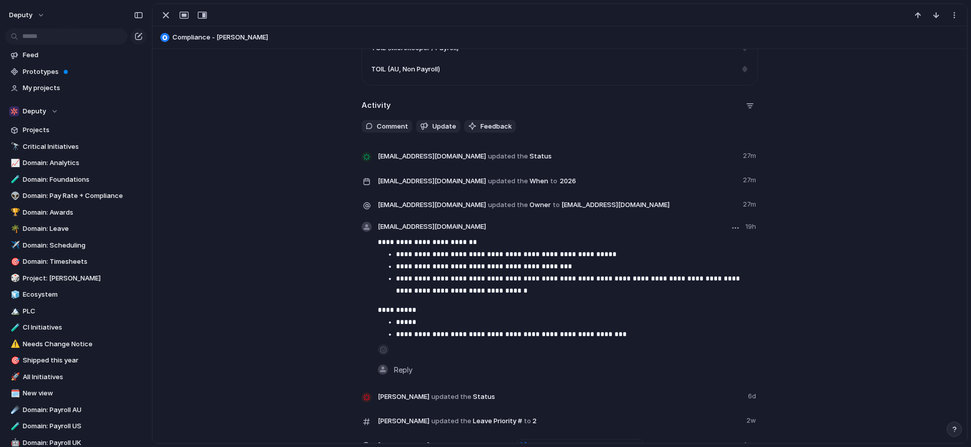
click at [518, 291] on p "**********" at bounding box center [577, 284] width 362 height 24
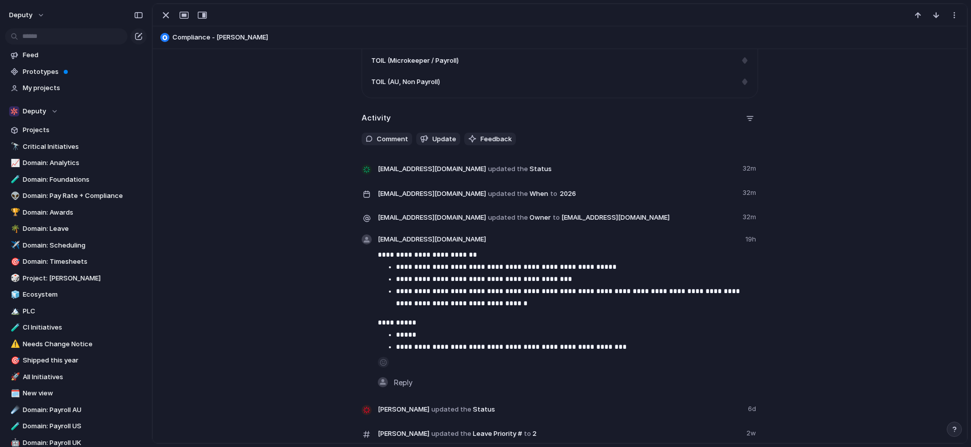
scroll to position [542, 0]
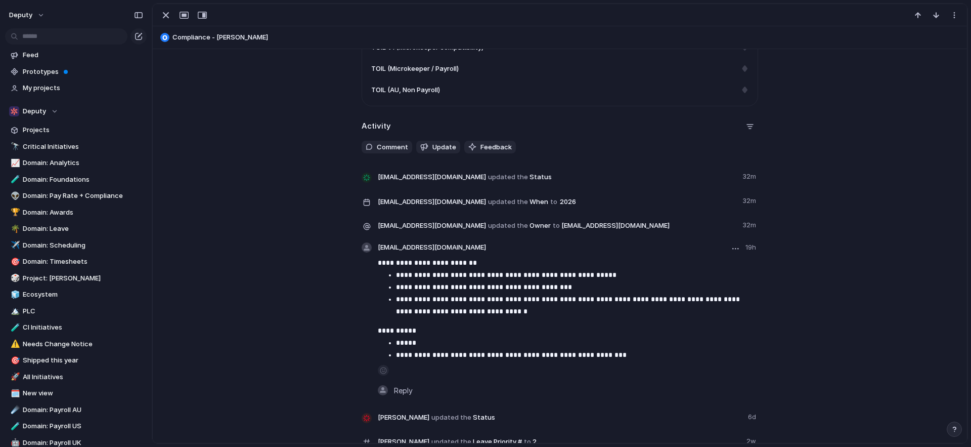
drag, startPoint x: 461, startPoint y: 304, endPoint x: 476, endPoint y: 308, distance: 15.2
click at [462, 304] on p "**********" at bounding box center [577, 305] width 362 height 24
drag, startPoint x: 512, startPoint y: 315, endPoint x: 506, endPoint y: 313, distance: 5.8
click at [512, 315] on p "**********" at bounding box center [577, 305] width 362 height 24
click at [490, 312] on p "**********" at bounding box center [577, 305] width 362 height 24
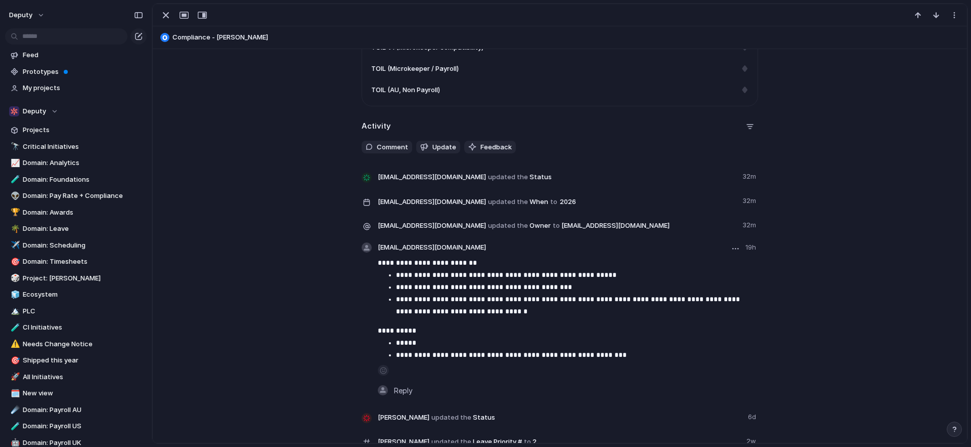
click at [686, 275] on p "**********" at bounding box center [577, 275] width 362 height 12
click at [736, 248] on button "button" at bounding box center [736, 248] width 12 height 12
click at [708, 270] on li "Edit" at bounding box center [707, 269] width 58 height 16
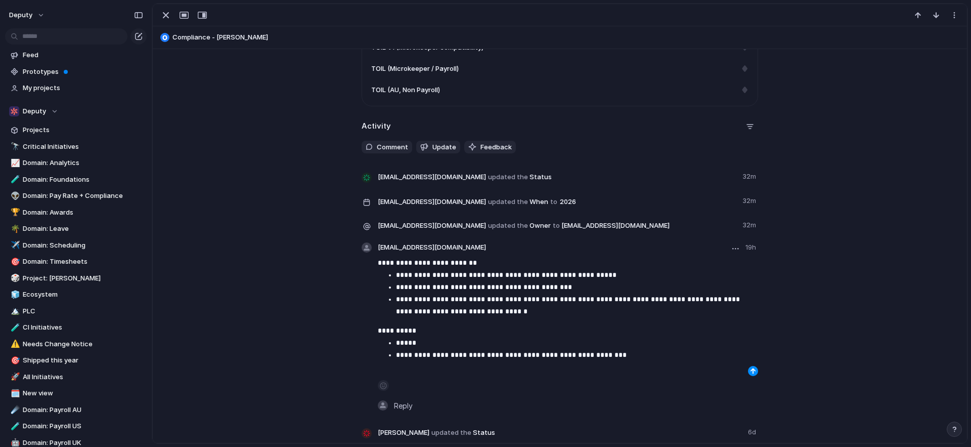
click at [542, 314] on p "**********" at bounding box center [577, 305] width 362 height 24
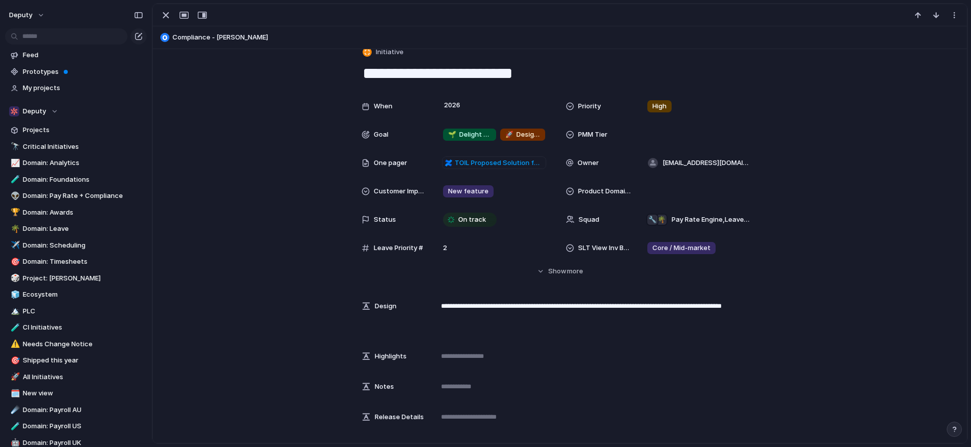
scroll to position [18, 0]
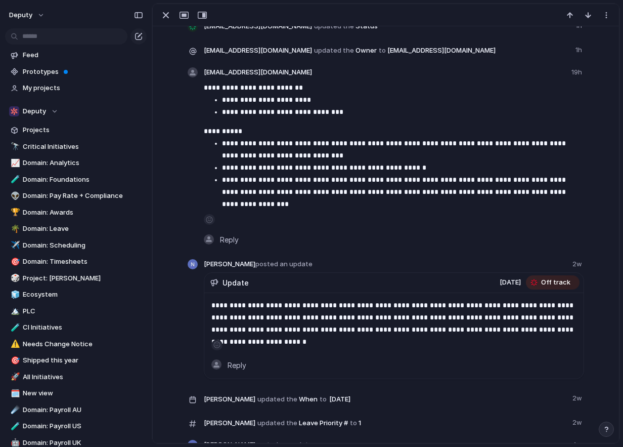
scroll to position [586, 0]
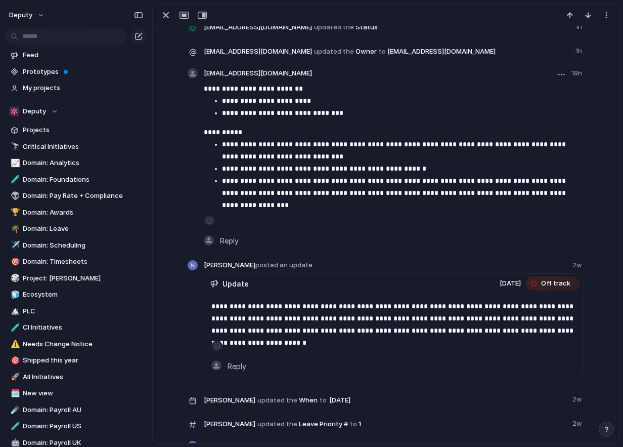
click at [559, 74] on div "button" at bounding box center [562, 75] width 7 height 2
click at [528, 93] on span "Edit" at bounding box center [525, 95] width 12 height 10
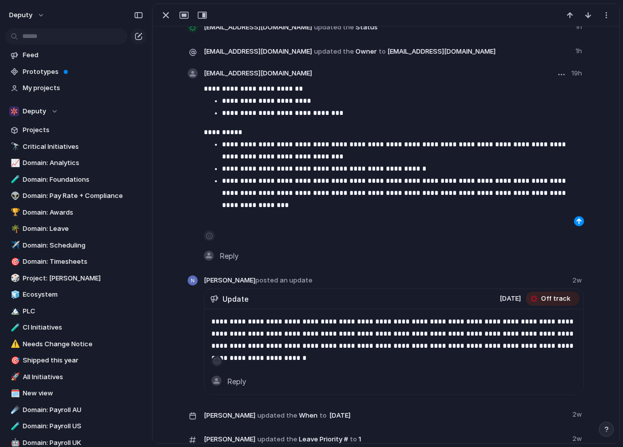
click at [481, 194] on p "**********" at bounding box center [403, 193] width 362 height 36
click at [576, 221] on div "button" at bounding box center [579, 221] width 6 height 6
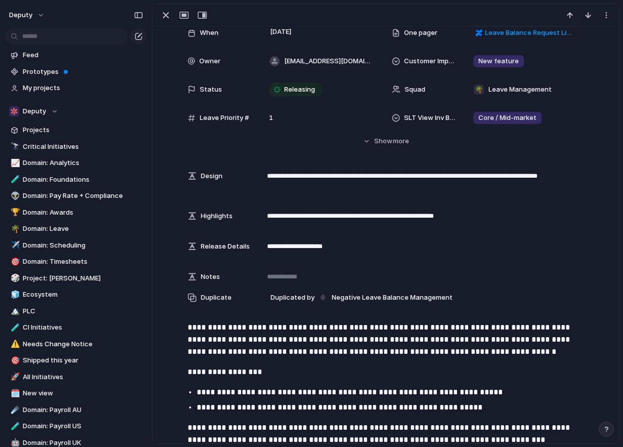
scroll to position [67, 0]
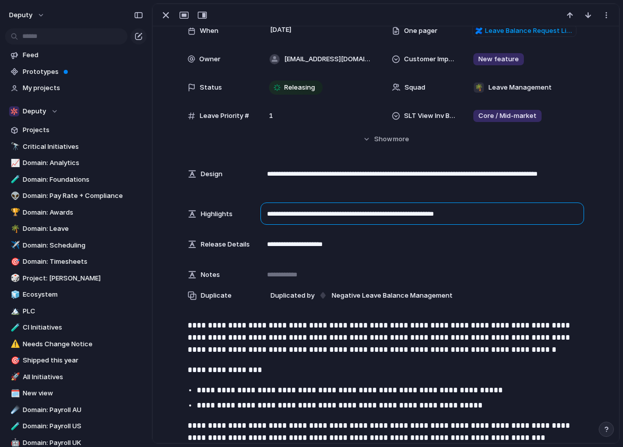
click at [400, 214] on textarea "**********" at bounding box center [423, 213] width 324 height 22
click at [435, 215] on textarea "**********" at bounding box center [423, 213] width 324 height 22
type textarea "**********"
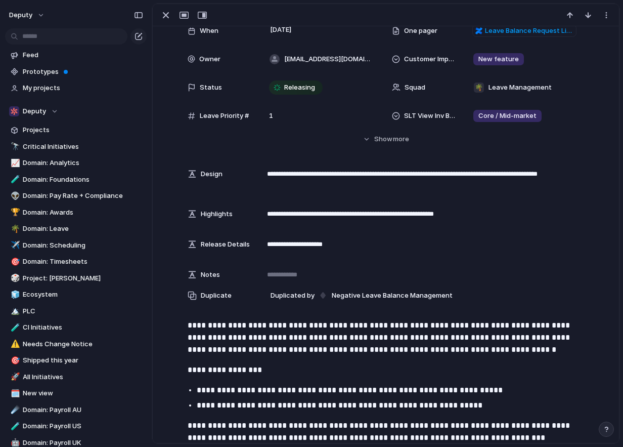
click at [595, 252] on div "**********" at bounding box center [386, 163] width 442 height 285
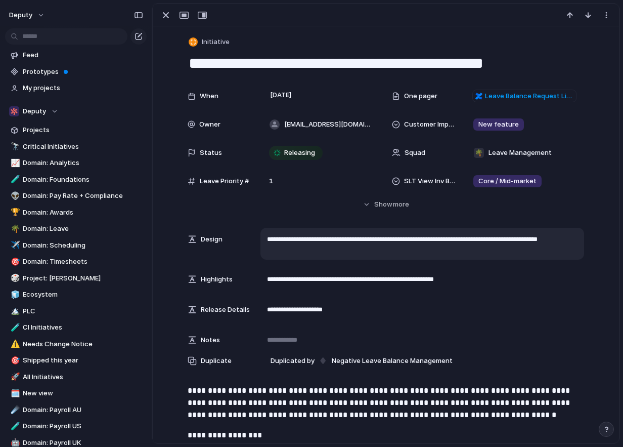
scroll to position [0, 0]
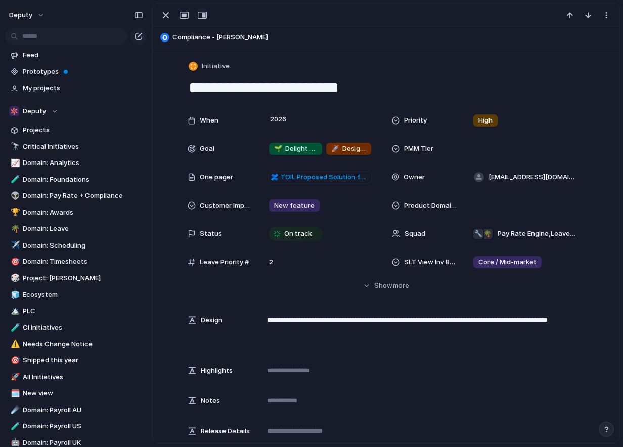
scroll to position [18, 0]
